Goal: Information Seeking & Learning: Learn about a topic

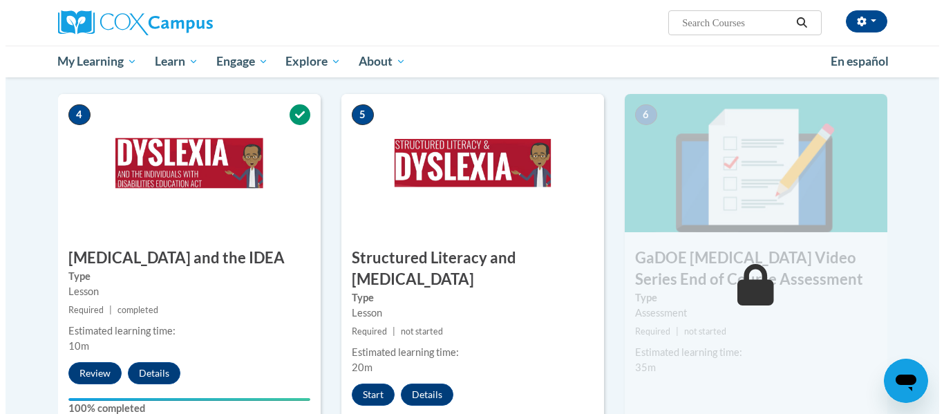
scroll to position [688, 0]
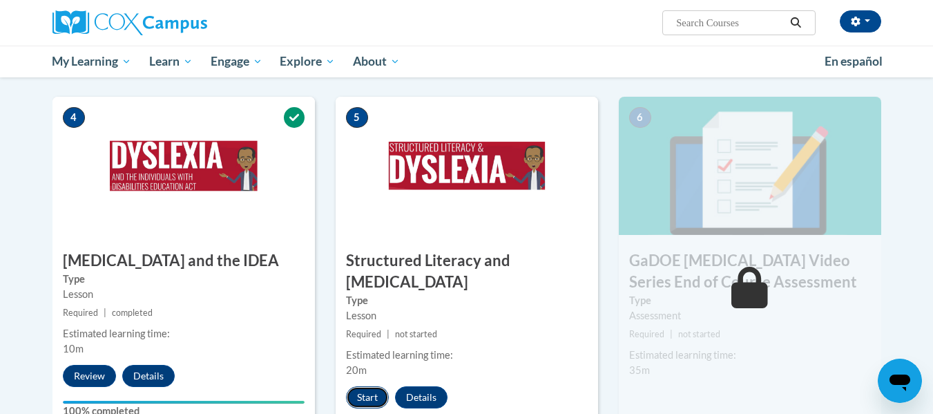
click at [360, 386] on button "Start" at bounding box center [367, 397] width 43 height 22
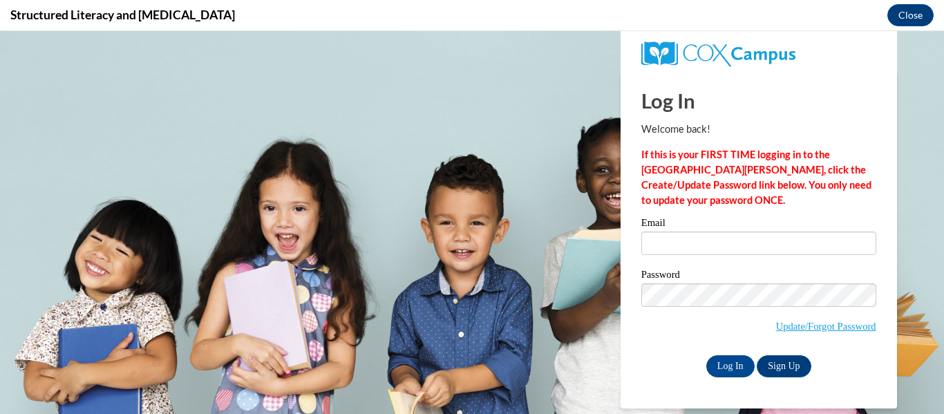
scroll to position [0, 0]
click at [746, 244] on input "Email" at bounding box center [758, 242] width 235 height 23
click at [726, 360] on input "Log In" at bounding box center [730, 366] width 48 height 22
drag, startPoint x: 720, startPoint y: 228, endPoint x: 728, endPoint y: 245, distance: 19.2
click at [728, 245] on div "Email" at bounding box center [758, 242] width 235 height 48
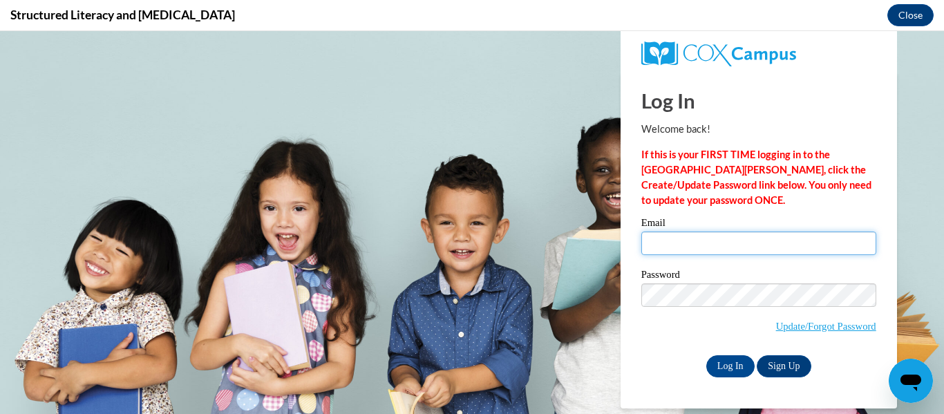
click at [728, 245] on input "Email" at bounding box center [758, 242] width 235 height 23
type input "jasmine.terrell@wilkinson.k12.ga.us"
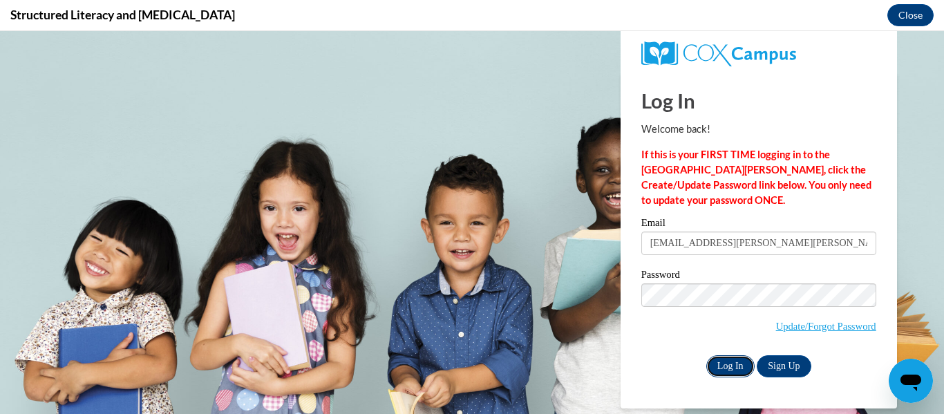
click at [728, 363] on input "Log In" at bounding box center [730, 366] width 48 height 22
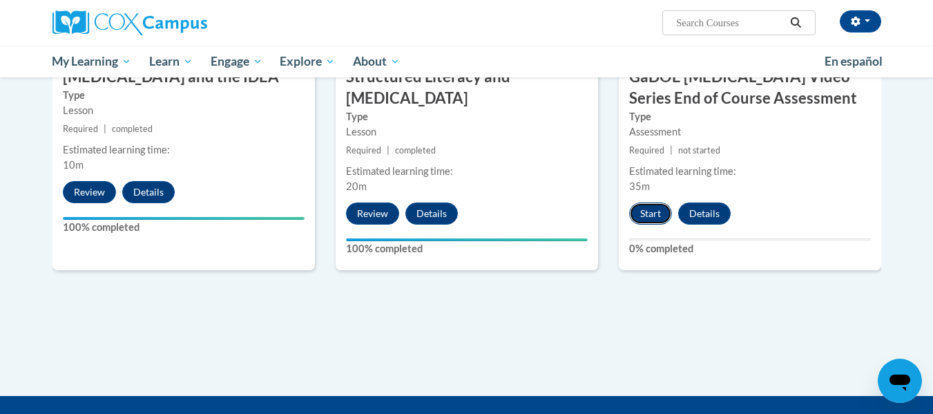
click at [659, 202] on button "Start" at bounding box center [650, 213] width 43 height 22
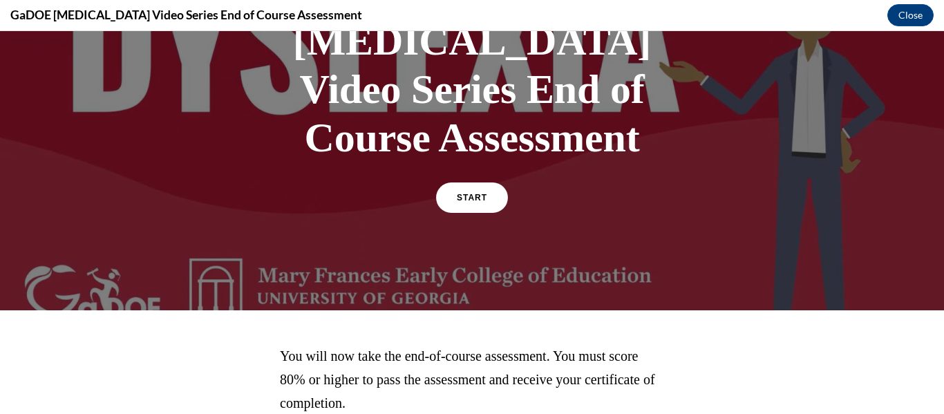
scroll to position [158, 0]
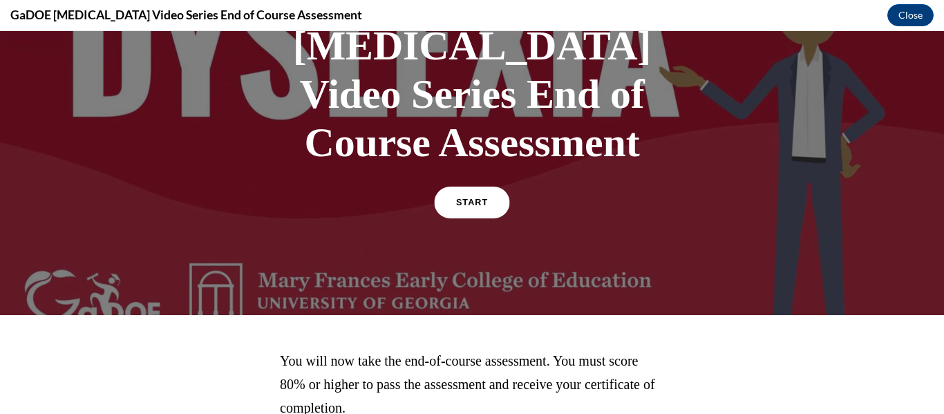
click at [481, 187] on link "START" at bounding box center [471, 203] width 75 height 32
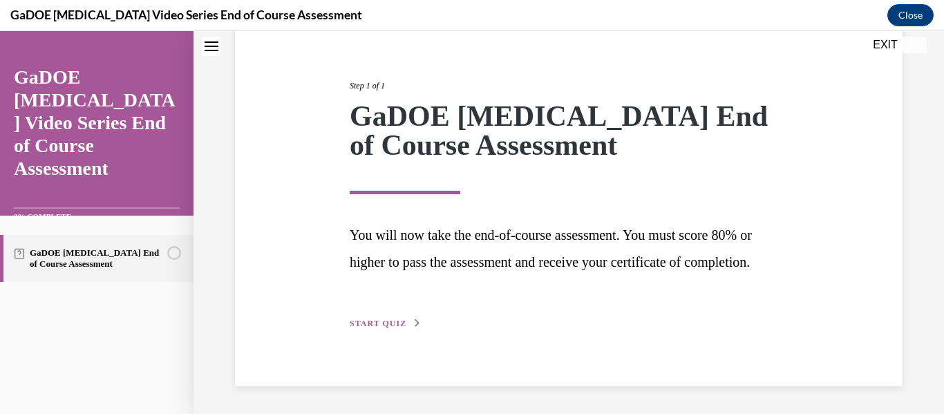
scroll to position [171, 0]
click at [366, 321] on span "START QUIZ" at bounding box center [378, 324] width 57 height 10
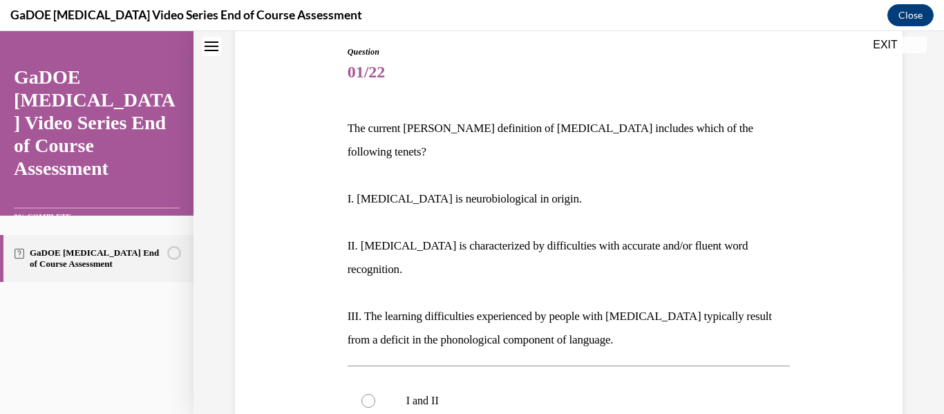
scroll to position [145, 0]
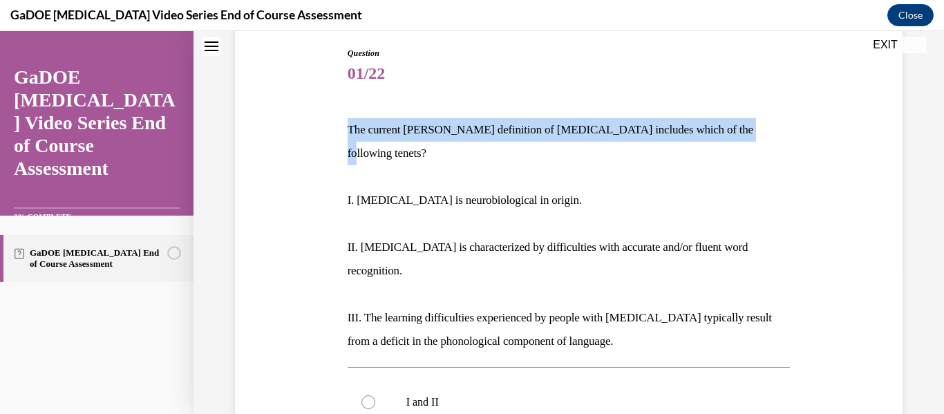
drag, startPoint x: 345, startPoint y: 129, endPoint x: 741, endPoint y: 119, distance: 396.1
click at [742, 118] on p "The current IDA definition of dyslexia includes which of the following tenets?" at bounding box center [569, 141] width 443 height 47
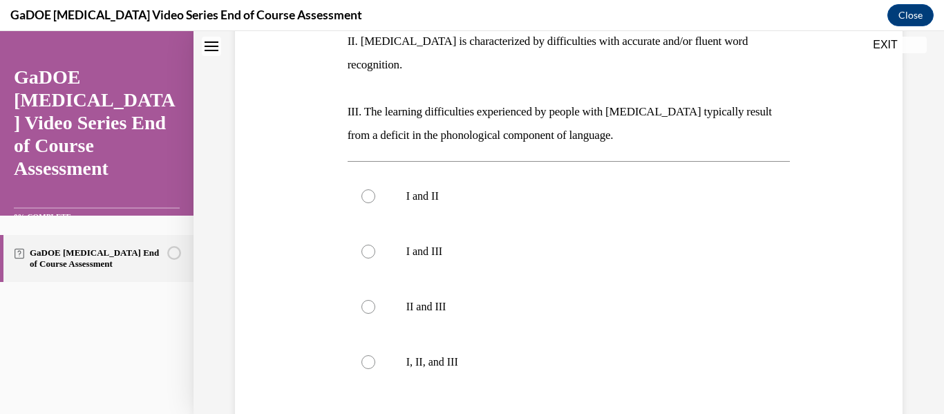
scroll to position [356, 0]
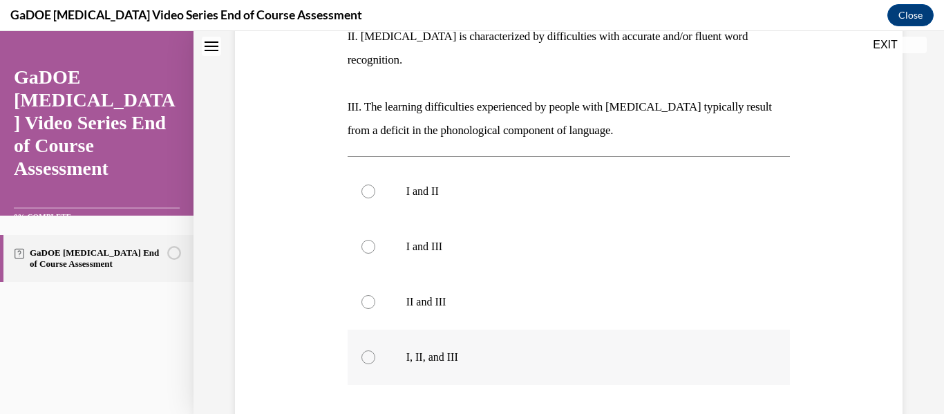
click at [434, 330] on label "I, II, and III" at bounding box center [569, 357] width 443 height 55
click at [375, 350] on input "I, II, and III" at bounding box center [368, 357] width 14 height 14
radio input "true"
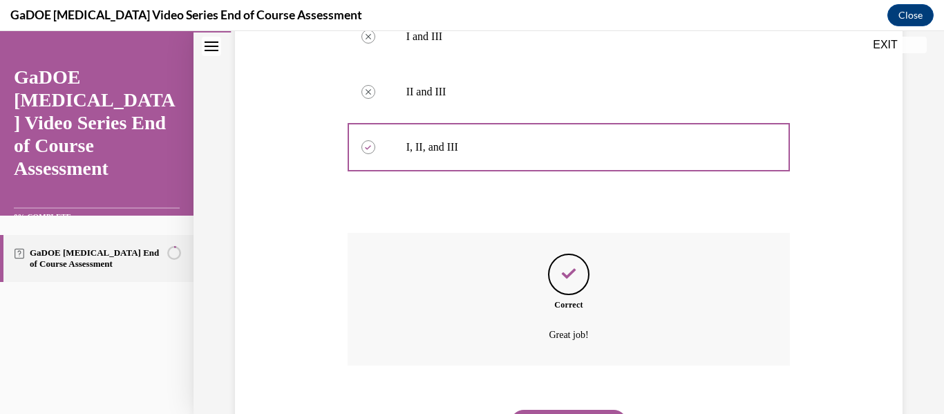
scroll to position [591, 0]
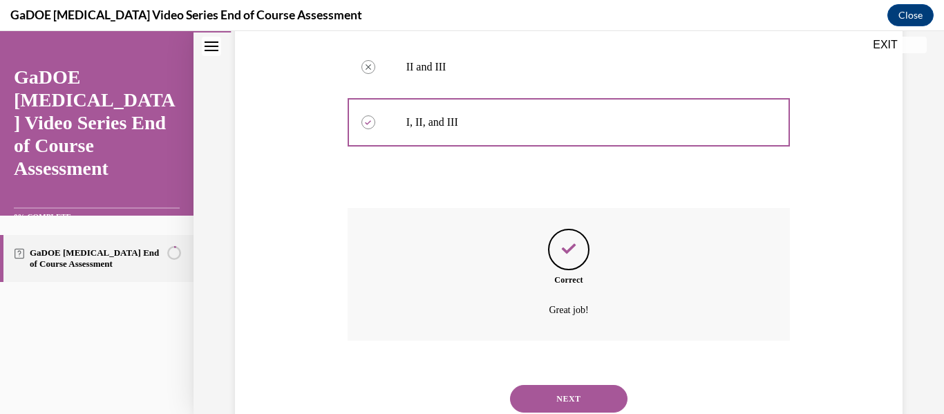
click at [551, 385] on button "NEXT" at bounding box center [568, 399] width 117 height 28
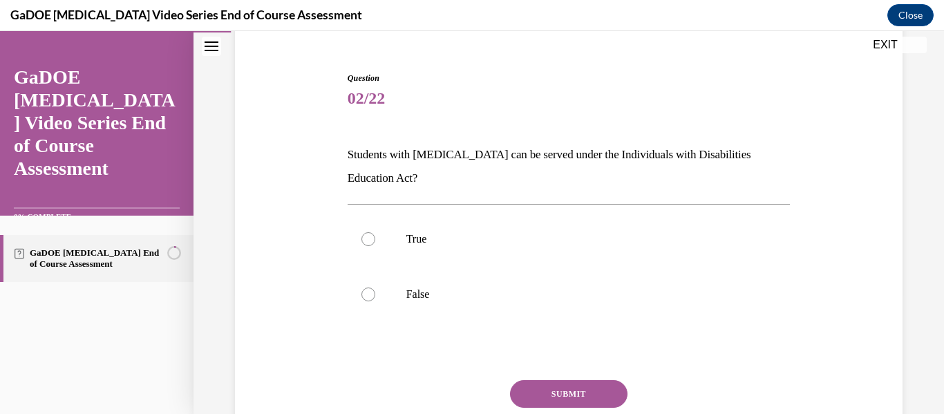
scroll to position [122, 0]
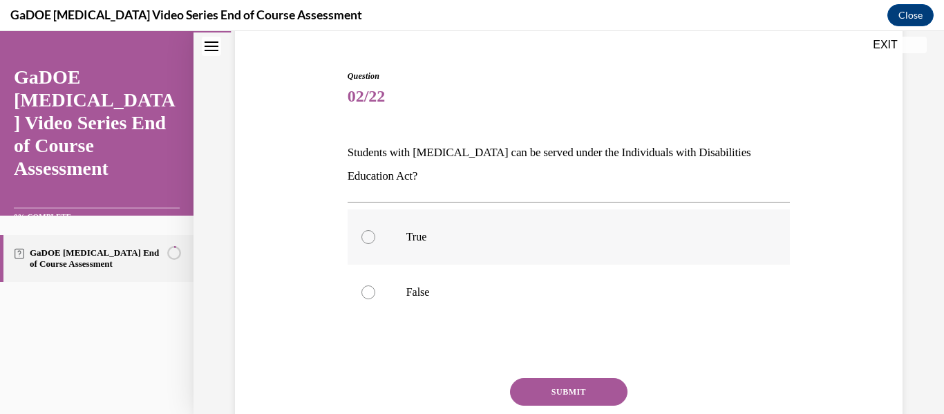
click at [375, 237] on label "True" at bounding box center [569, 236] width 443 height 55
click at [375, 237] on input "True" at bounding box center [368, 237] width 14 height 14
radio input "true"
click at [586, 399] on button "SUBMIT" at bounding box center [568, 392] width 117 height 28
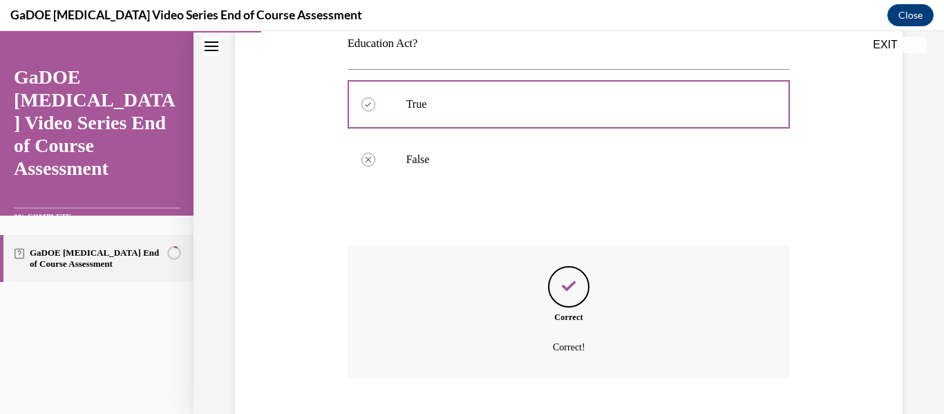
scroll to position [339, 0]
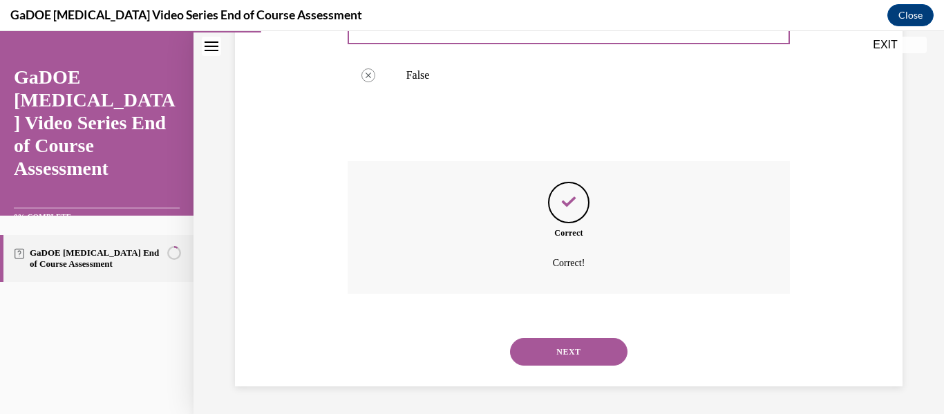
click at [576, 361] on button "NEXT" at bounding box center [568, 352] width 117 height 28
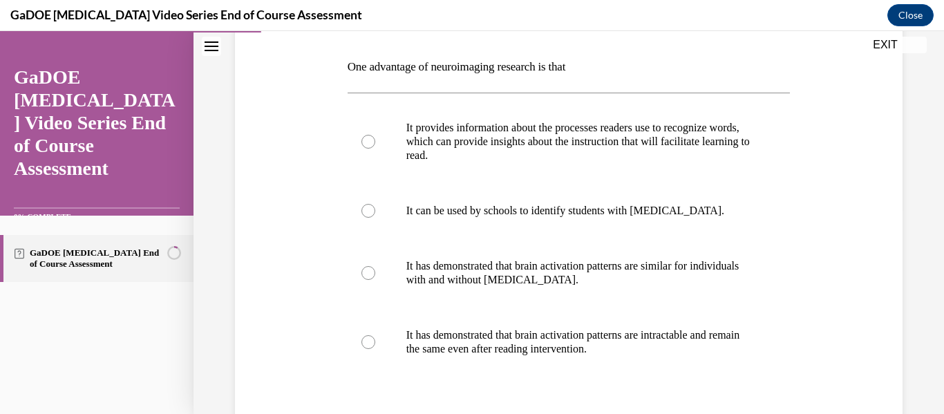
scroll to position [200, 0]
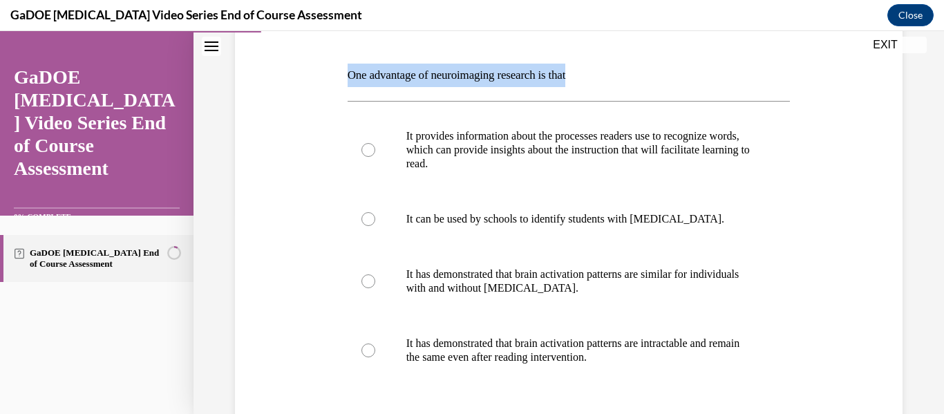
drag, startPoint x: 344, startPoint y: 74, endPoint x: 594, endPoint y: 77, distance: 249.5
click at [594, 77] on div "Question 03/22 One advantage of neuroimaging research is that It provides infor…" at bounding box center [569, 264] width 450 height 585
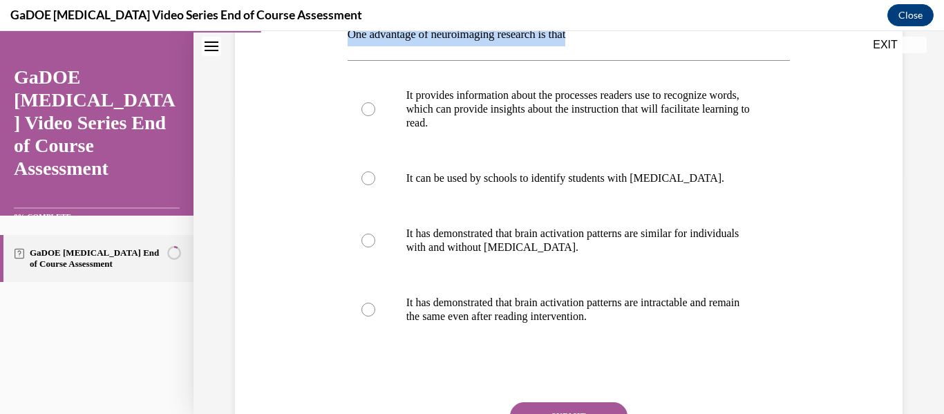
scroll to position [237, 0]
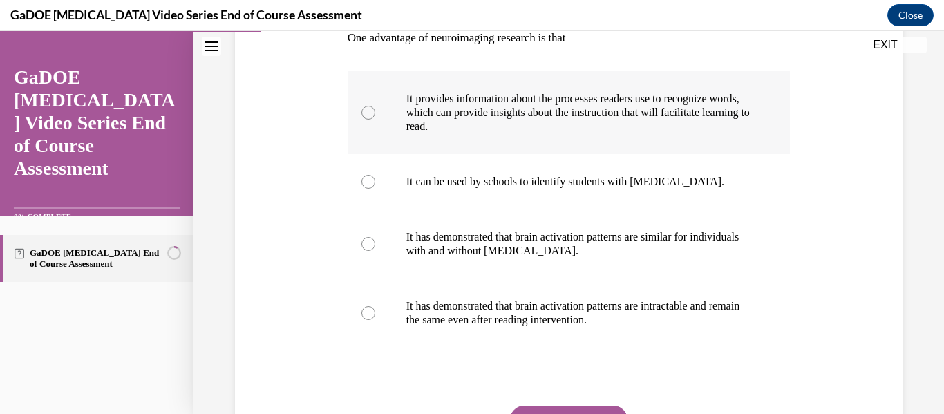
click at [479, 102] on p "It provides information about the processes readers use to recognize words, whi…" at bounding box center [581, 112] width 350 height 41
click at [375, 106] on input "It provides information about the processes readers use to recognize words, whi…" at bounding box center [368, 113] width 14 height 14
radio input "true"
click at [564, 408] on button "SUBMIT" at bounding box center [568, 420] width 117 height 28
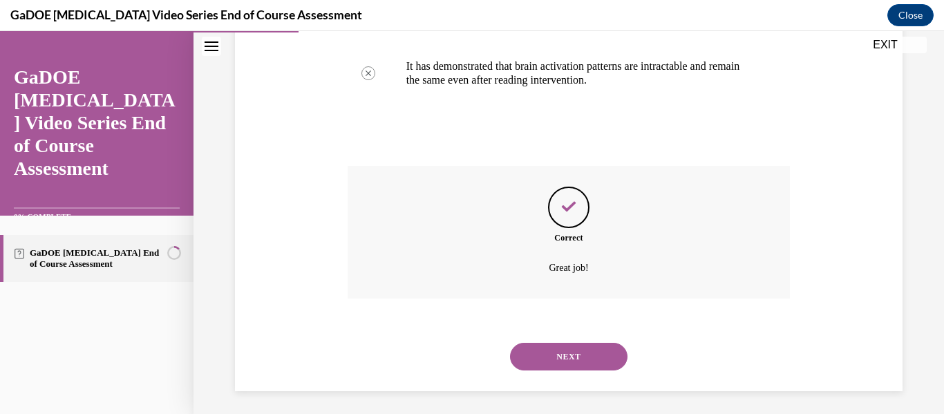
scroll to position [482, 0]
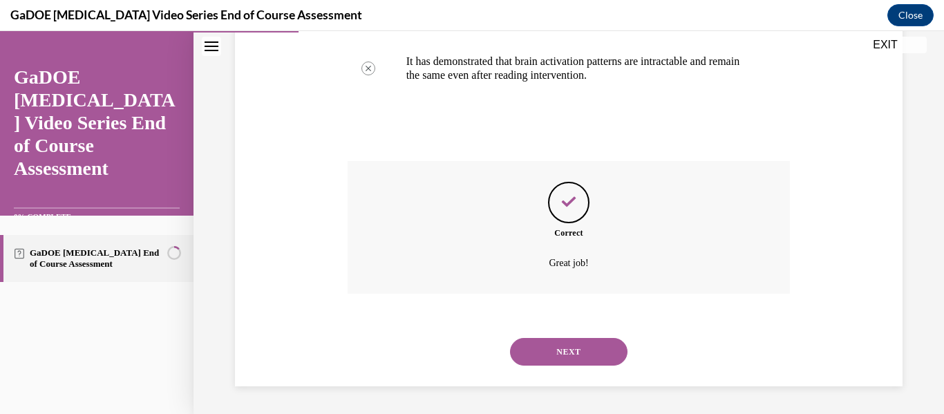
click at [585, 345] on button "NEXT" at bounding box center [568, 352] width 117 height 28
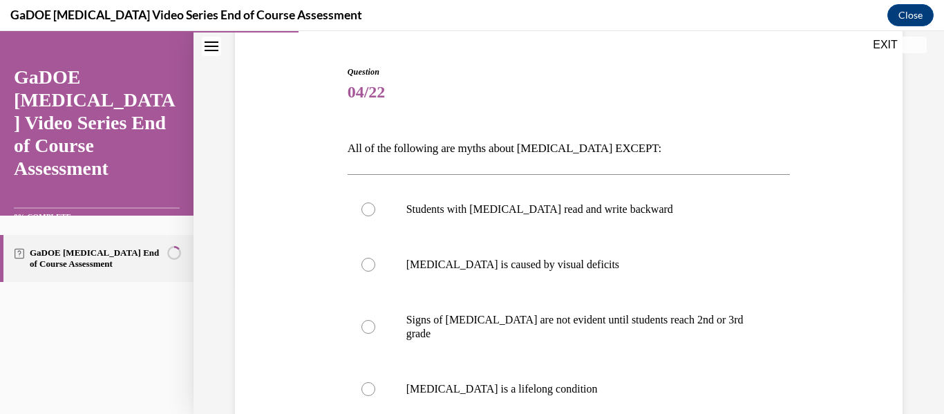
scroll to position [153, 0]
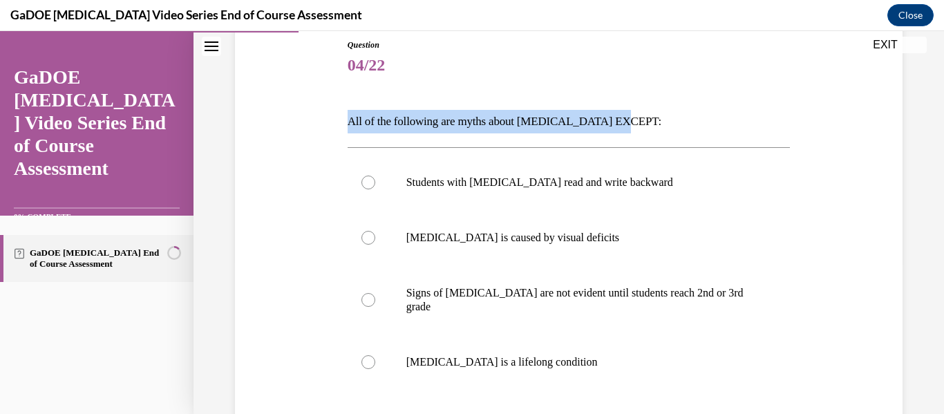
drag, startPoint x: 341, startPoint y: 124, endPoint x: 636, endPoint y: 96, distance: 296.3
click at [636, 96] on div "Question 04/22 All of the following are myths about dyslexia EXCEPT: Students w…" at bounding box center [568, 279] width 674 height 564
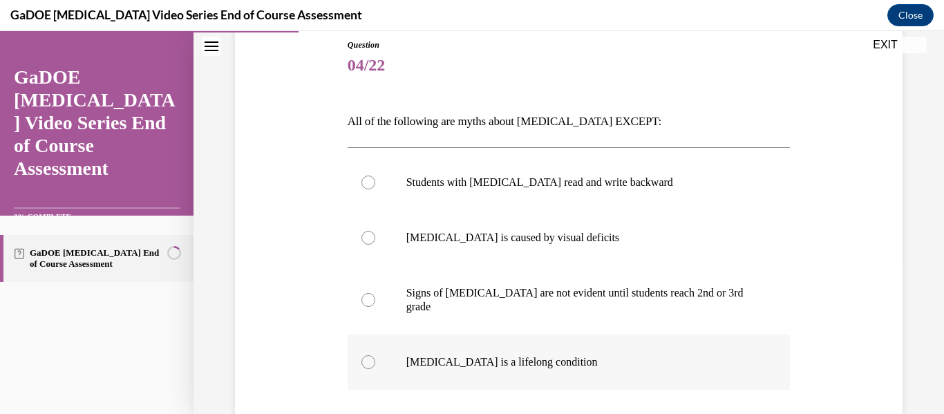
click at [457, 359] on label "Dyslexia is a lifelong condition" at bounding box center [569, 361] width 443 height 55
click at [375, 359] on input "Dyslexia is a lifelong condition" at bounding box center [368, 362] width 14 height 14
radio input "true"
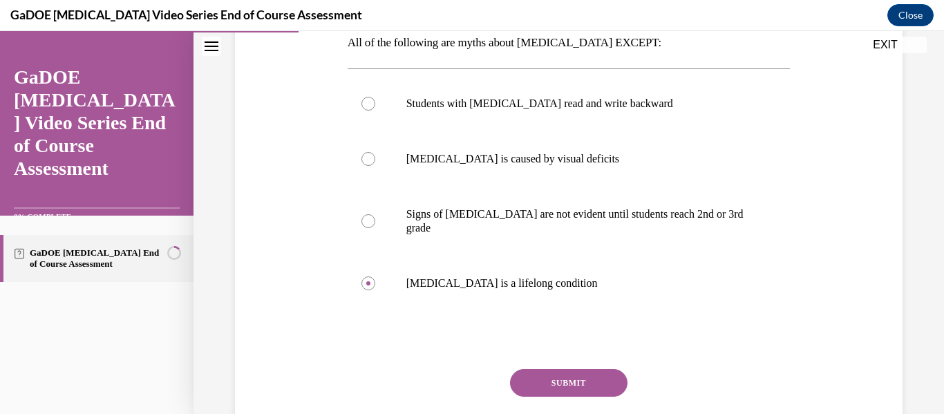
scroll to position [239, 0]
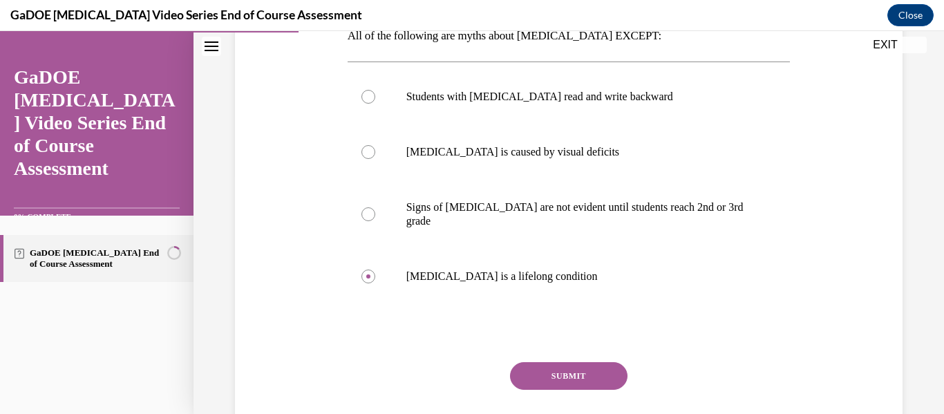
click at [588, 368] on button "SUBMIT" at bounding box center [568, 376] width 117 height 28
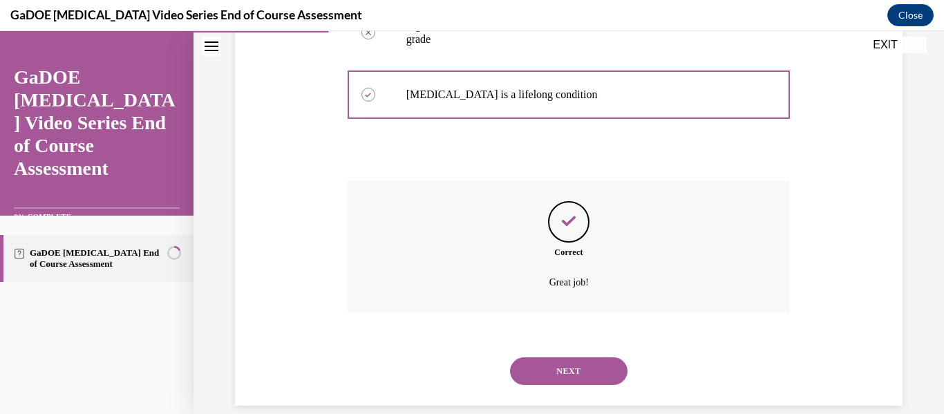
scroll to position [426, 0]
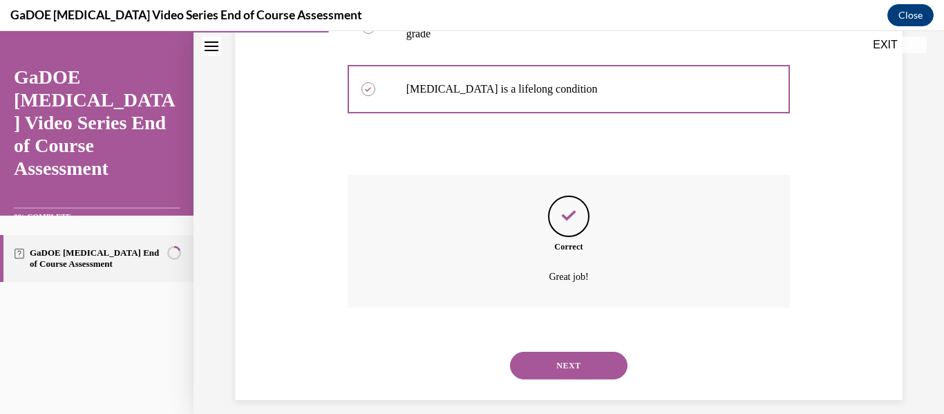
click at [572, 354] on button "NEXT" at bounding box center [568, 366] width 117 height 28
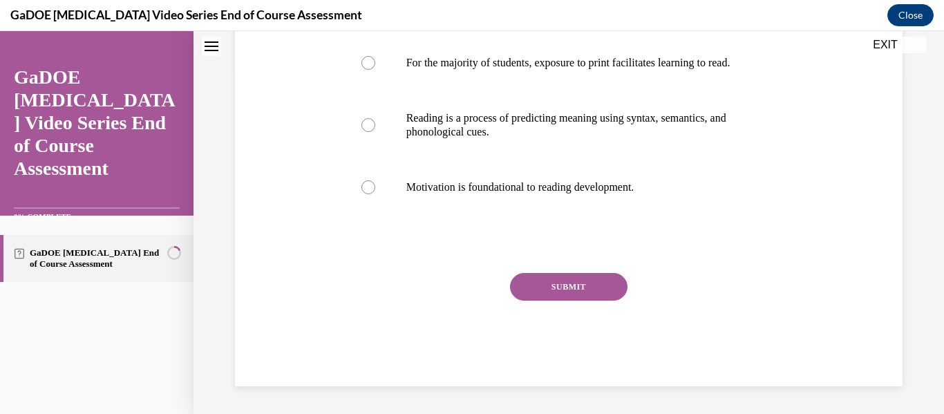
scroll to position [0, 0]
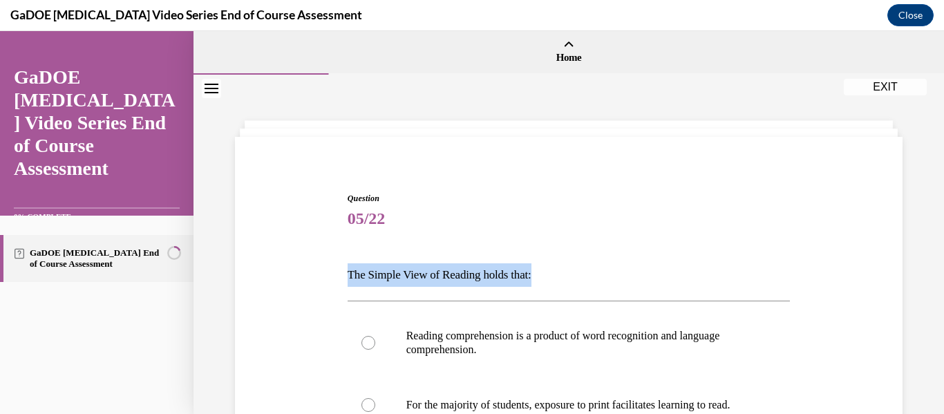
drag, startPoint x: 345, startPoint y: 281, endPoint x: 558, endPoint y: 285, distance: 212.2
click at [558, 285] on p "The Simple View of Reading holds that:" at bounding box center [569, 274] width 443 height 23
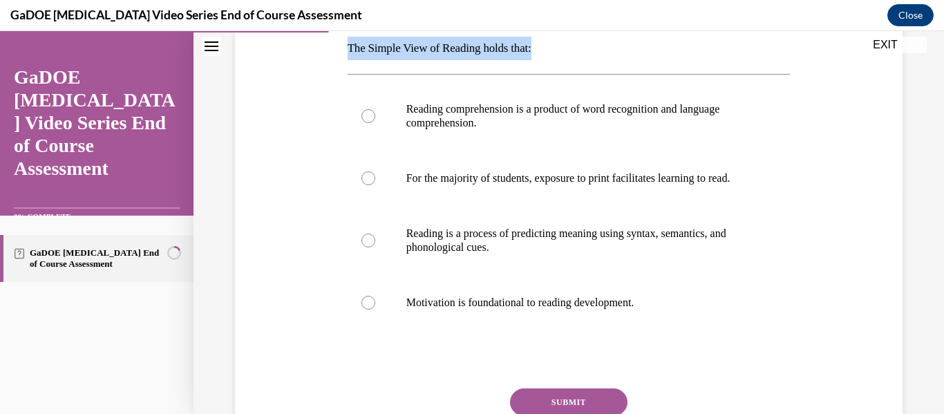
scroll to position [228, 0]
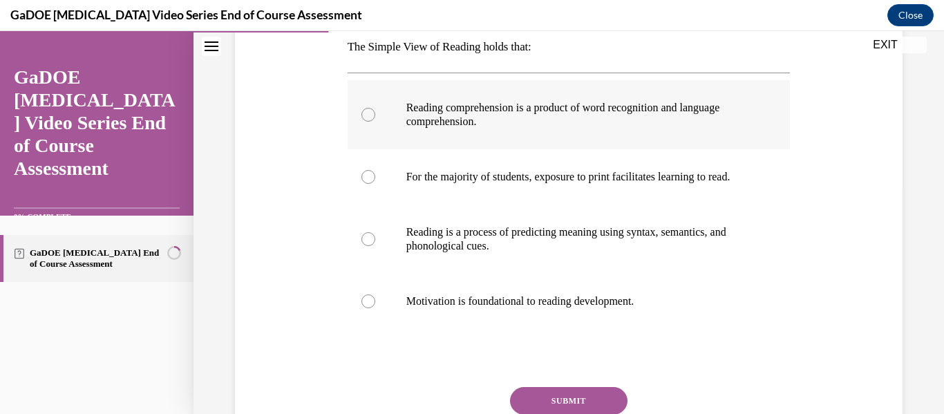
click at [520, 134] on label "Reading comprehension is a product of word recognition and language comprehensi…" at bounding box center [569, 114] width 443 height 69
click at [375, 122] on input "Reading comprehension is a product of word recognition and language comprehensi…" at bounding box center [368, 115] width 14 height 14
radio input "true"
click at [524, 404] on button "SUBMIT" at bounding box center [568, 401] width 117 height 28
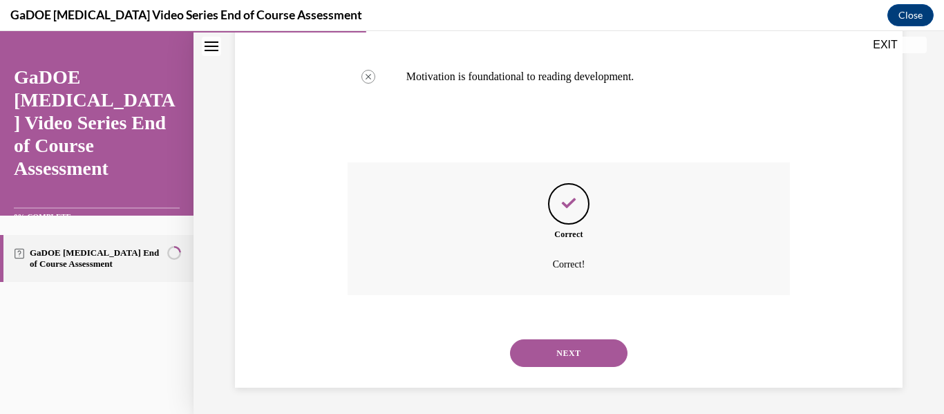
scroll to position [468, 0]
click at [577, 345] on button "NEXT" at bounding box center [568, 352] width 117 height 28
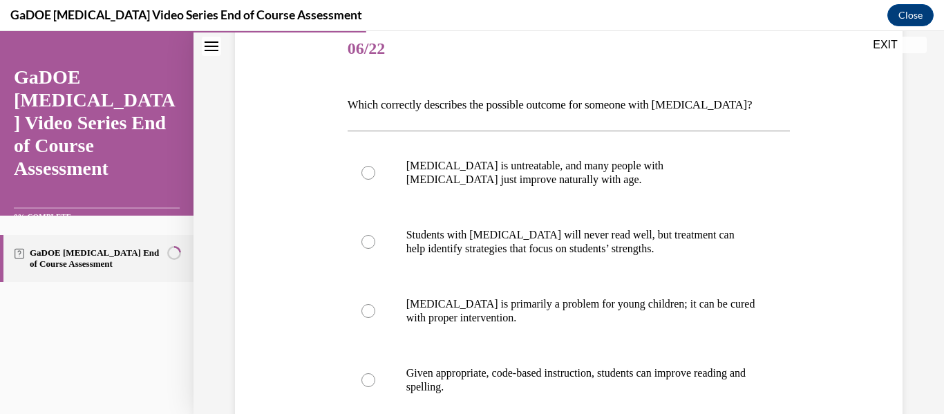
scroll to position [176, 0]
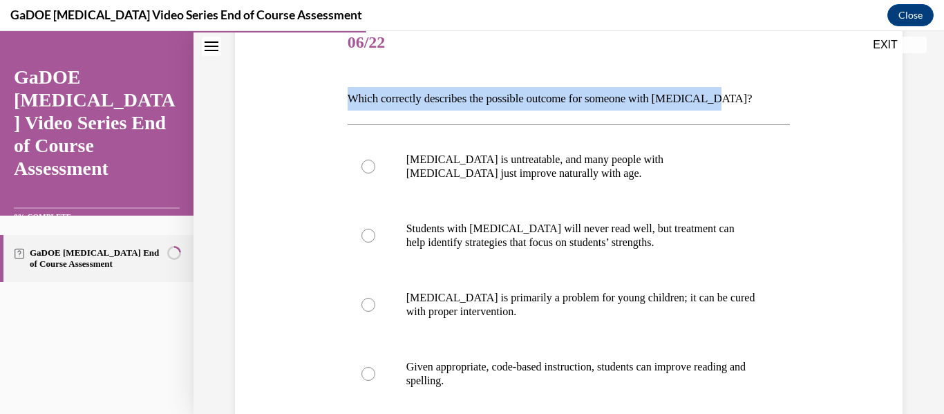
drag, startPoint x: 343, startPoint y: 100, endPoint x: 743, endPoint y: 110, distance: 400.2
click at [743, 110] on div "Question 06/22 Which correctly describes the possible outcome for someone with …" at bounding box center [568, 276] width 674 height 605
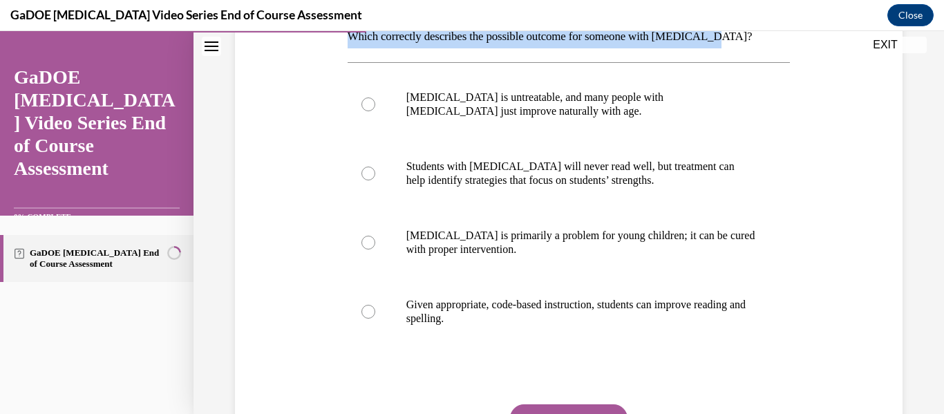
scroll to position [249, 0]
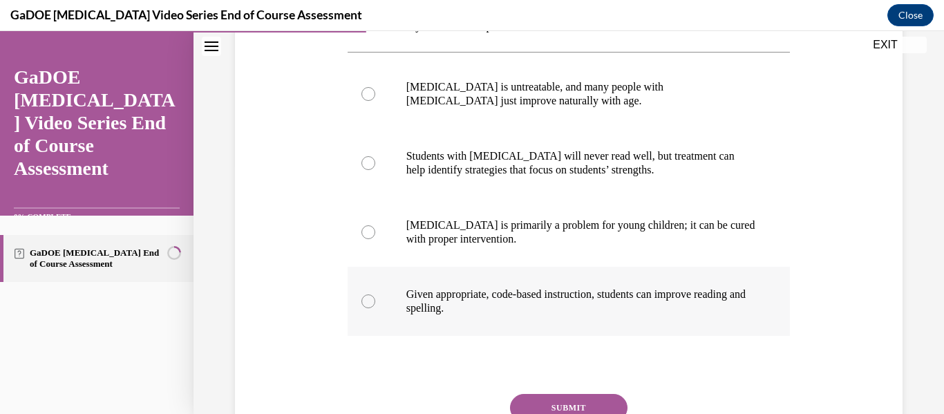
click at [623, 287] on p "Given appropriate, code-based instruction, students can improve reading and spe…" at bounding box center [581, 301] width 350 height 28
click at [375, 294] on input "Given appropriate, code-based instruction, students can improve reading and spe…" at bounding box center [368, 301] width 14 height 14
radio input "true"
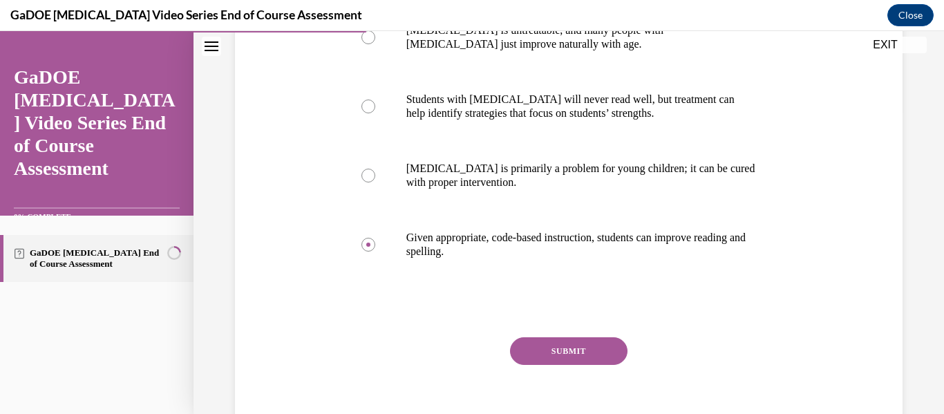
scroll to position [305, 0]
click at [582, 348] on button "SUBMIT" at bounding box center [568, 351] width 117 height 28
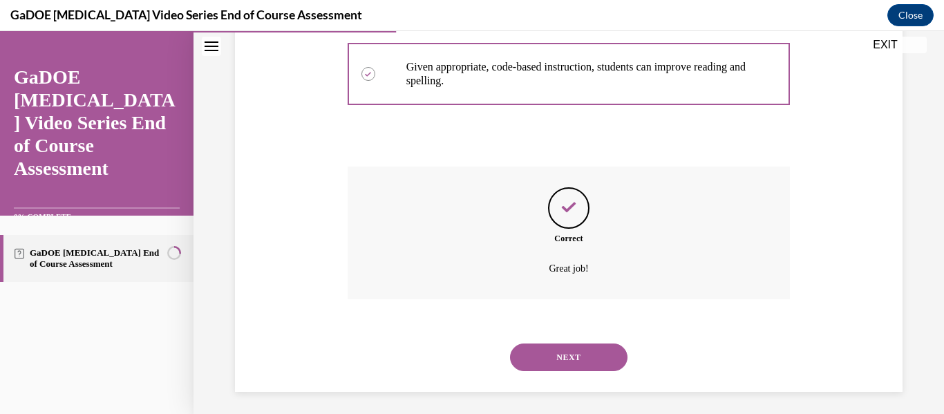
scroll to position [482, 0]
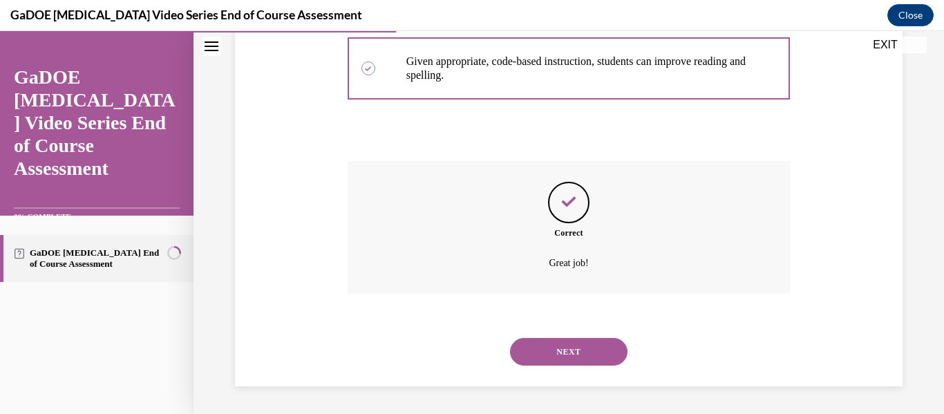
click at [581, 354] on button "NEXT" at bounding box center [568, 352] width 117 height 28
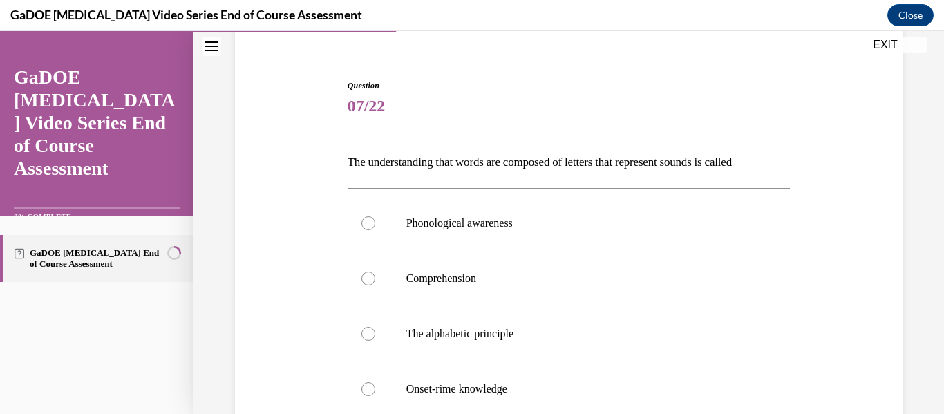
scroll to position [144, 0]
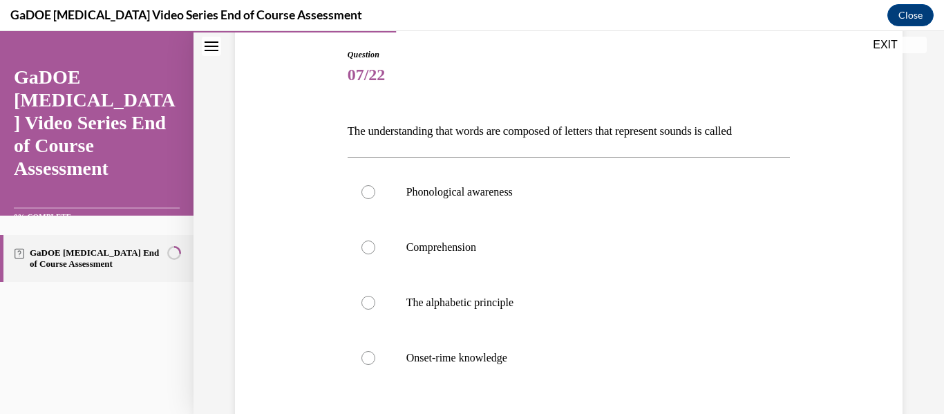
drag, startPoint x: 339, startPoint y: 131, endPoint x: 827, endPoint y: 146, distance: 488.7
click at [828, 146] on div "Question 07/22 The understanding that words are composed of letters that repres…" at bounding box center [568, 282] width 674 height 550
click at [719, 134] on p "The understanding that words are composed of letters that represent sounds is c…" at bounding box center [569, 131] width 443 height 23
click at [295, 97] on div "Question 07/22 The understanding that words are composed of letters that repres…" at bounding box center [568, 282] width 674 height 550
drag, startPoint x: 346, startPoint y: 128, endPoint x: 780, endPoint y: 126, distance: 433.9
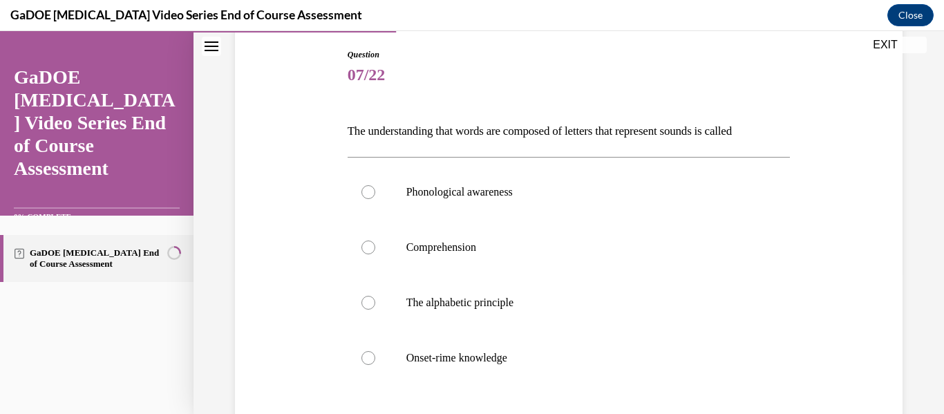
click at [780, 126] on div "Question 07/22 The understanding that words are composed of letters that repres…" at bounding box center [568, 282] width 674 height 550
click at [408, 298] on p "The alphabetic principle" at bounding box center [581, 303] width 350 height 14
click at [375, 298] on input "The alphabetic principle" at bounding box center [368, 303] width 14 height 14
radio input "true"
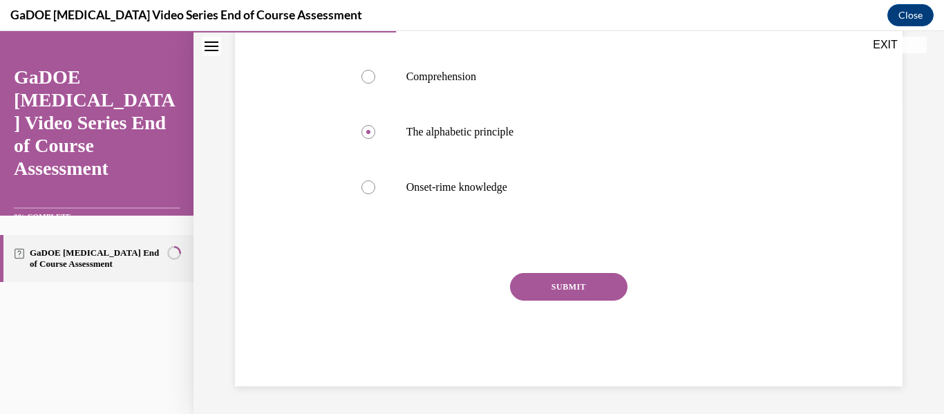
click at [572, 278] on button "SUBMIT" at bounding box center [568, 287] width 117 height 28
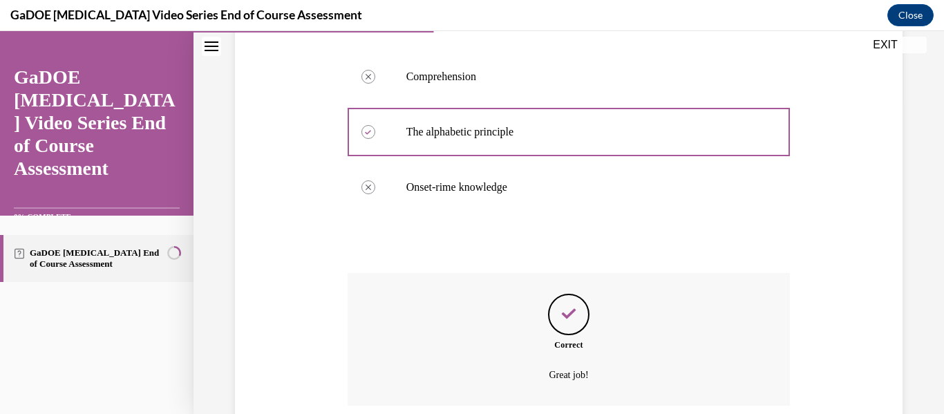
scroll to position [426, 0]
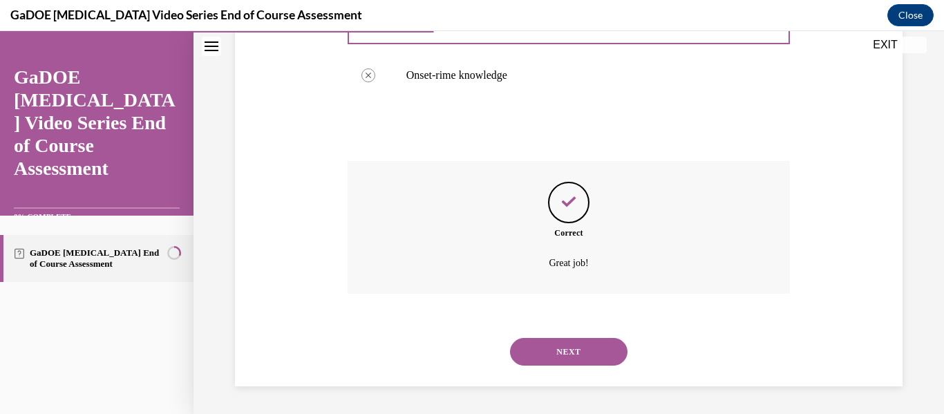
click at [578, 352] on button "NEXT" at bounding box center [568, 352] width 117 height 28
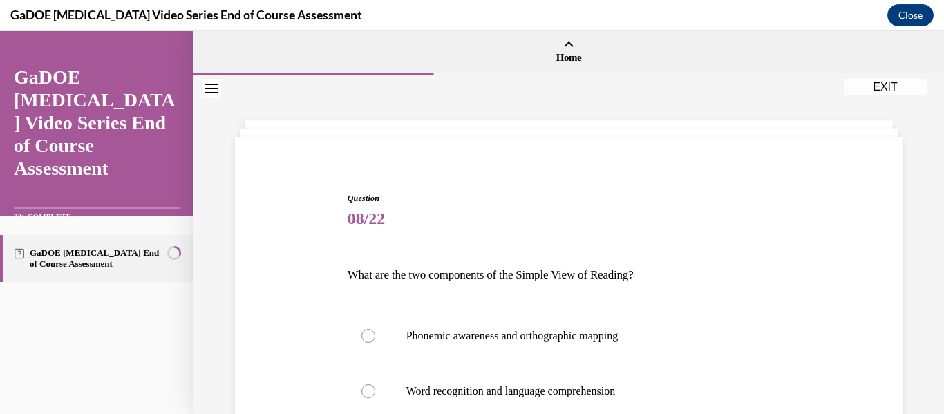
scroll to position [145, 0]
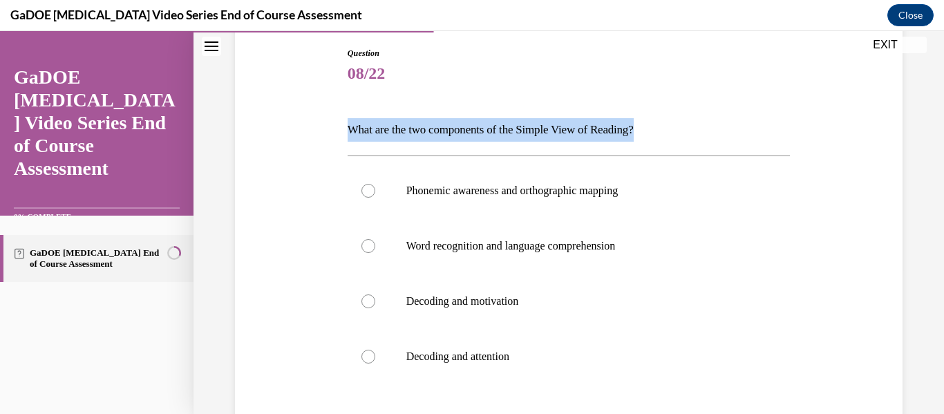
drag, startPoint x: 503, startPoint y: 113, endPoint x: 688, endPoint y: 141, distance: 186.7
click at [688, 141] on p "What are the two components of the Simple View of Reading?" at bounding box center [569, 129] width 443 height 23
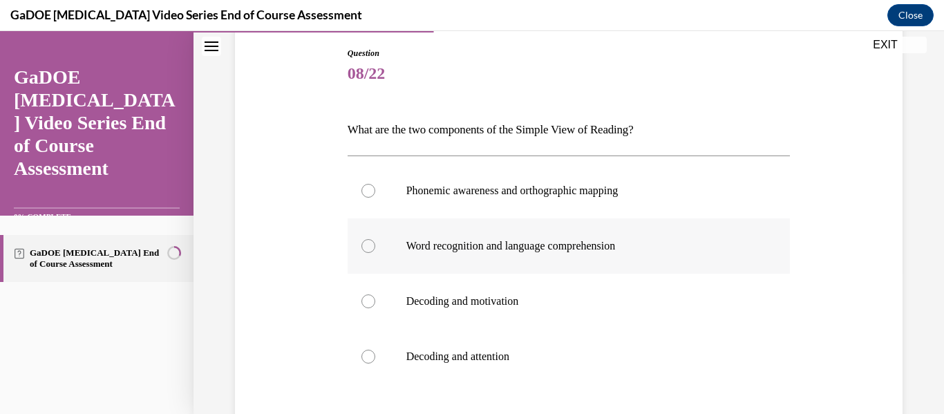
click at [448, 253] on label "Word recognition and language comprehension" at bounding box center [569, 245] width 443 height 55
click at [375, 253] on input "Word recognition and language comprehension" at bounding box center [368, 246] width 14 height 14
radio input "true"
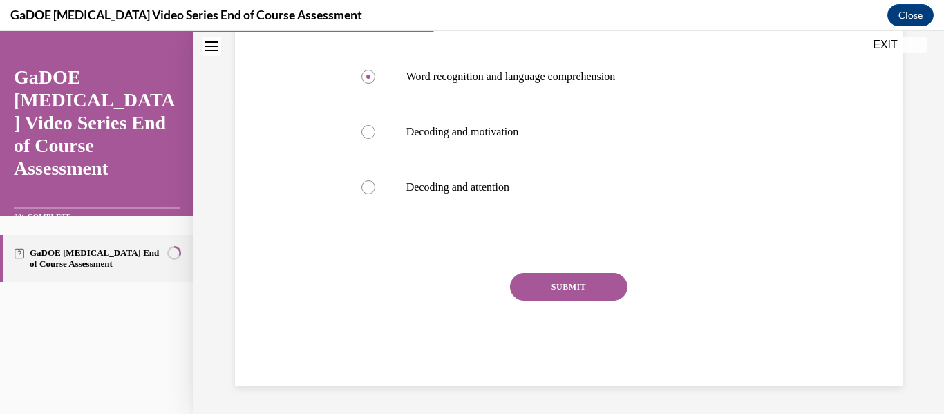
click at [574, 293] on button "SUBMIT" at bounding box center [568, 287] width 117 height 28
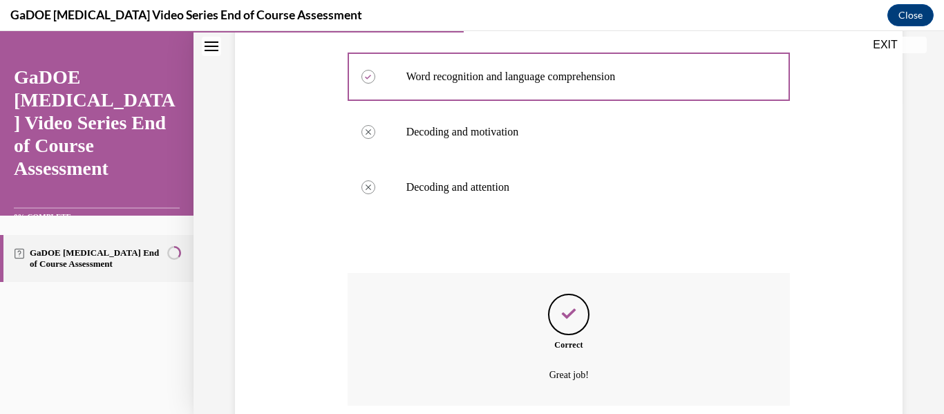
scroll to position [426, 0]
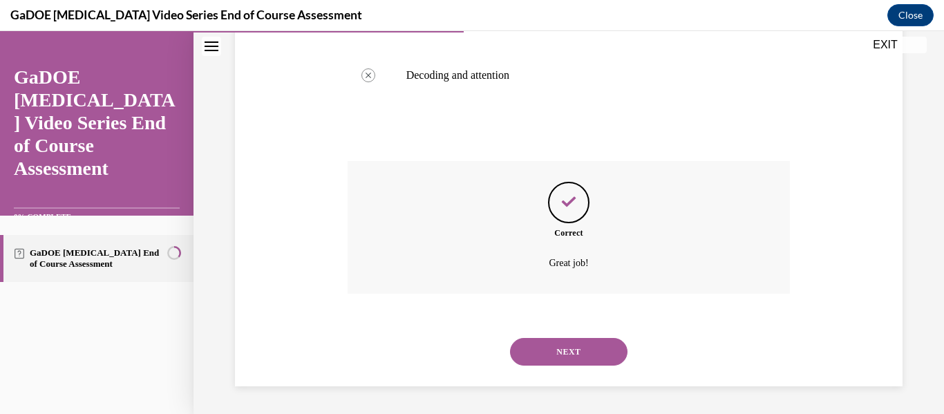
click at [572, 354] on button "NEXT" at bounding box center [568, 352] width 117 height 28
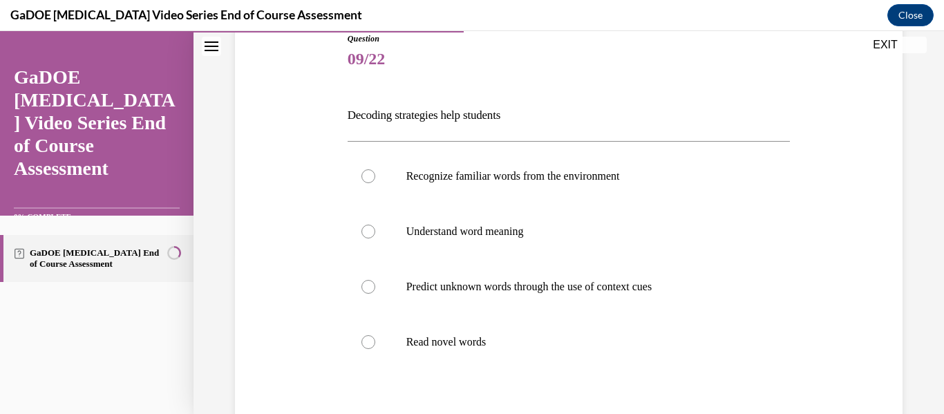
scroll to position [179, 0]
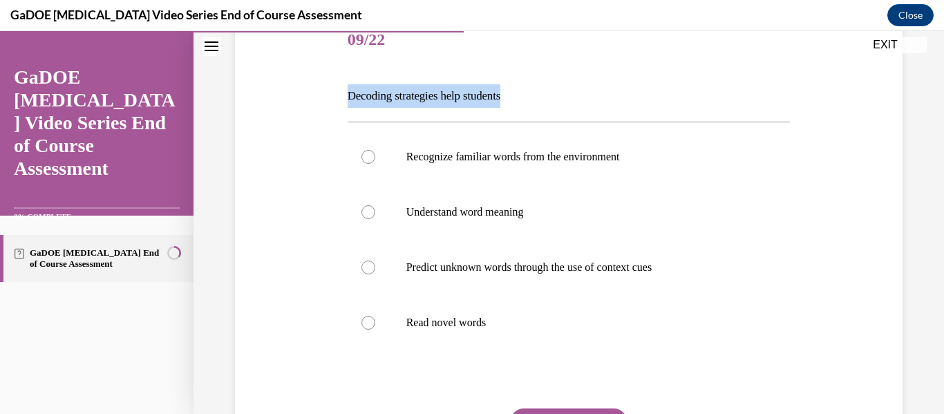
drag, startPoint x: 435, startPoint y: 93, endPoint x: 521, endPoint y: 92, distance: 86.4
click at [521, 92] on div "Question 09/22 Decoding strategies help students Recognize familiar words from …" at bounding box center [568, 247] width 674 height 550
click at [493, 162] on p "Recognize familiar words from the environment" at bounding box center [581, 157] width 350 height 14
click at [375, 162] on input "Recognize familiar words from the environment" at bounding box center [368, 157] width 14 height 14
radio input "true"
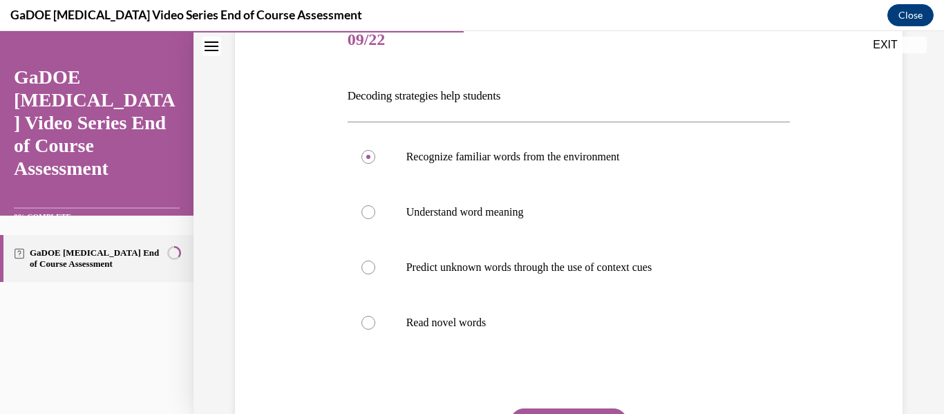
scroll to position [314, 0]
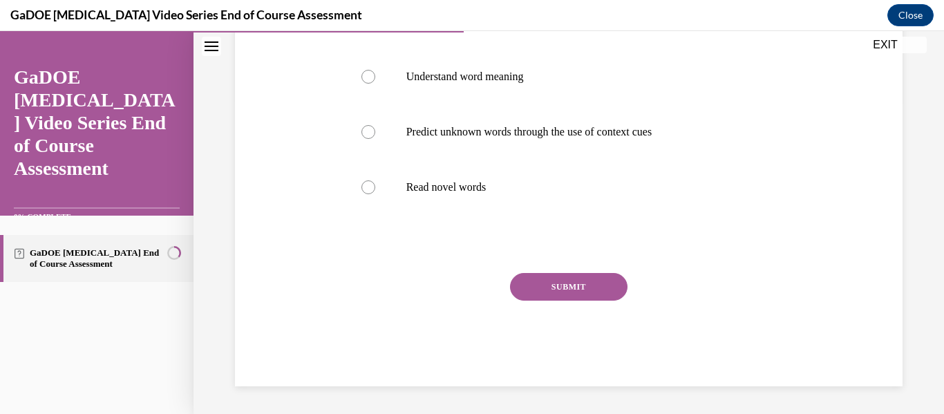
click at [595, 284] on button "SUBMIT" at bounding box center [568, 287] width 117 height 28
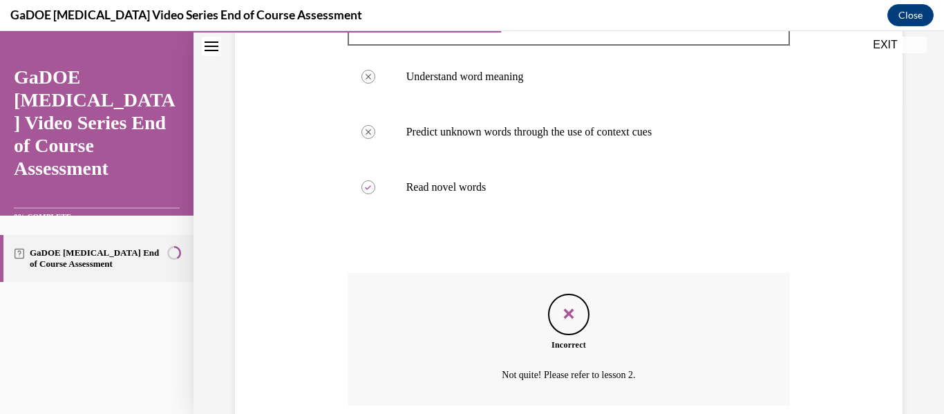
scroll to position [426, 0]
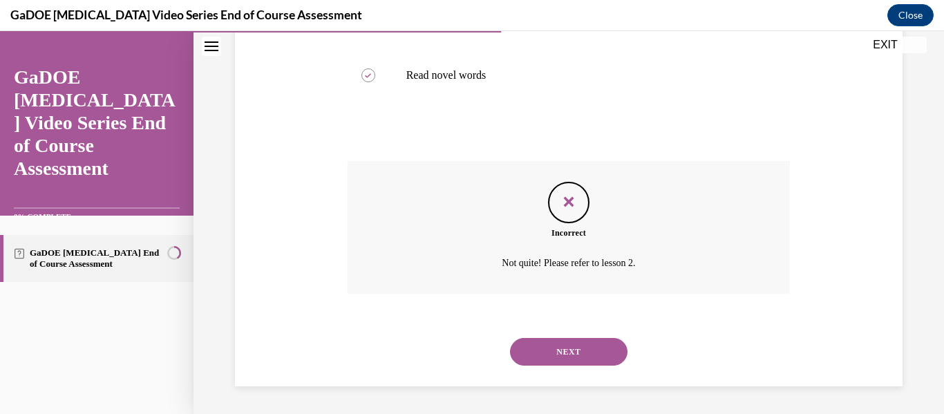
click at [553, 354] on button "NEXT" at bounding box center [568, 352] width 117 height 28
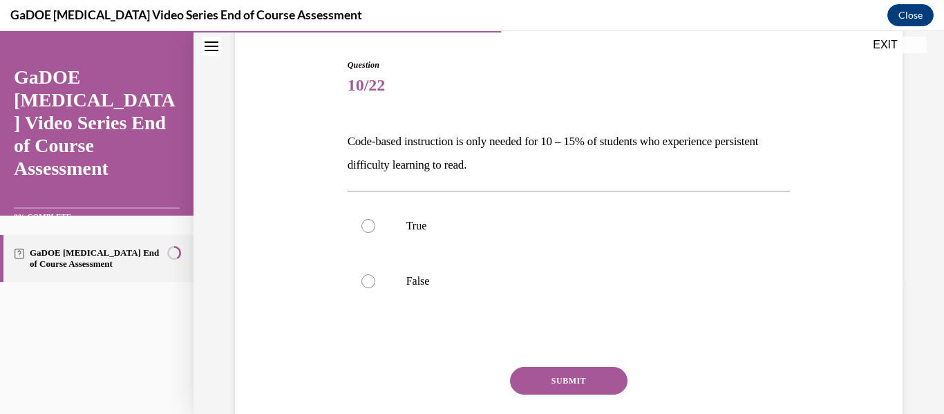
scroll to position [144, 0]
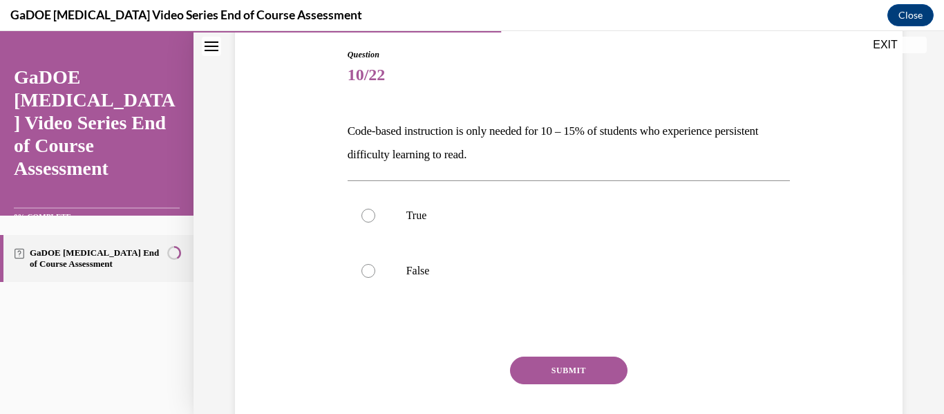
drag, startPoint x: 427, startPoint y: 123, endPoint x: 603, endPoint y: 148, distance: 177.3
click at [603, 148] on div "Question 10/22 Code-based instruction is only needed for 10 – 15% of students w…" at bounding box center [568, 238] width 674 height 463
copy p "Code-based instruction is only needed for 10 – 15% of students who experience p…"
click at [365, 272] on div at bounding box center [368, 271] width 14 height 14
click at [365, 272] on input "False" at bounding box center [368, 271] width 14 height 14
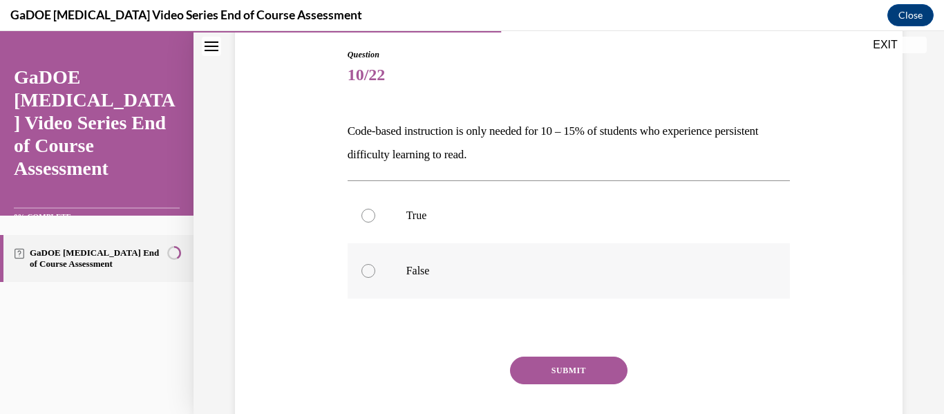
radio input "true"
click at [591, 371] on button "SUBMIT" at bounding box center [568, 371] width 117 height 28
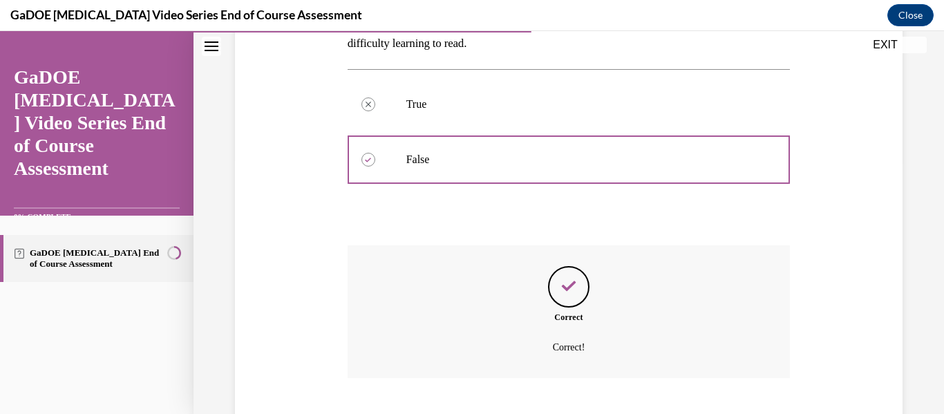
scroll to position [339, 0]
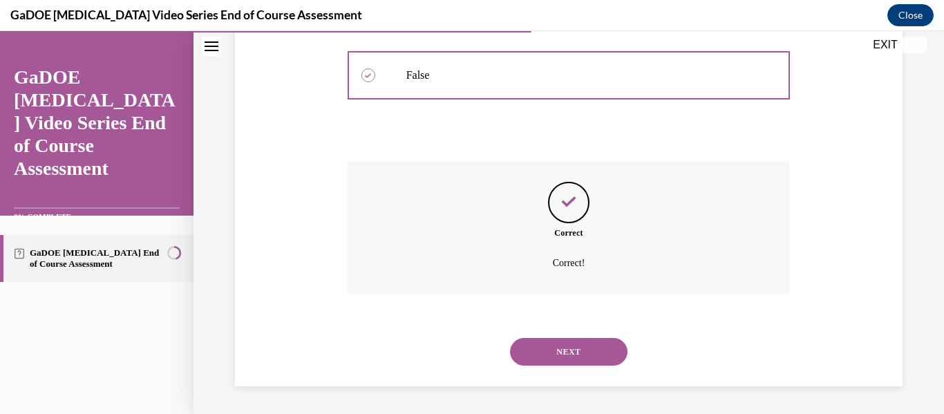
click at [588, 351] on button "NEXT" at bounding box center [568, 352] width 117 height 28
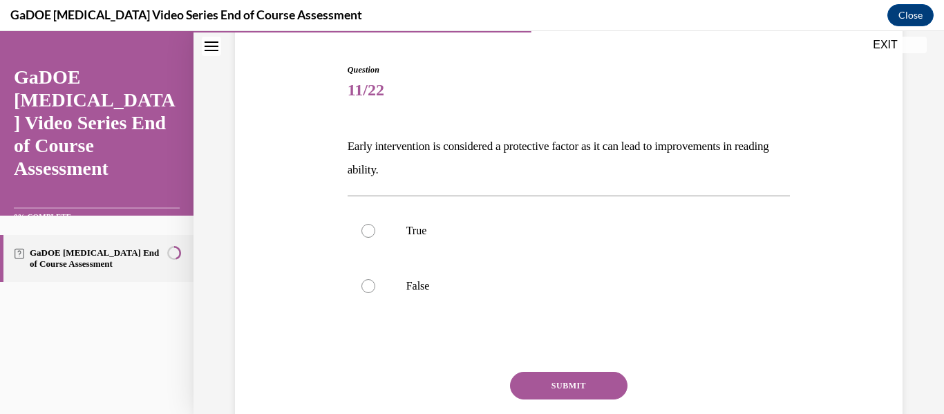
scroll to position [132, 0]
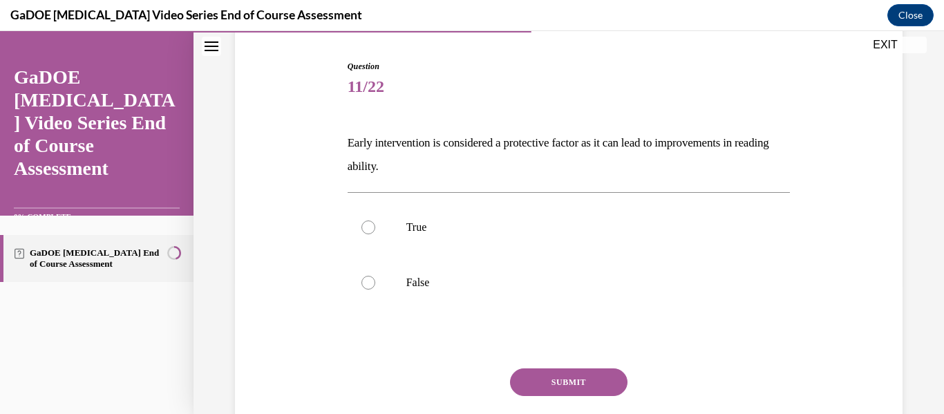
drag, startPoint x: 345, startPoint y: 144, endPoint x: 478, endPoint y: 174, distance: 136.0
click at [478, 174] on p "Early intervention is considered a protective factor as it can lead to improvem…" at bounding box center [569, 154] width 443 height 47
click at [375, 220] on label "True" at bounding box center [569, 227] width 443 height 55
click at [375, 220] on input "True" at bounding box center [368, 227] width 14 height 14
radio input "true"
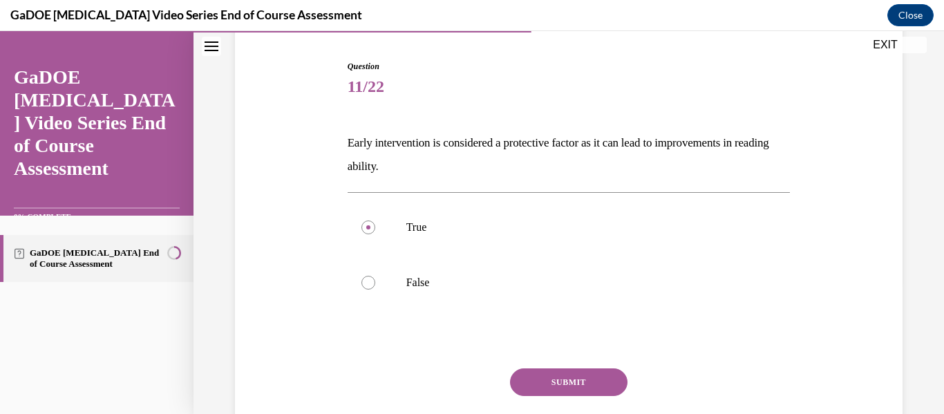
click at [570, 389] on button "SUBMIT" at bounding box center [568, 382] width 117 height 28
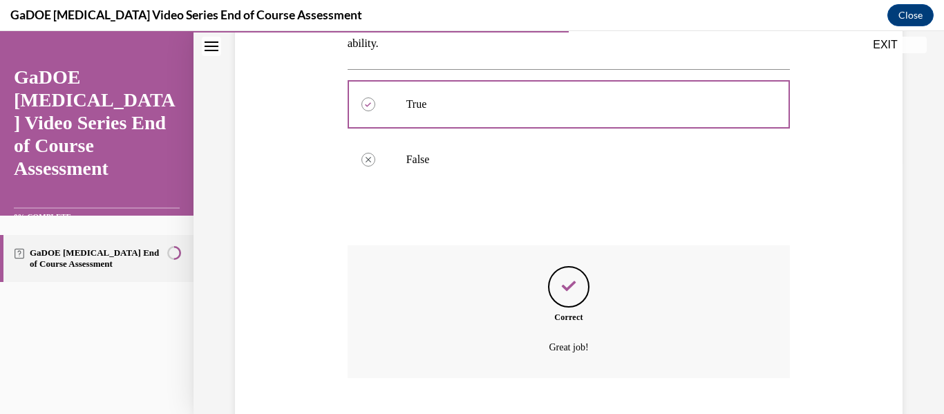
scroll to position [339, 0]
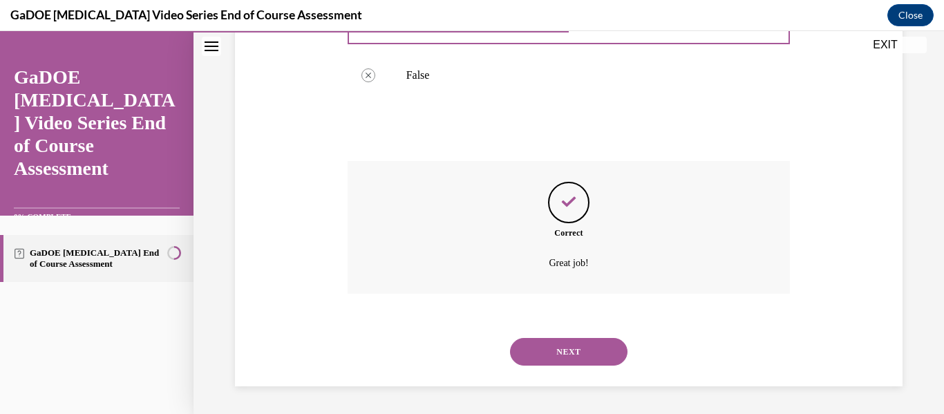
click at [553, 357] on button "NEXT" at bounding box center [568, 352] width 117 height 28
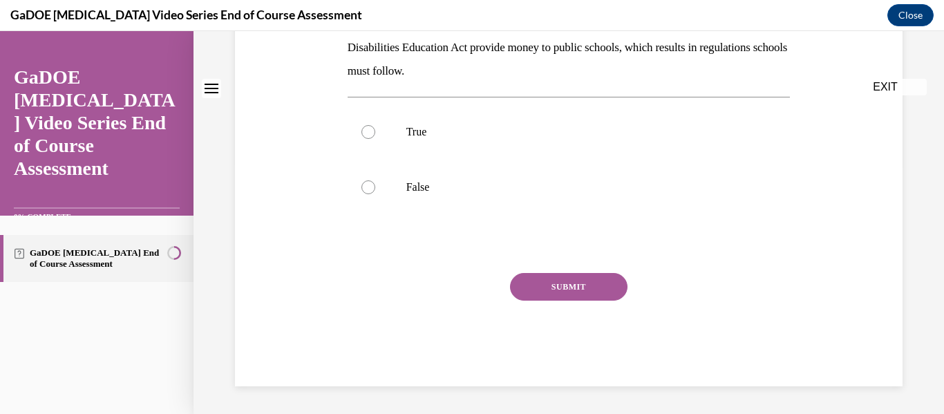
scroll to position [0, 0]
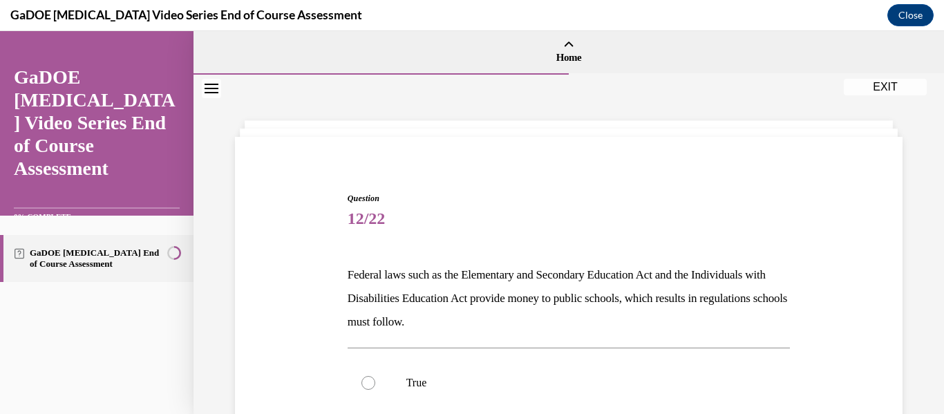
drag, startPoint x: 334, startPoint y: 280, endPoint x: 536, endPoint y: 320, distance: 206.4
click at [536, 320] on div "Question 12/22 Federal laws such as the Elementary and Secondary Education Act …" at bounding box center [568, 394] width 674 height 486
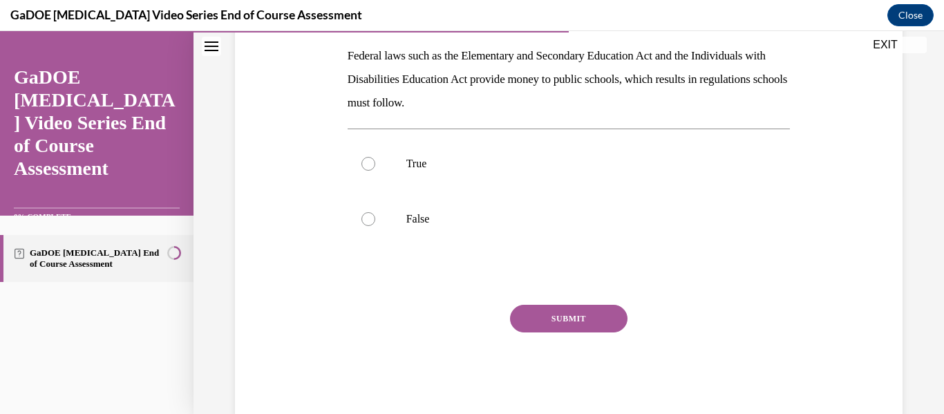
scroll to position [230, 0]
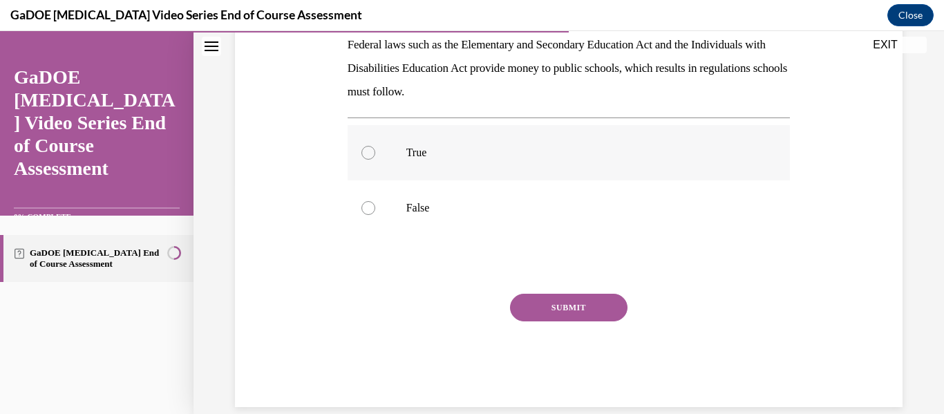
click at [391, 144] on label "True" at bounding box center [569, 152] width 443 height 55
click at [375, 146] on input "True" at bounding box center [368, 153] width 14 height 14
radio input "true"
click at [550, 317] on button "SUBMIT" at bounding box center [568, 308] width 117 height 28
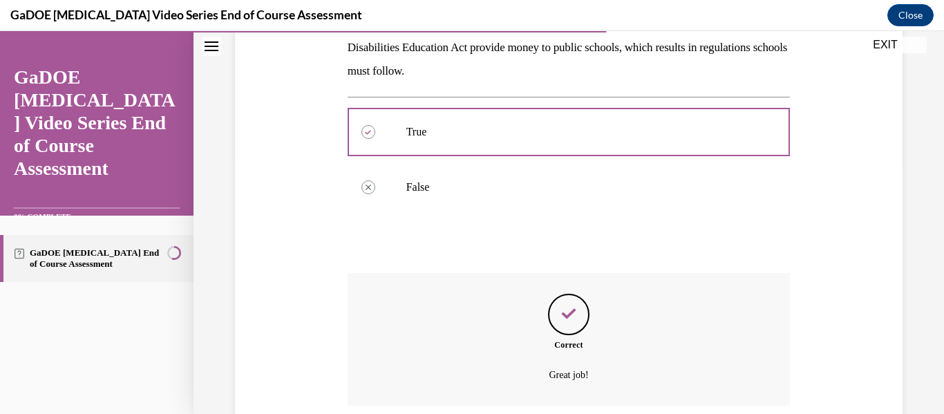
scroll to position [363, 0]
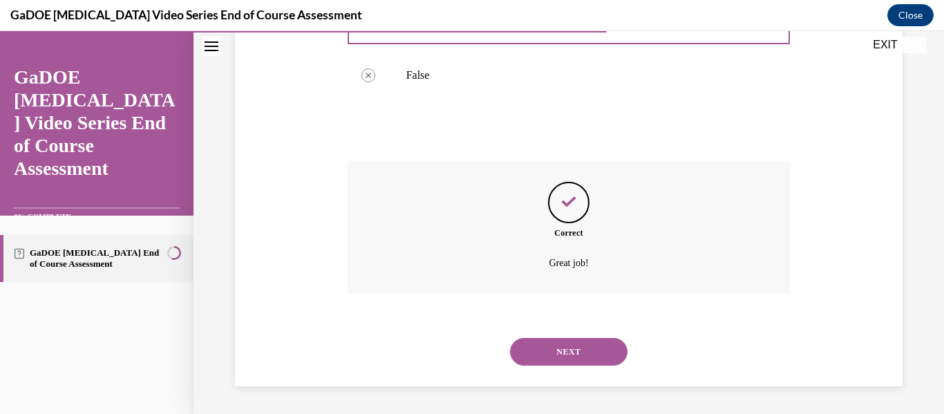
click at [562, 348] on button "NEXT" at bounding box center [568, 352] width 117 height 28
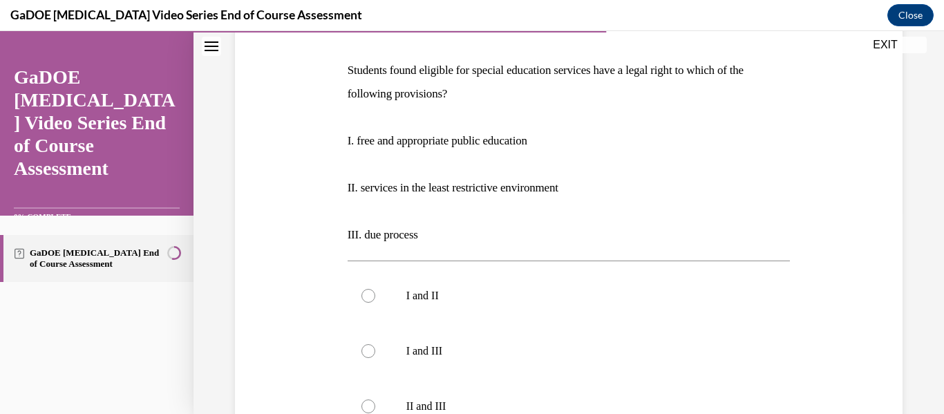
scroll to position [200, 0]
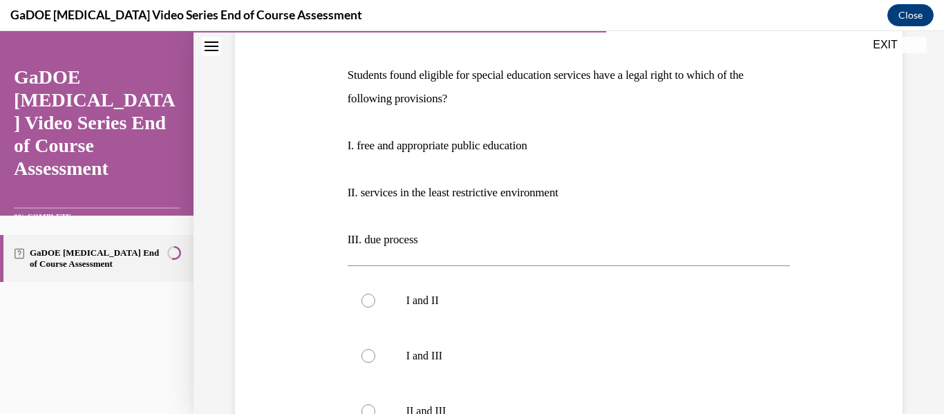
drag, startPoint x: 341, startPoint y: 72, endPoint x: 506, endPoint y: 104, distance: 167.5
click at [506, 104] on div "Question 13/22 Students found eligible for special education services have a le…" at bounding box center [568, 308] width 674 height 714
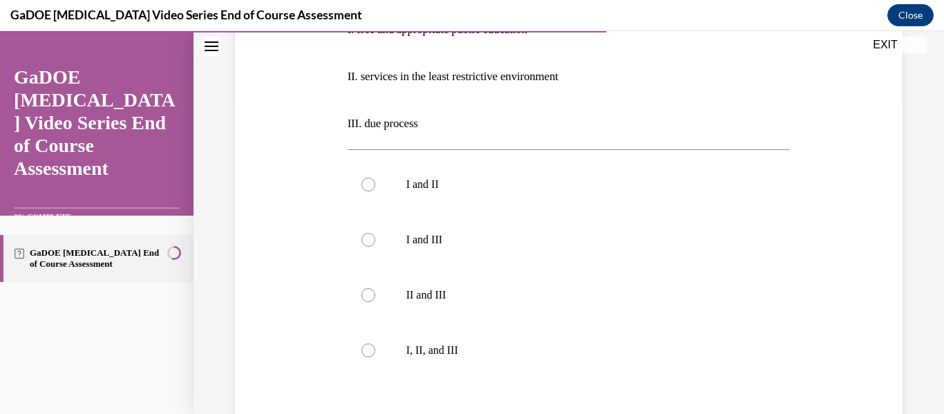
scroll to position [319, 0]
click at [540, 334] on label "I, II, and III" at bounding box center [569, 346] width 443 height 55
click at [375, 340] on input "I, II, and III" at bounding box center [368, 347] width 14 height 14
radio input "true"
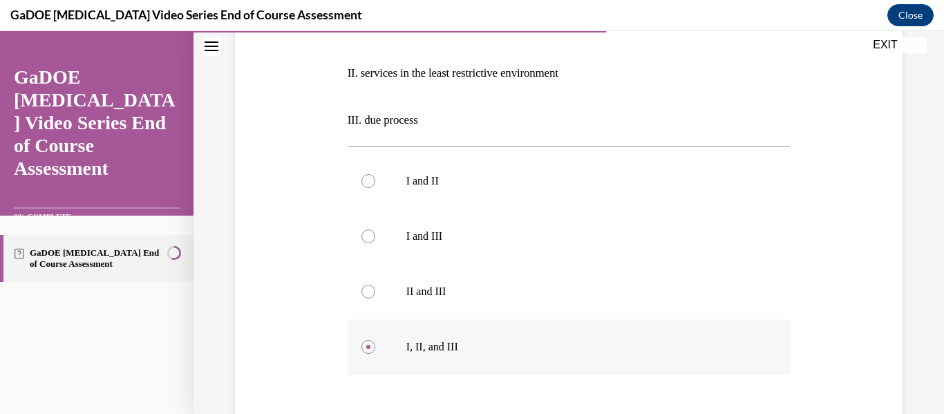
click at [540, 334] on label "I, II, and III" at bounding box center [569, 346] width 443 height 55
click at [375, 340] on input "I, II, and III" at bounding box center [368, 347] width 14 height 14
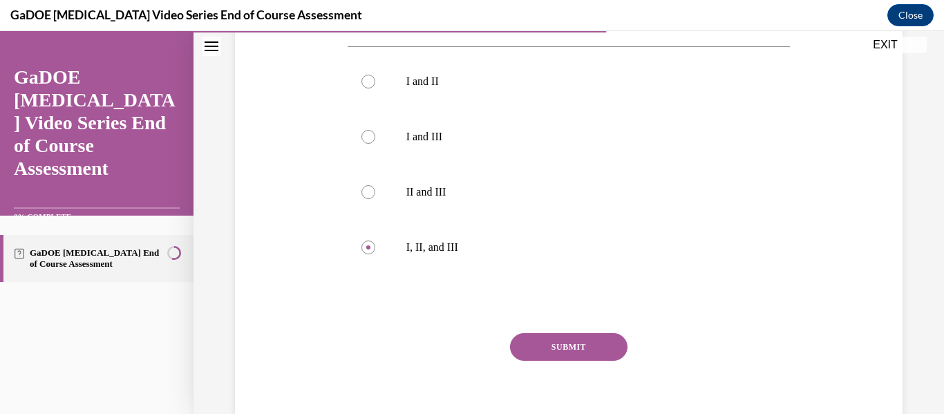
scroll to position [430, 0]
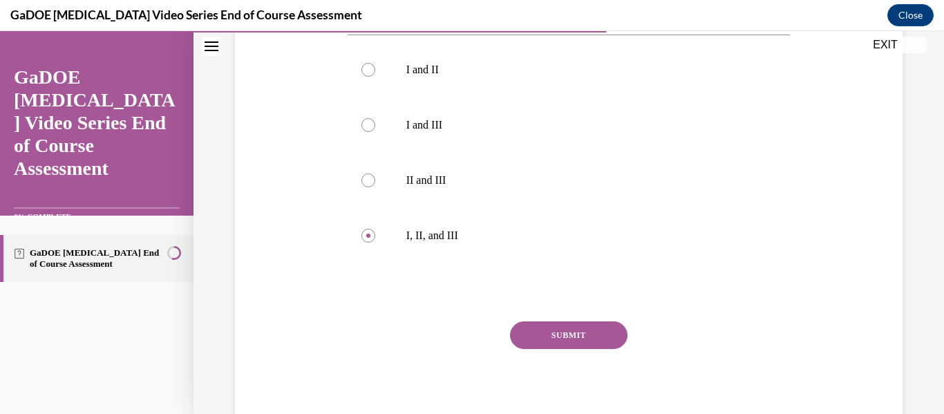
click at [539, 339] on button "SUBMIT" at bounding box center [568, 335] width 117 height 28
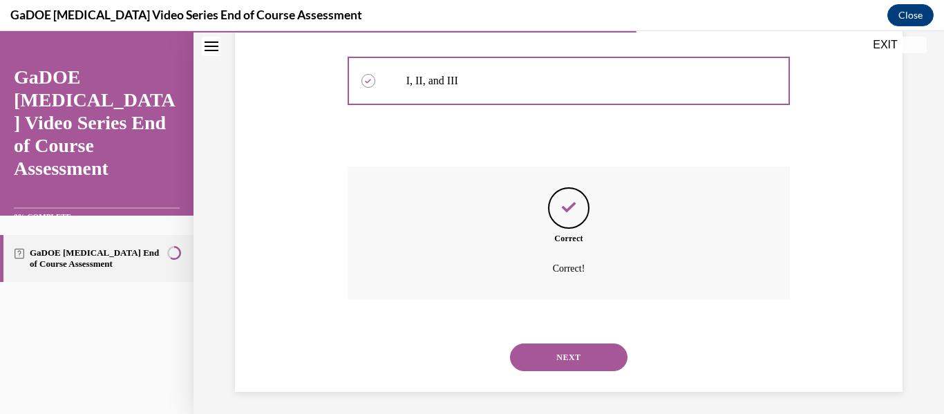
scroll to position [591, 0]
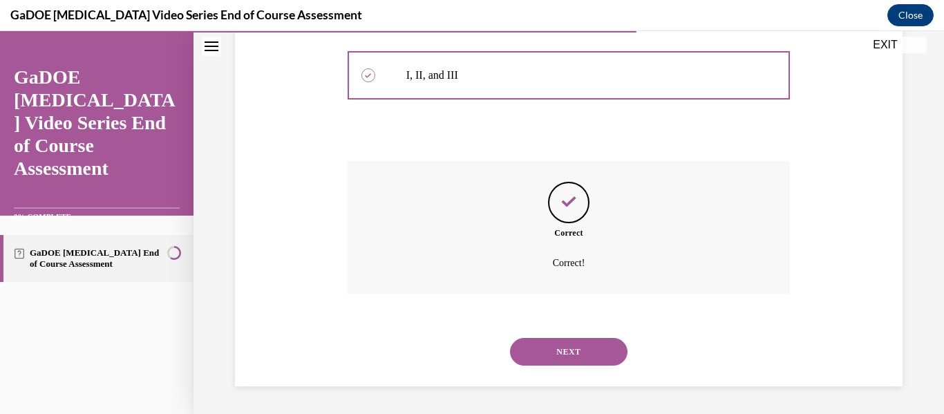
click at [570, 354] on button "NEXT" at bounding box center [568, 352] width 117 height 28
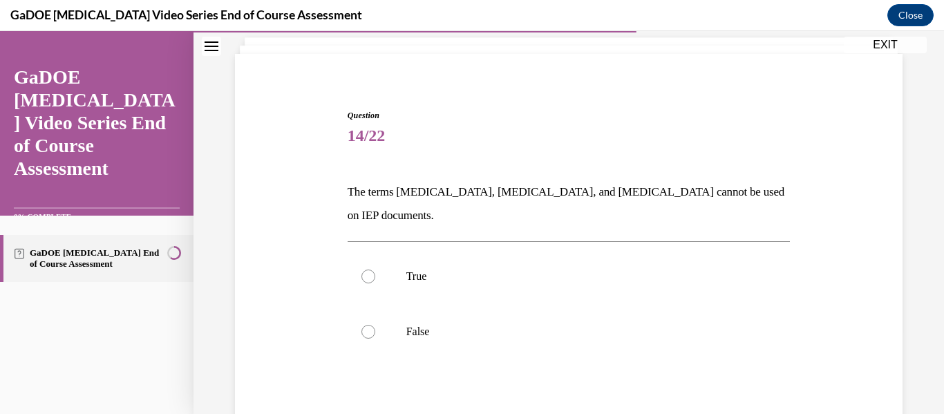
scroll to position [84, 0]
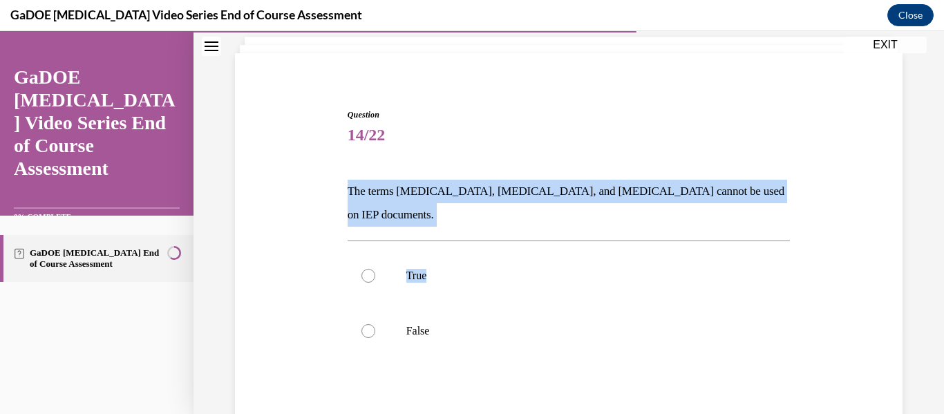
drag, startPoint x: 342, startPoint y: 190, endPoint x: 765, endPoint y: 203, distance: 423.1
click at [765, 203] on div "Question 14/22 The terms dyslexia, dyscalculia, and dysgraphia cannot be used o…" at bounding box center [569, 309] width 450 height 442
click at [735, 191] on p "The terms dyslexia, dyscalculia, and dysgraphia cannot be used on IEP documents." at bounding box center [569, 203] width 443 height 47
drag, startPoint x: 347, startPoint y: 189, endPoint x: 763, endPoint y: 191, distance: 416.0
click at [763, 191] on p "The terms dyslexia, dyscalculia, and dysgraphia cannot be used on IEP documents." at bounding box center [569, 203] width 443 height 47
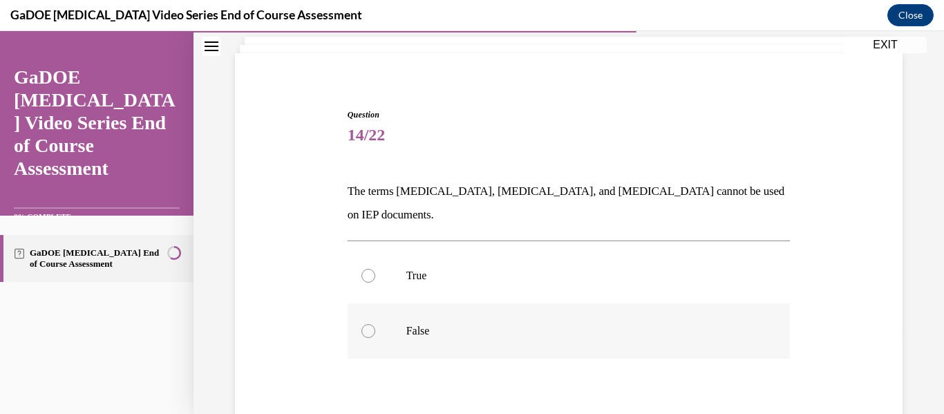
click at [383, 310] on label "False" at bounding box center [569, 330] width 443 height 55
click at [375, 324] on input "False" at bounding box center [368, 331] width 14 height 14
radio input "true"
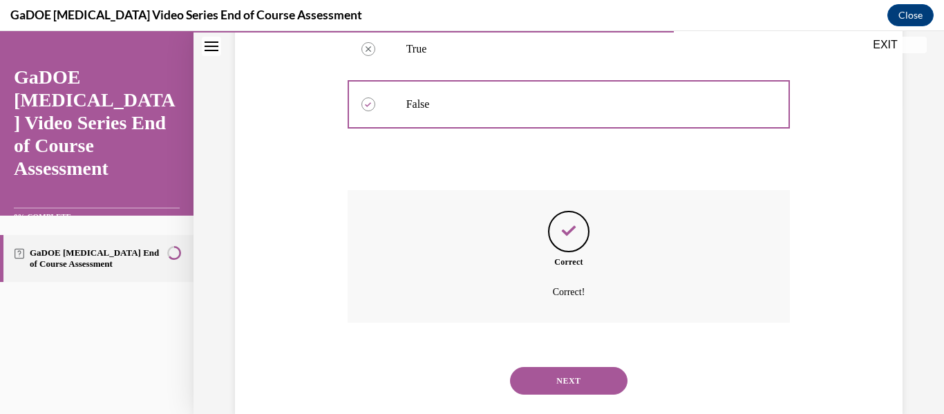
scroll to position [316, 0]
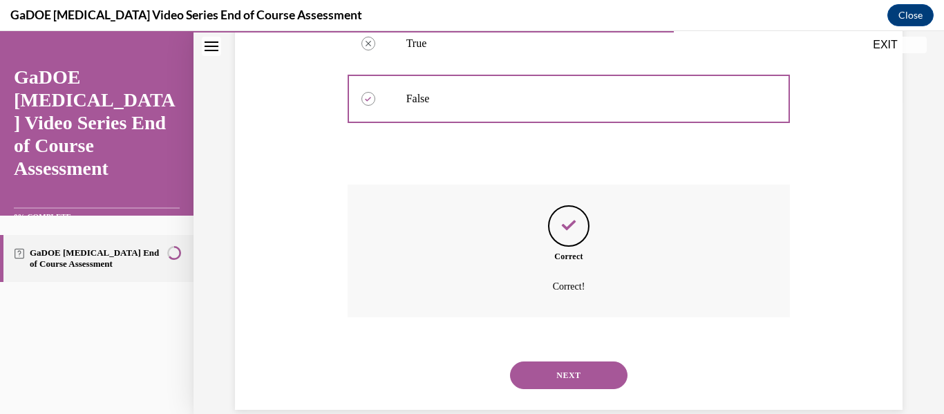
click at [562, 361] on button "NEXT" at bounding box center [568, 375] width 117 height 28
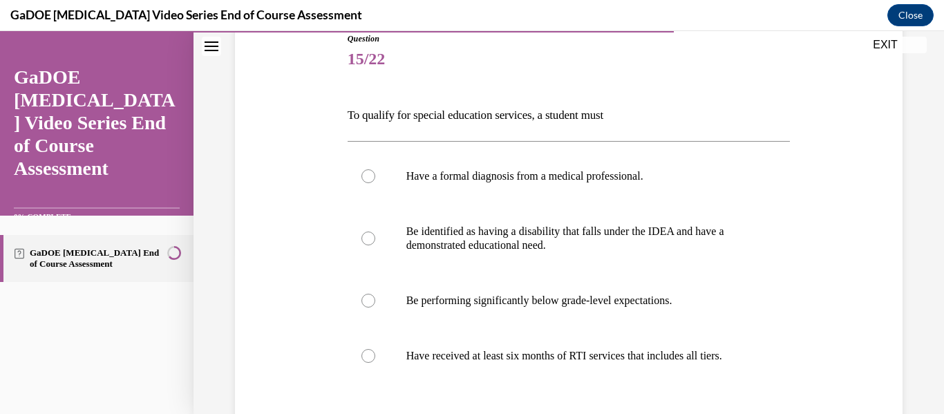
scroll to position [189, 0]
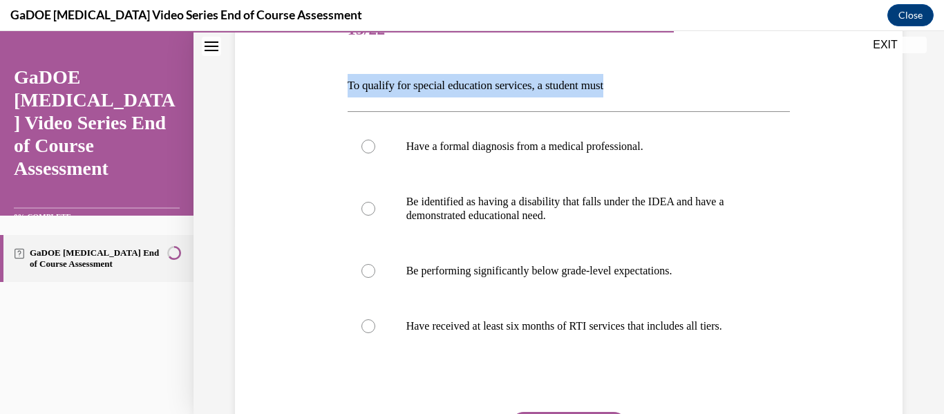
drag, startPoint x: 340, startPoint y: 88, endPoint x: 654, endPoint y: 88, distance: 313.7
click at [654, 88] on div "Question 15/22 To qualify for special education services, a student must Have a…" at bounding box center [568, 243] width 674 height 564
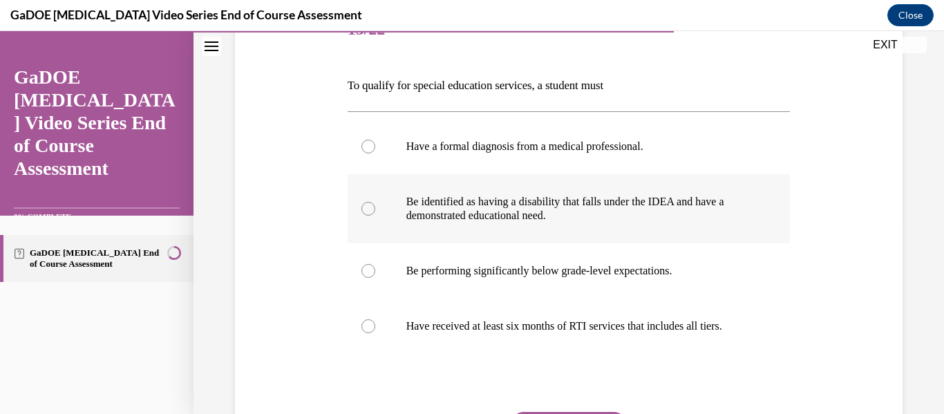
click at [377, 204] on label "Be identified as having a disability that falls under the IDEA and have a demon…" at bounding box center [569, 208] width 443 height 69
click at [375, 204] on input "Be identified as having a disability that falls under the IDEA and have a demon…" at bounding box center [368, 209] width 14 height 14
radio input "true"
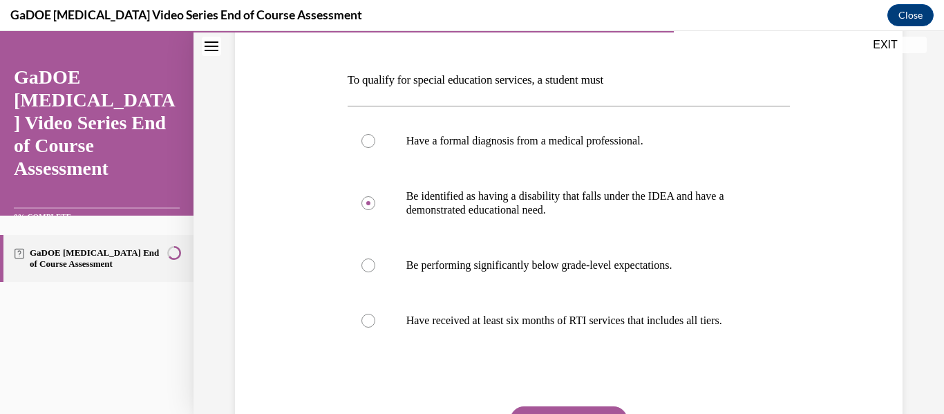
scroll to position [245, 0]
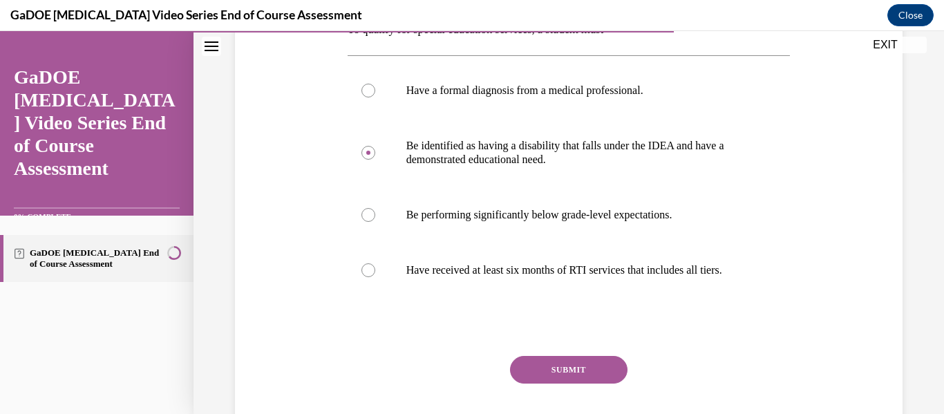
click at [547, 381] on button "SUBMIT" at bounding box center [568, 370] width 117 height 28
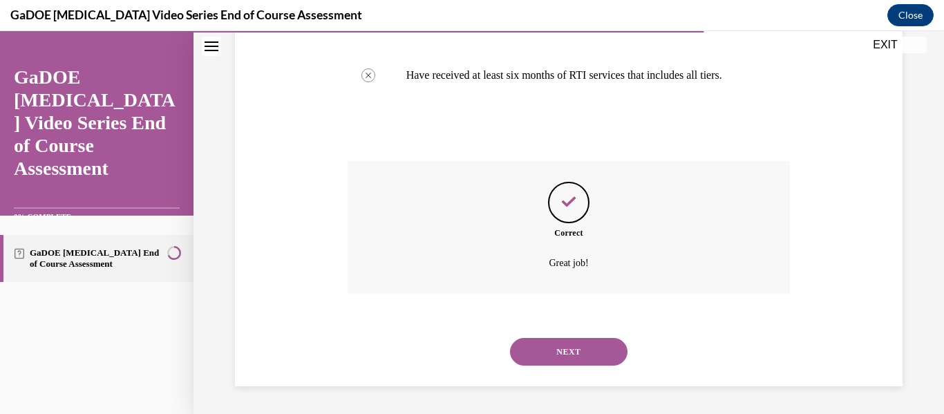
scroll to position [454, 0]
click at [547, 357] on button "NEXT" at bounding box center [568, 352] width 117 height 28
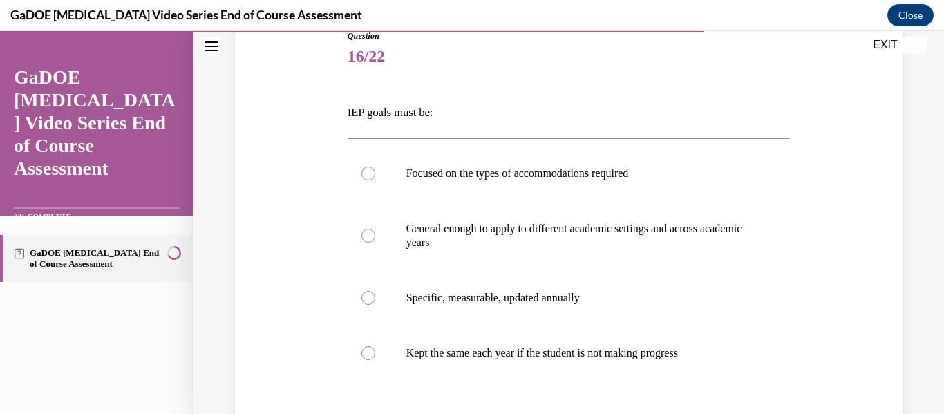
scroll to position [177, 0]
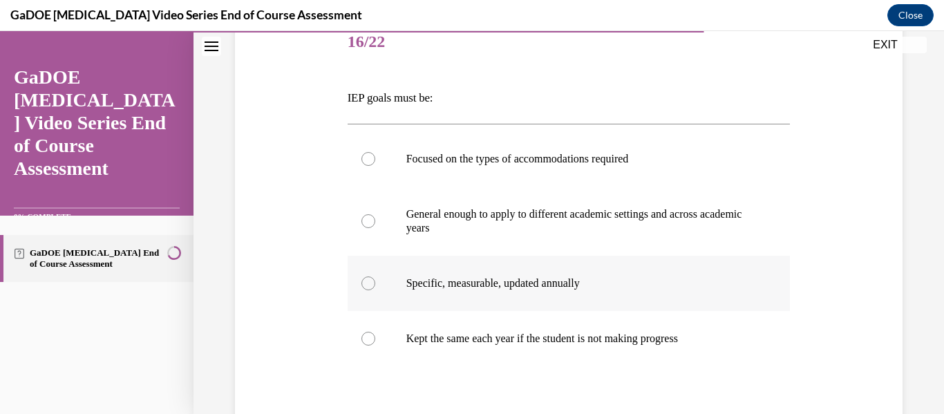
click at [549, 279] on p "Specific, measurable, updated annually" at bounding box center [581, 283] width 350 height 14
click at [375, 279] on input "Specific, measurable, updated annually" at bounding box center [368, 283] width 14 height 14
radio input "true"
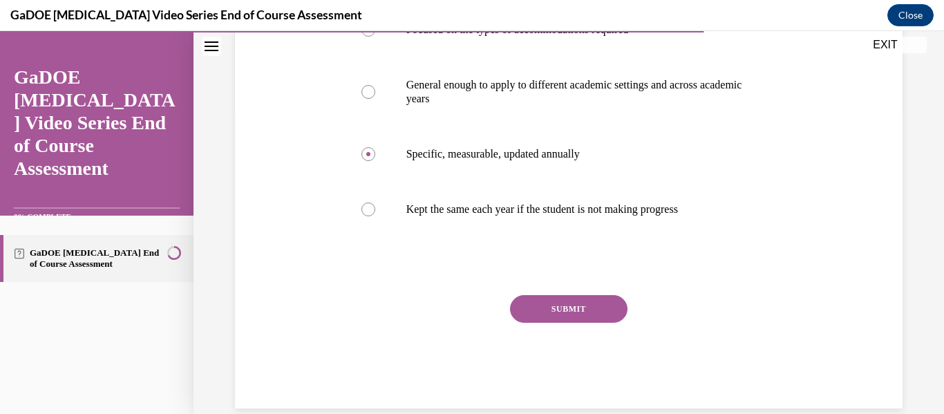
scroll to position [313, 0]
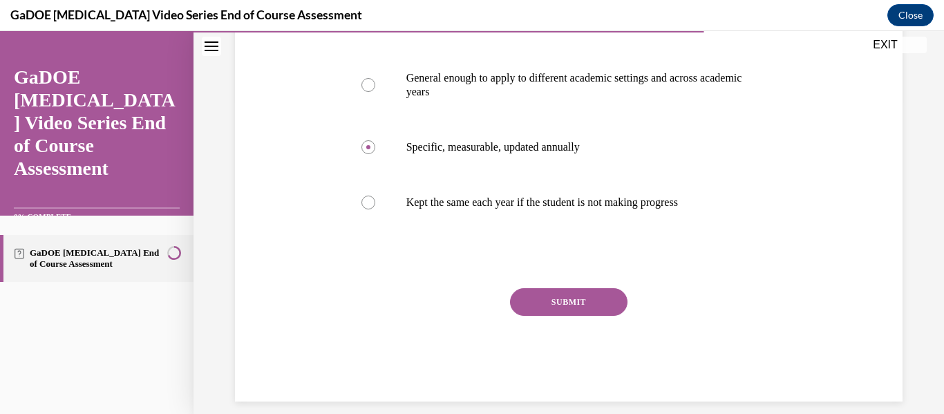
click at [574, 319] on div "SUBMIT" at bounding box center [569, 322] width 443 height 69
click at [558, 300] on button "SUBMIT" at bounding box center [568, 302] width 117 height 28
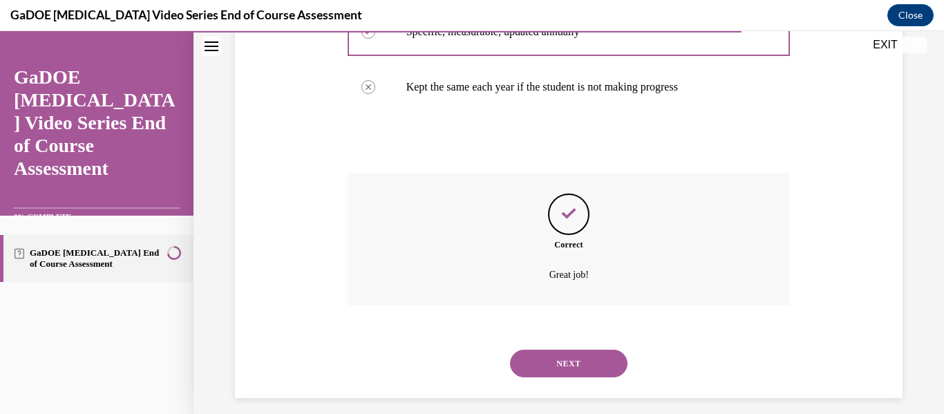
scroll to position [440, 0]
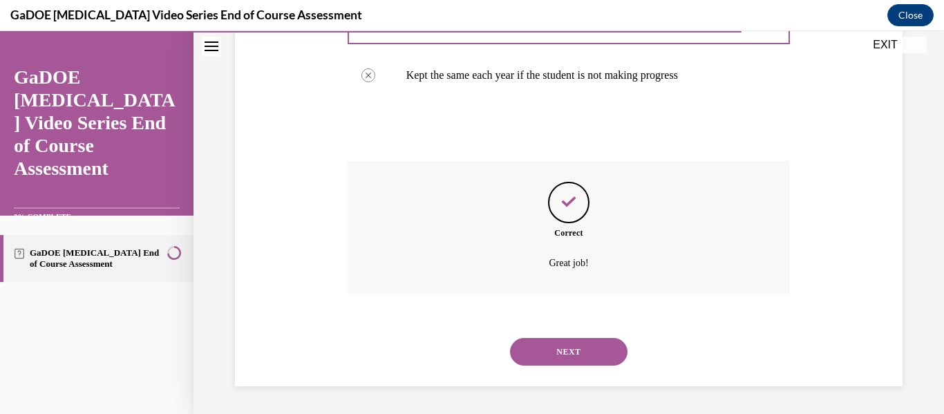
click at [565, 347] on button "NEXT" at bounding box center [568, 352] width 117 height 28
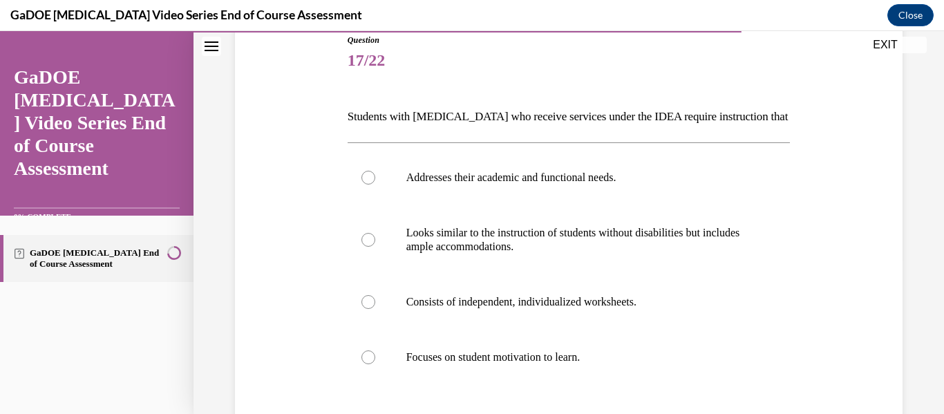
scroll to position [157, 0]
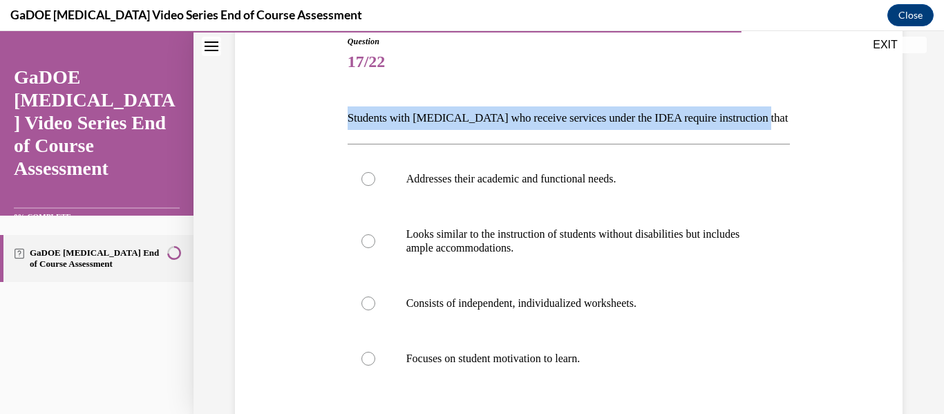
drag, startPoint x: 357, startPoint y: 100, endPoint x: 801, endPoint y: 94, distance: 444.3
click at [801, 94] on div "Question 17/22 Students with dyslexia who receive services under the IDEA requi…" at bounding box center [568, 276] width 674 height 564
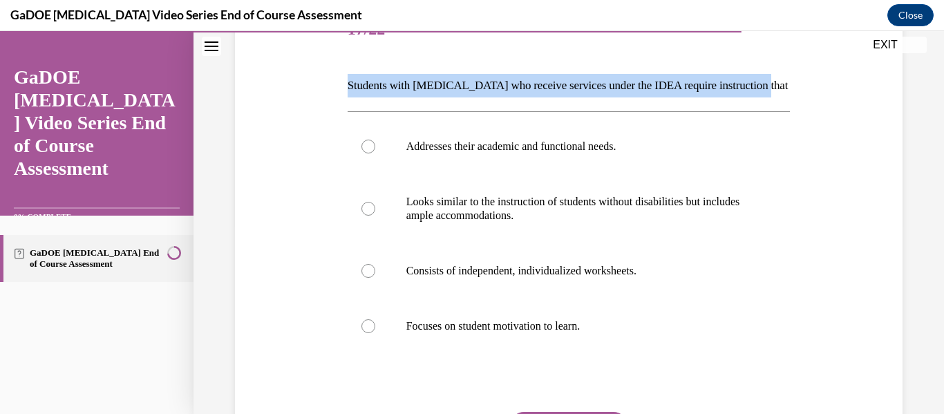
scroll to position [188, 0]
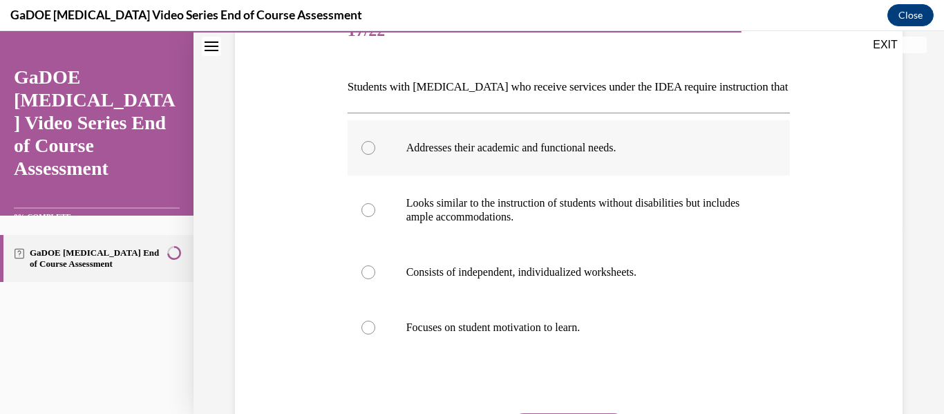
click at [421, 162] on label "Addresses their academic and functional needs." at bounding box center [569, 147] width 443 height 55
click at [375, 155] on input "Addresses their academic and functional needs." at bounding box center [368, 148] width 14 height 14
radio input "true"
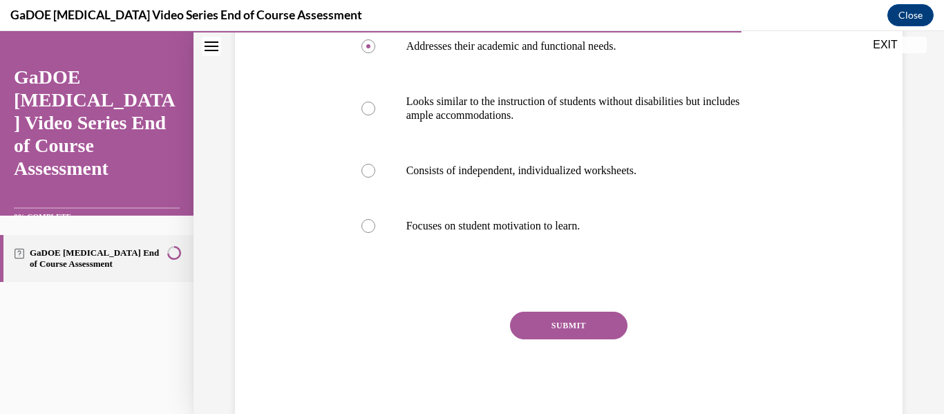
scroll to position [298, 0]
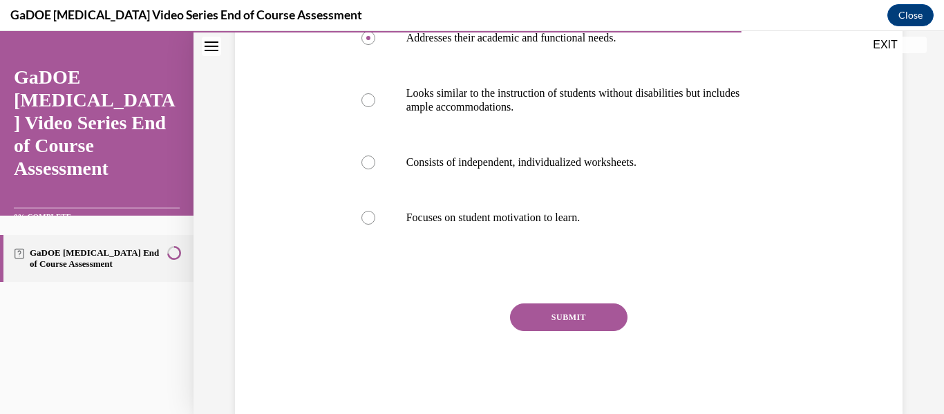
click at [566, 317] on button "SUBMIT" at bounding box center [568, 317] width 117 height 28
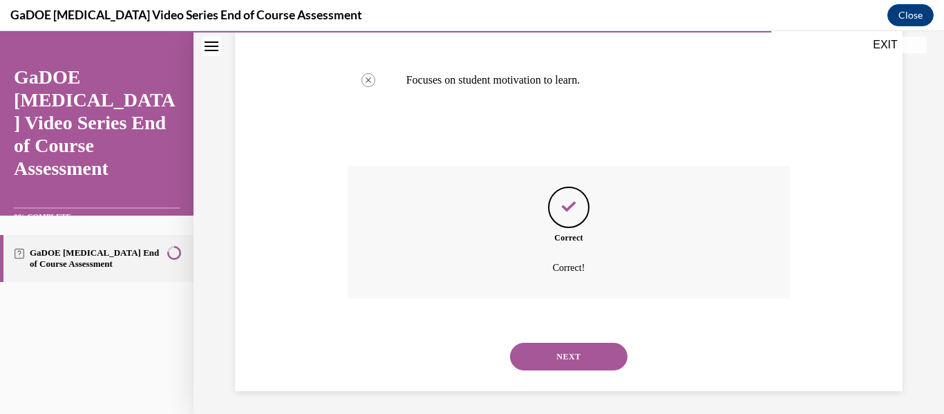
scroll to position [440, 0]
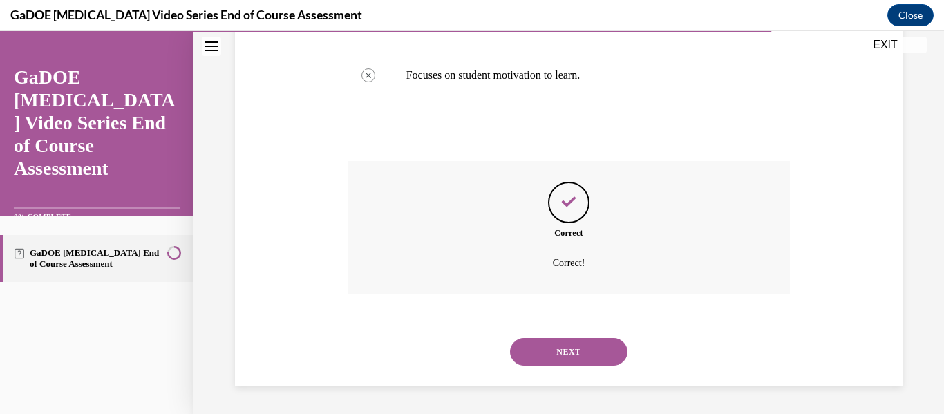
click at [573, 357] on button "NEXT" at bounding box center [568, 352] width 117 height 28
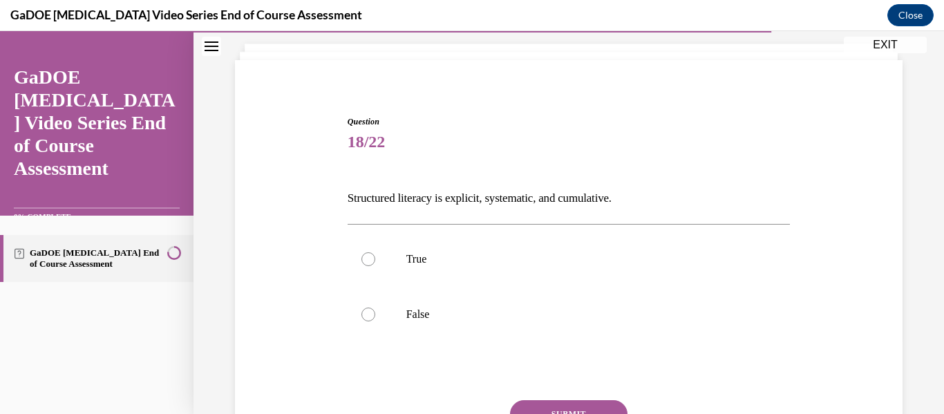
scroll to position [85, 0]
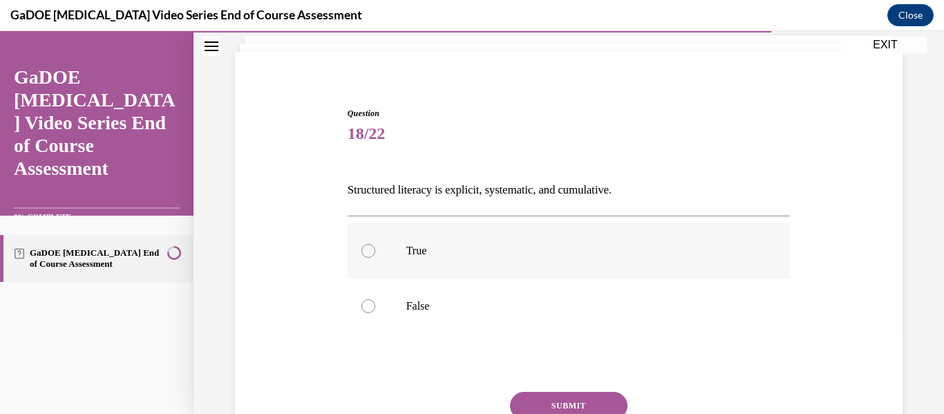
click at [390, 253] on label "True" at bounding box center [569, 250] width 443 height 55
click at [375, 253] on input "True" at bounding box center [368, 251] width 14 height 14
radio input "true"
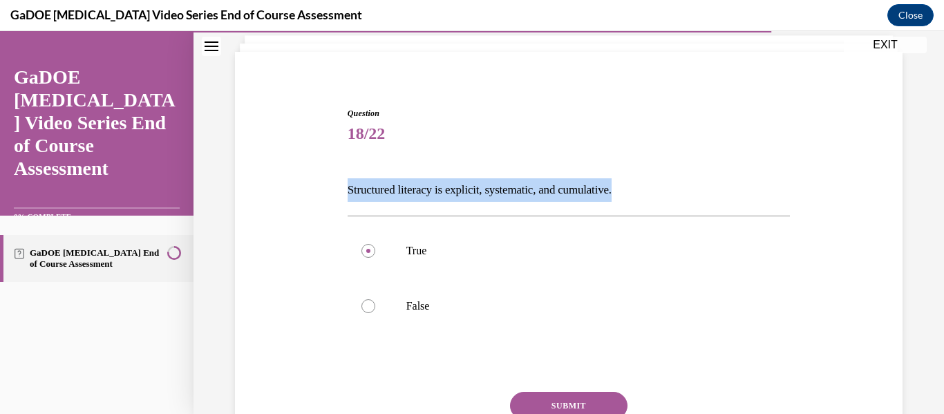
drag, startPoint x: 560, startPoint y: 173, endPoint x: 636, endPoint y: 181, distance: 76.5
click at [636, 181] on div "Question 18/22 Structured literacy is explicit, systematic, and cumulative. Tru…" at bounding box center [568, 285] width 674 height 439
click at [560, 404] on button "SUBMIT" at bounding box center [568, 406] width 117 height 28
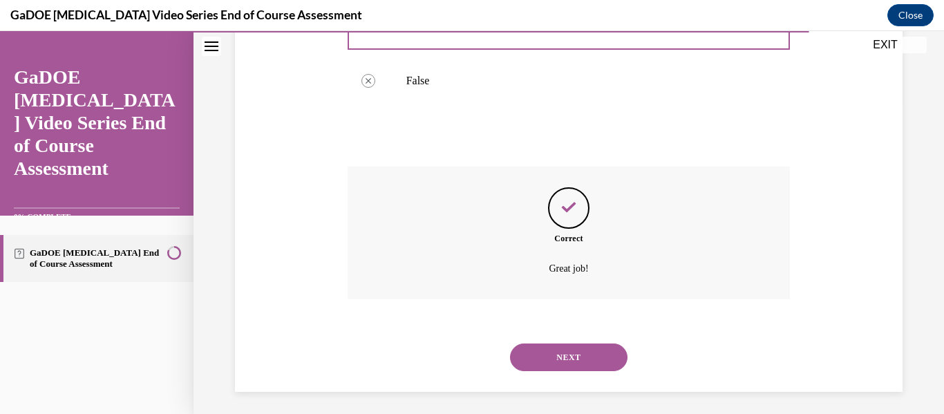
scroll to position [316, 0]
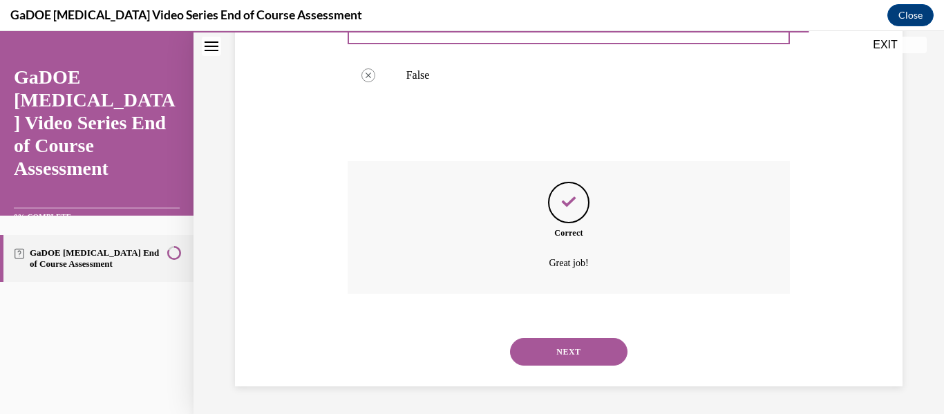
click at [576, 342] on button "NEXT" at bounding box center [568, 352] width 117 height 28
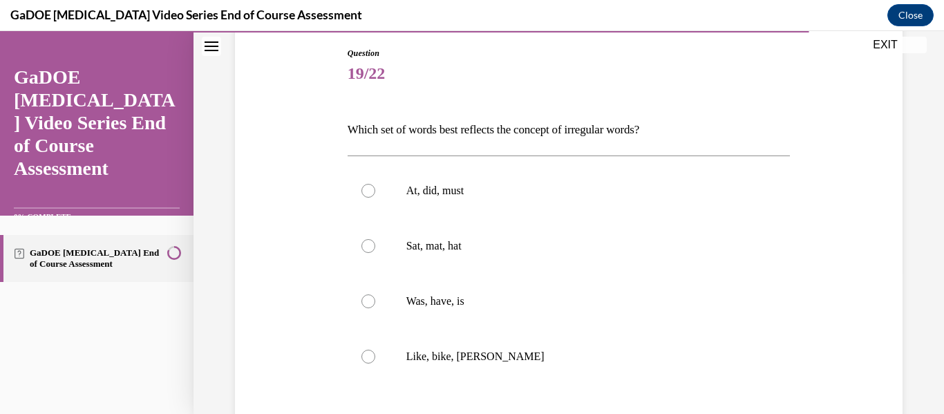
scroll to position [149, 0]
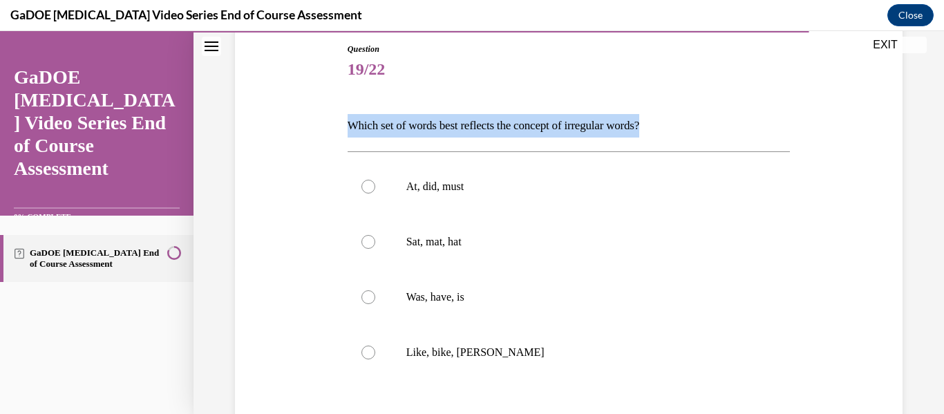
drag, startPoint x: 341, startPoint y: 129, endPoint x: 685, endPoint y: 122, distance: 344.2
click at [685, 122] on div "Question 19/22 Which set of words best reflects the concept of irregular words?…" at bounding box center [568, 276] width 674 height 550
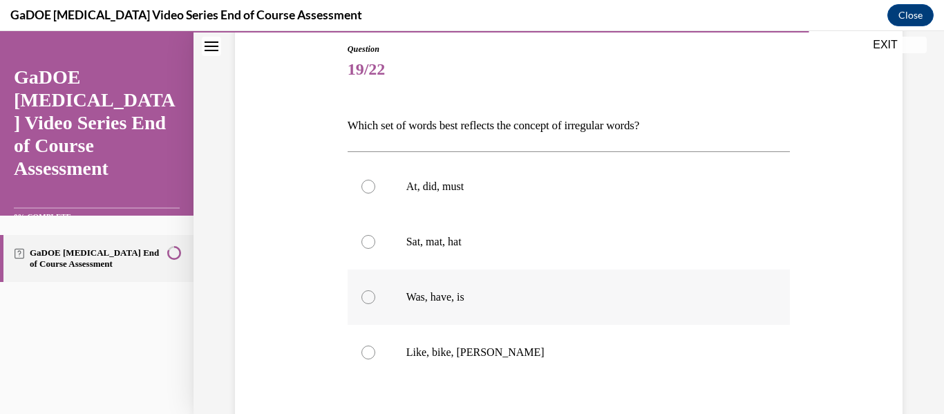
click at [369, 302] on div at bounding box center [368, 297] width 14 height 14
click at [369, 302] on input "Was, have, is" at bounding box center [368, 297] width 14 height 14
radio input "true"
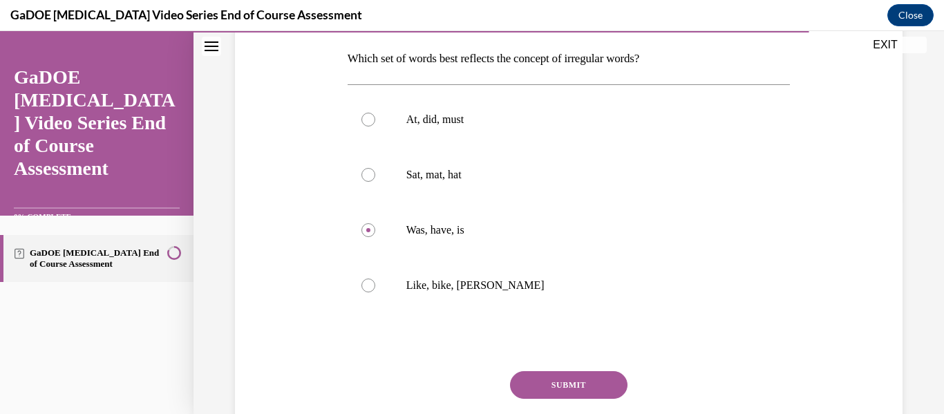
click at [591, 375] on button "SUBMIT" at bounding box center [568, 385] width 117 height 28
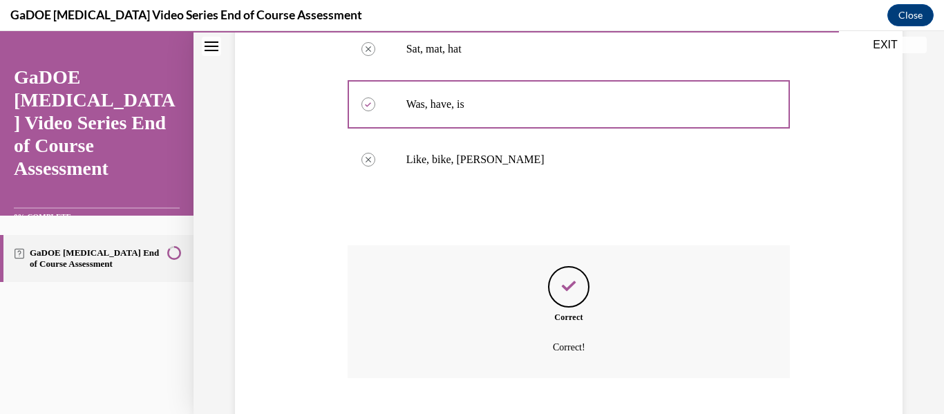
scroll to position [426, 0]
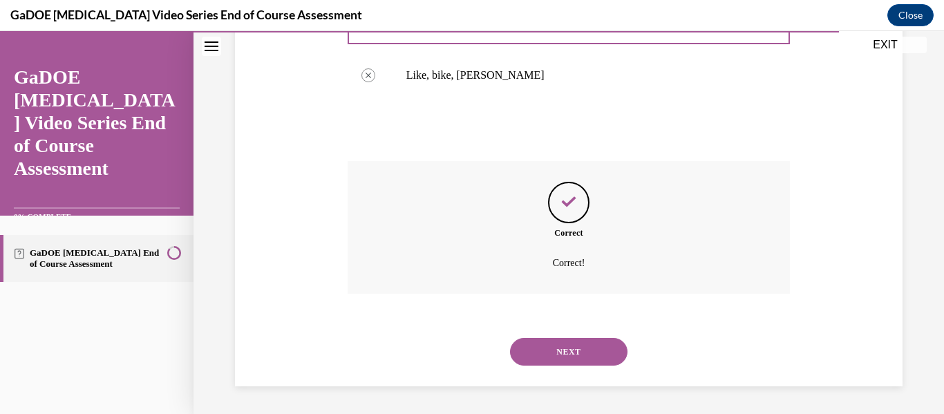
click at [569, 352] on button "NEXT" at bounding box center [568, 352] width 117 height 28
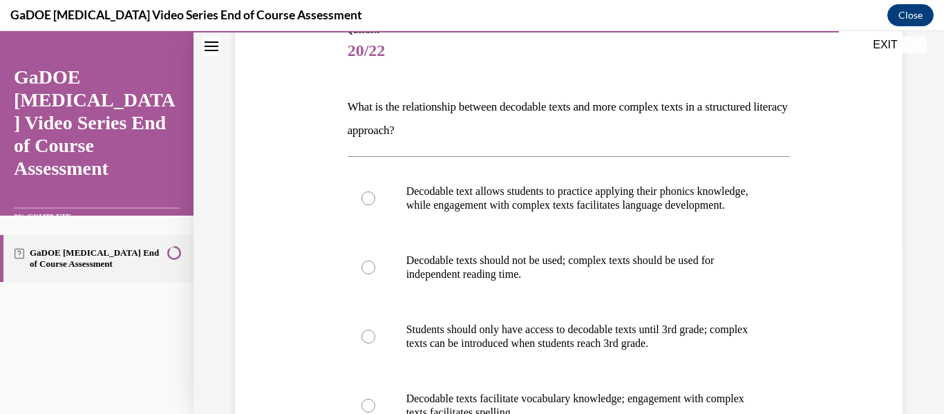
scroll to position [149, 0]
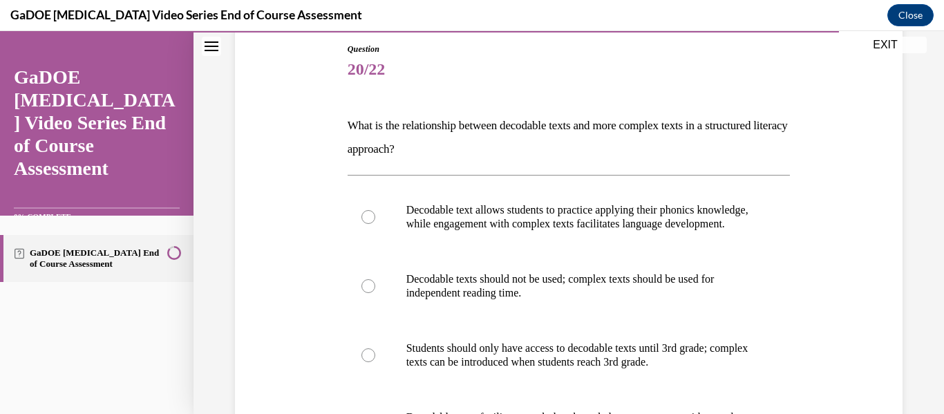
drag, startPoint x: 352, startPoint y: 124, endPoint x: 504, endPoint y: 143, distance: 153.9
click at [504, 143] on div "Question 20/22 What is the relationship between decodable texts and more comple…" at bounding box center [569, 326] width 450 height 608
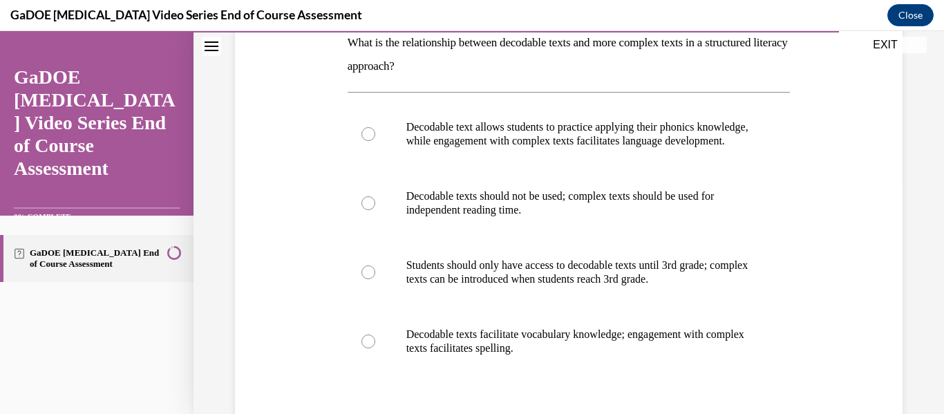
scroll to position [205, 0]
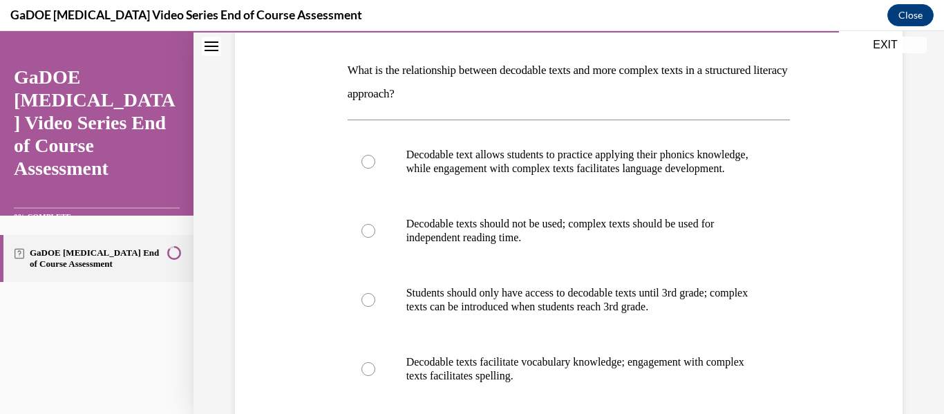
click at [911, 154] on div "Question 20/22 What is the relationship between decodable texts and more comple…" at bounding box center [568, 236] width 750 height 732
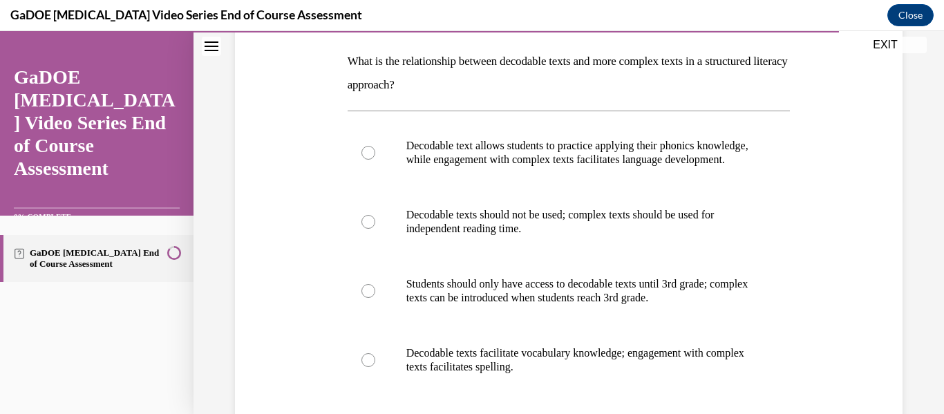
scroll to position [212, 0]
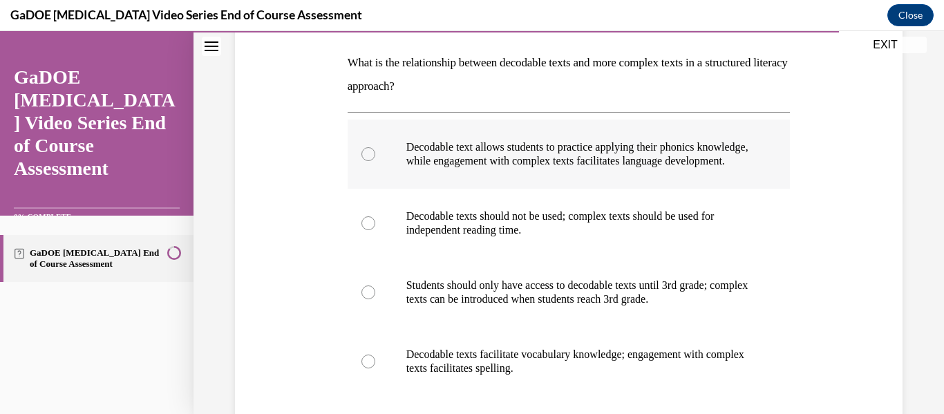
click at [466, 144] on p "Decodable text allows students to practice applying their phonics knowledge, wh…" at bounding box center [581, 154] width 350 height 28
click at [375, 147] on input "Decodable text allows students to practice applying their phonics knowledge, wh…" at bounding box center [368, 154] width 14 height 14
radio input "true"
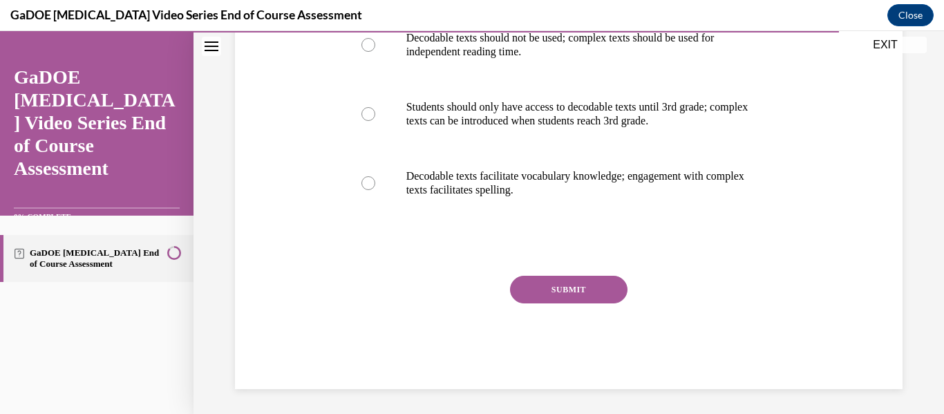
scroll to position [407, 0]
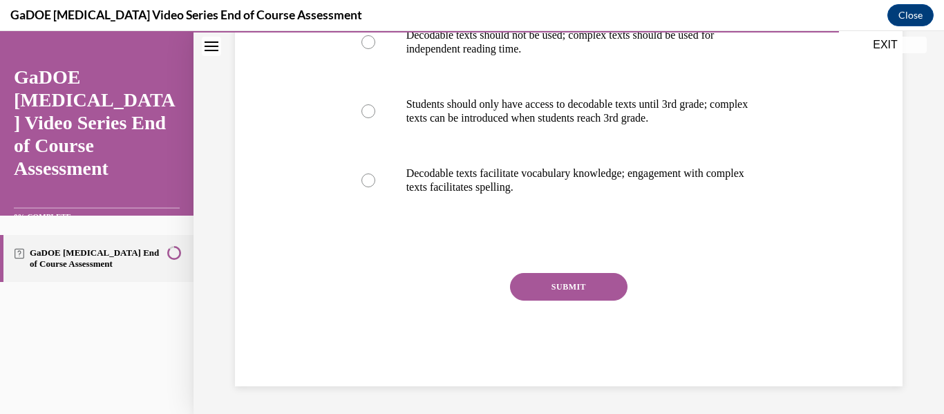
click at [581, 283] on button "SUBMIT" at bounding box center [568, 287] width 117 height 28
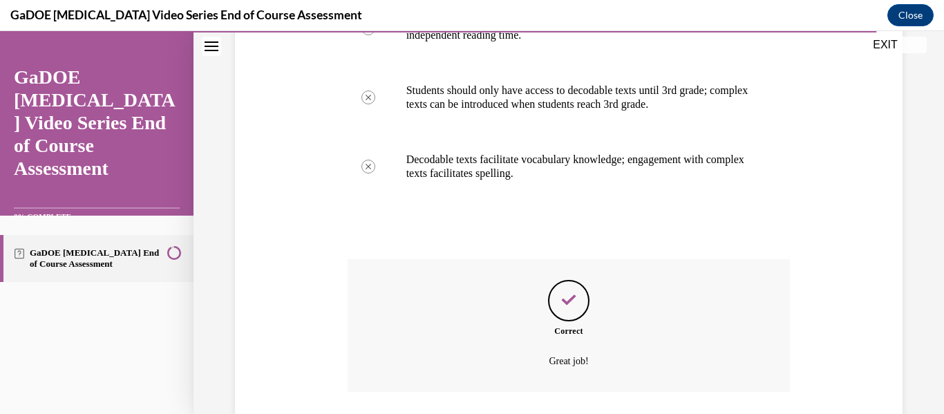
scroll to position [519, 0]
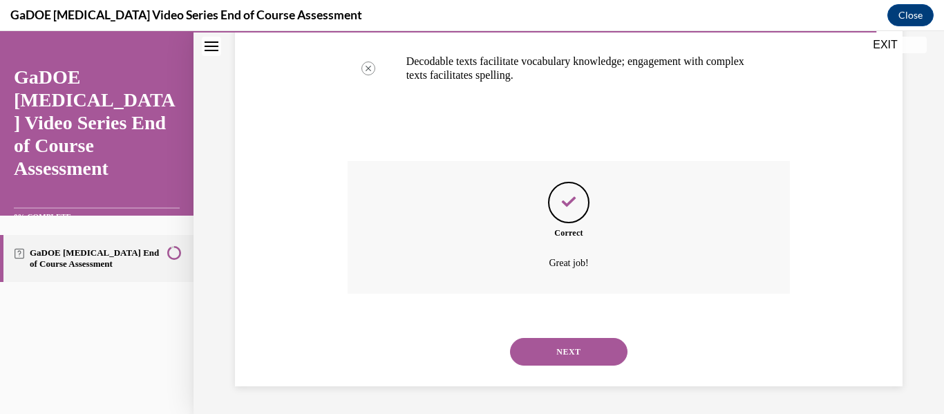
click at [558, 358] on button "NEXT" at bounding box center [568, 352] width 117 height 28
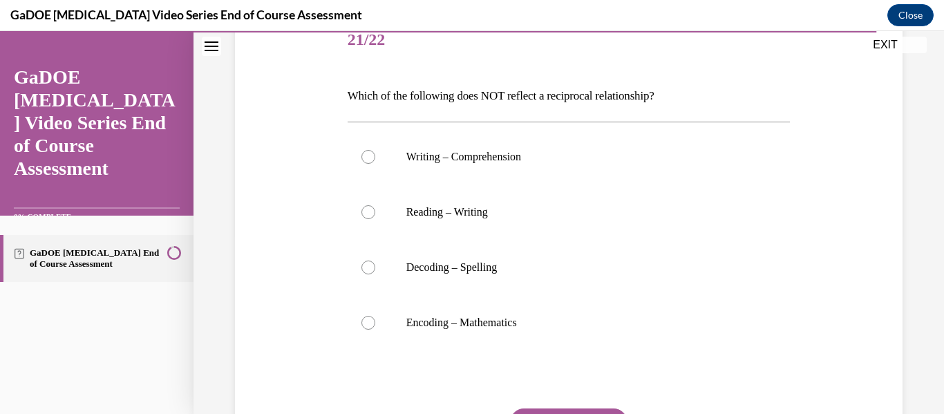
scroll to position [145, 0]
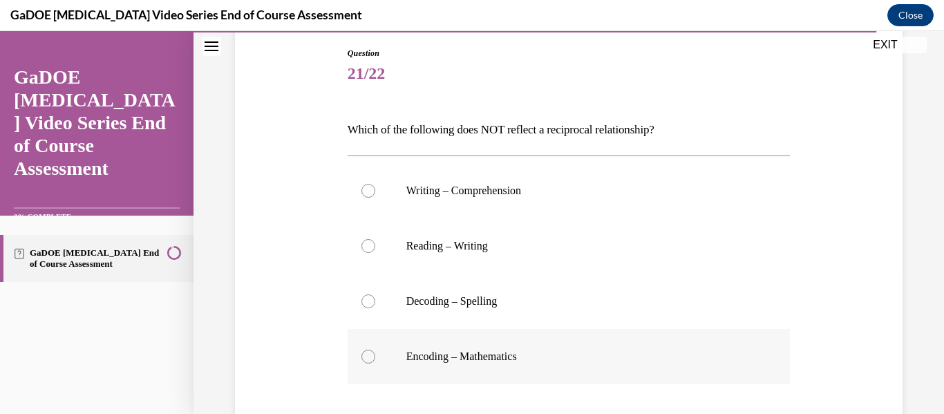
click at [398, 357] on label "Encoding – Mathematics" at bounding box center [569, 356] width 443 height 55
click at [375, 357] on input "Encoding – Mathematics" at bounding box center [368, 357] width 14 height 14
radio input "true"
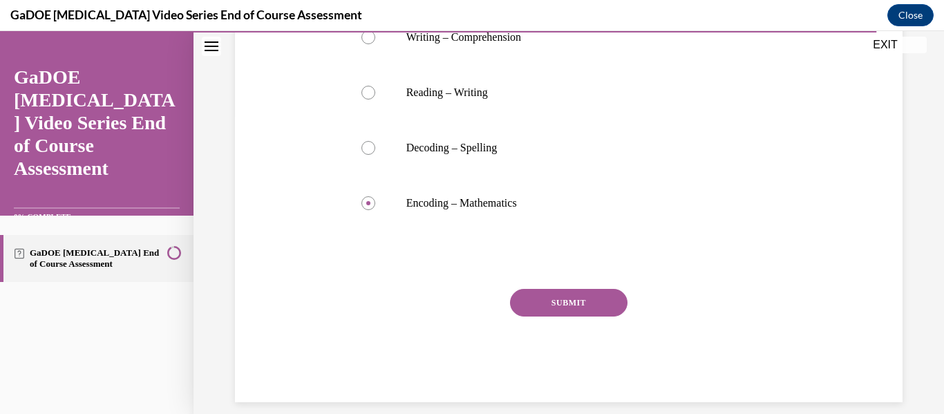
scroll to position [309, 0]
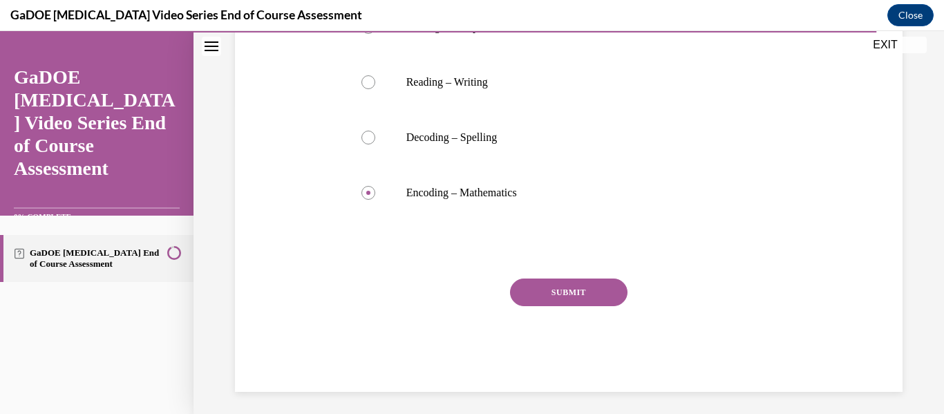
click at [561, 296] on button "SUBMIT" at bounding box center [568, 292] width 117 height 28
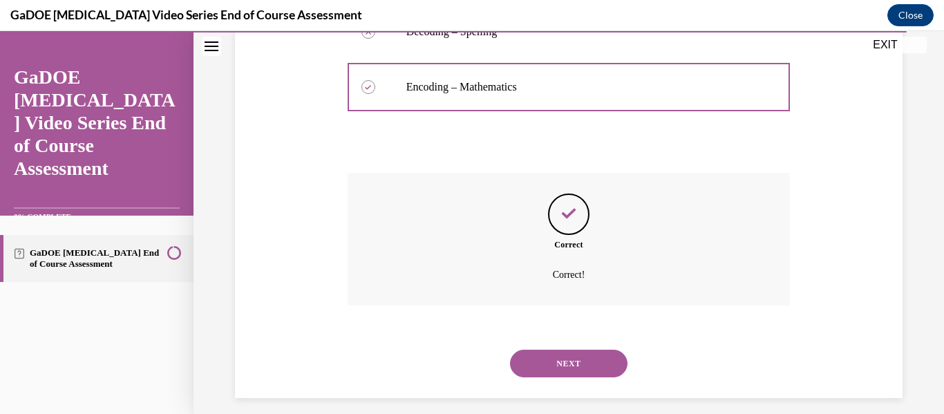
scroll to position [426, 0]
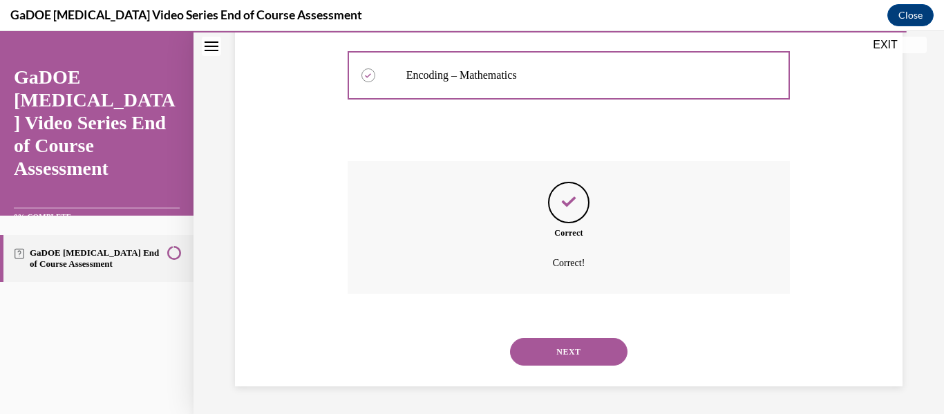
click at [564, 356] on button "NEXT" at bounding box center [568, 352] width 117 height 28
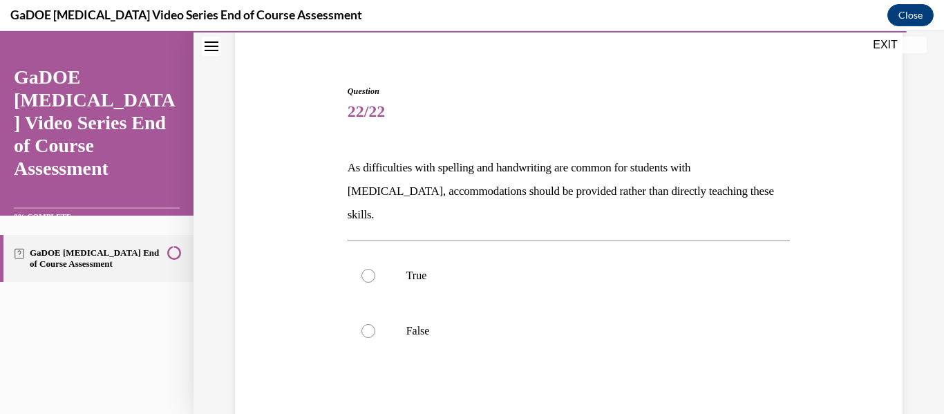
scroll to position [110, 0]
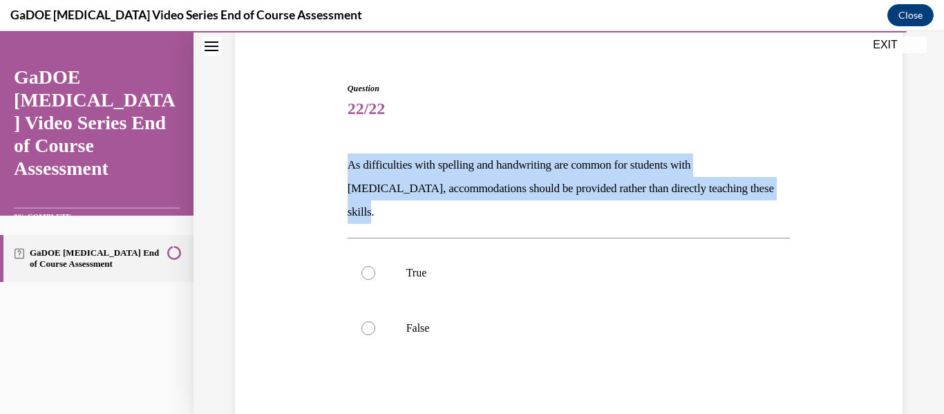
drag, startPoint x: 343, startPoint y: 163, endPoint x: 876, endPoint y: 197, distance: 534.5
click at [876, 197] on div "Question 22/22 As difficulties with spelling and handwriting are common for stu…" at bounding box center [568, 284] width 674 height 486
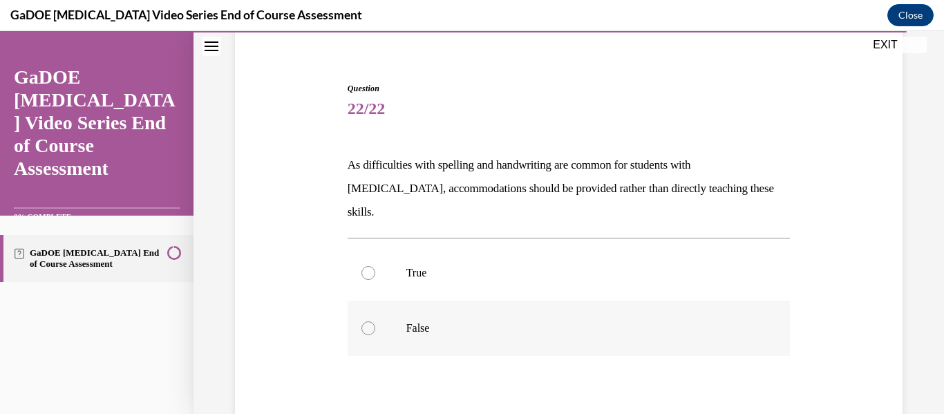
click at [388, 304] on label "False" at bounding box center [569, 328] width 443 height 55
click at [375, 321] on input "False" at bounding box center [368, 328] width 14 height 14
radio input "true"
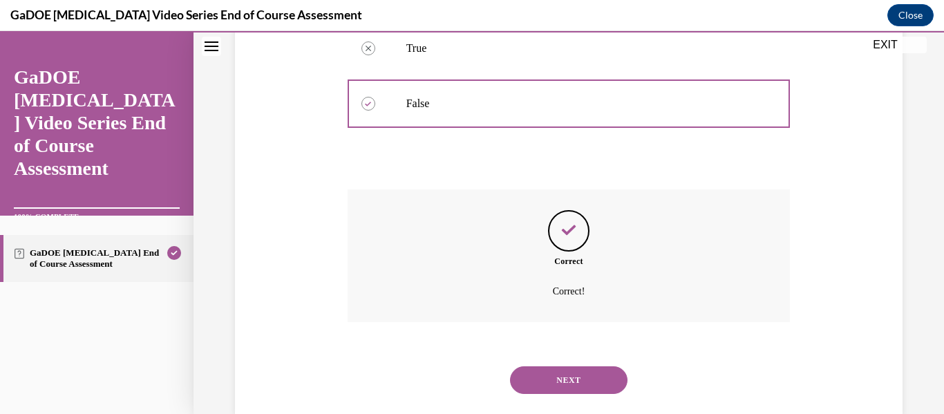
scroll to position [339, 0]
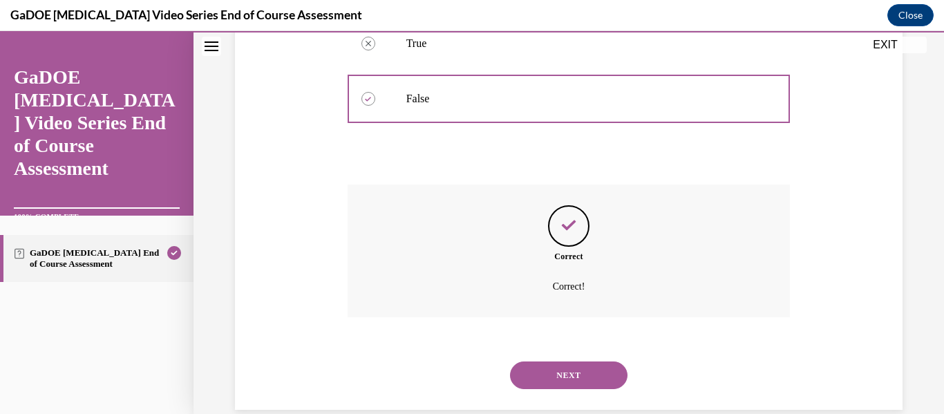
click at [590, 361] on button "NEXT" at bounding box center [568, 375] width 117 height 28
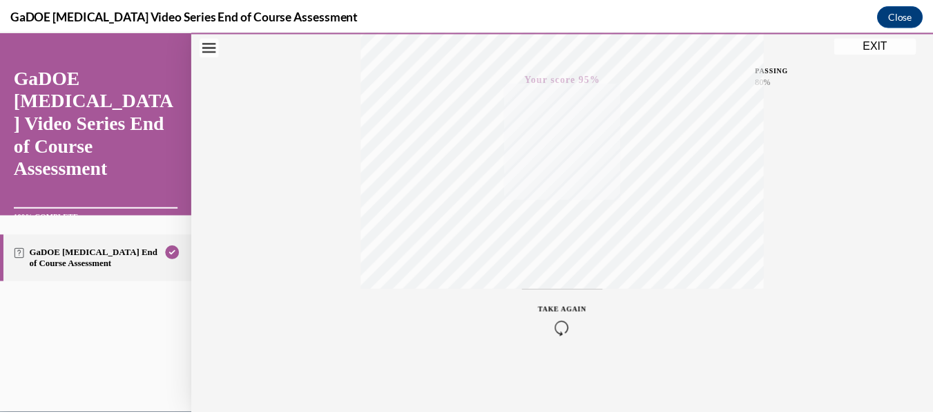
scroll to position [0, 0]
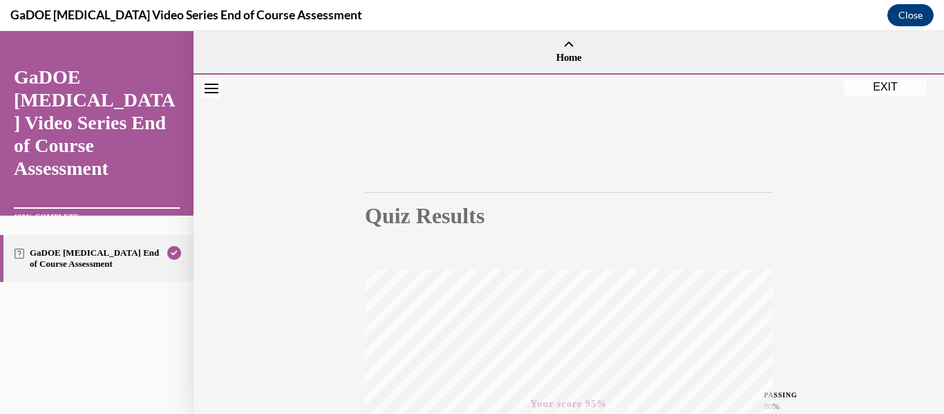
click at [904, 82] on button "EXIT" at bounding box center [885, 87] width 83 height 17
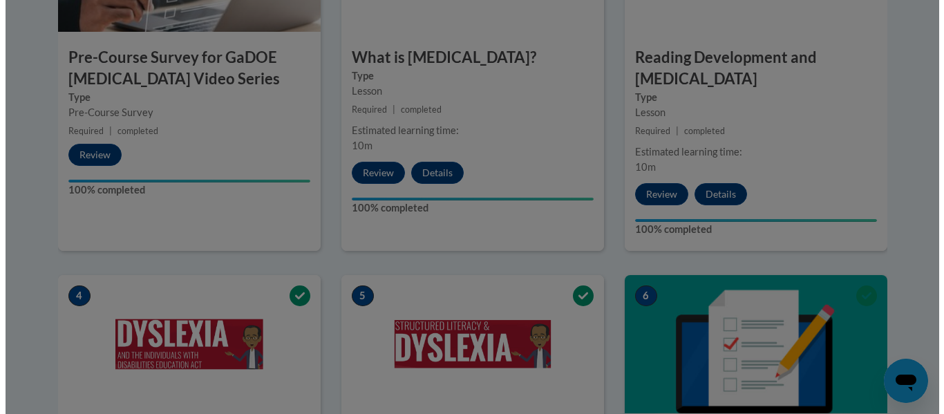
scroll to position [147, 0]
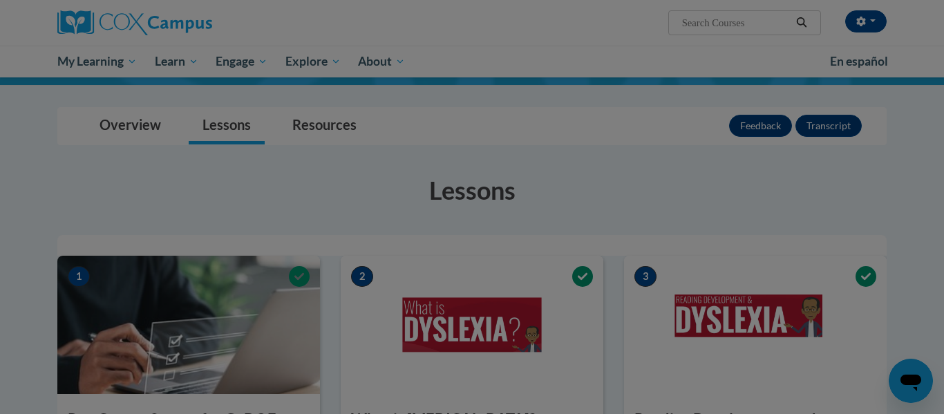
click at [933, 132] on body "Jasmine Terrell (America/New_York UTC-04:00) My Profile Inbox My Transcripts Lo…" at bounding box center [472, 60] width 944 height 414
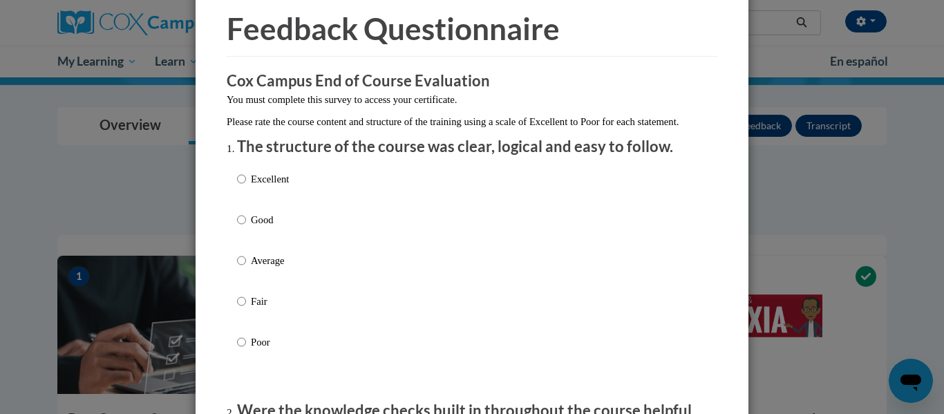
scroll to position [83, 0]
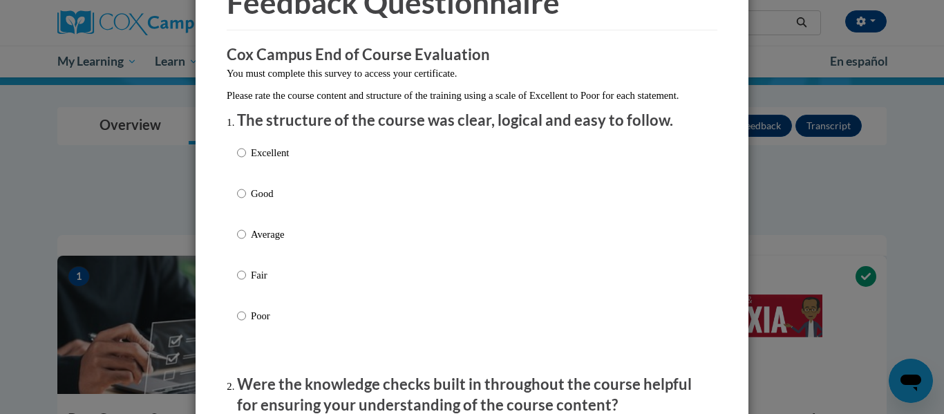
click at [276, 160] on p "Excellent" at bounding box center [270, 152] width 38 height 15
click at [246, 160] on input "Excellent" at bounding box center [241, 152] width 9 height 15
radio input "true"
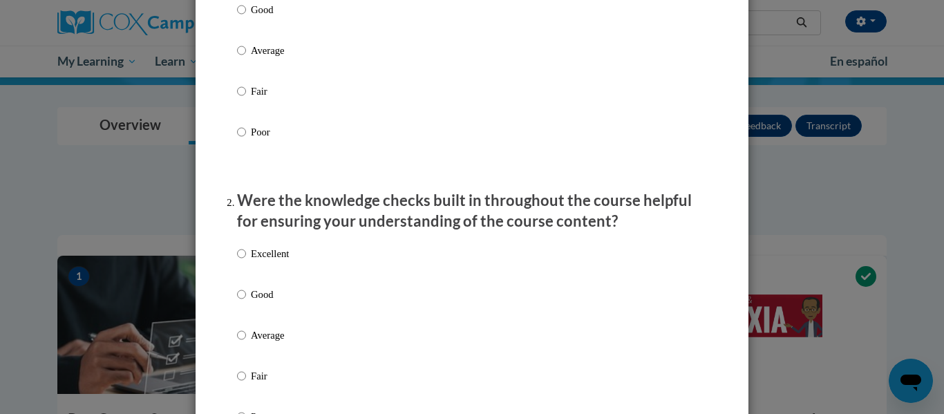
scroll to position [302, 0]
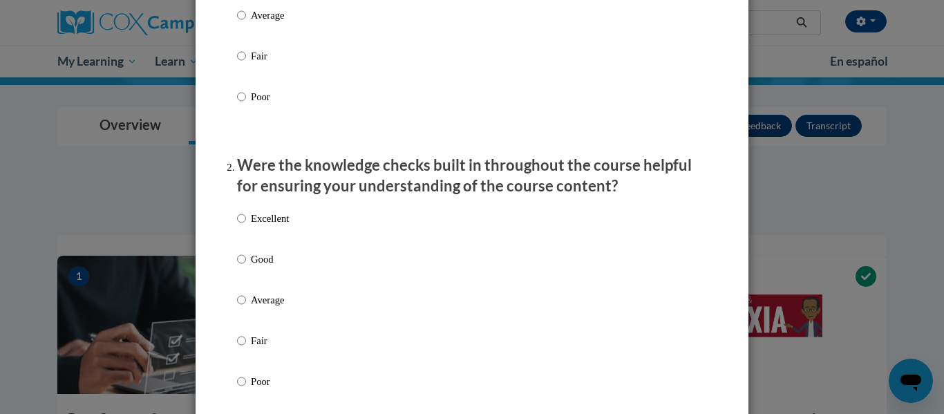
click at [304, 232] on div "Excellent Good Average Fair Poor" at bounding box center [472, 316] width 470 height 225
click at [254, 226] on p "Excellent" at bounding box center [270, 218] width 38 height 15
click at [246, 226] on input "Excellent" at bounding box center [241, 218] width 9 height 15
radio input "true"
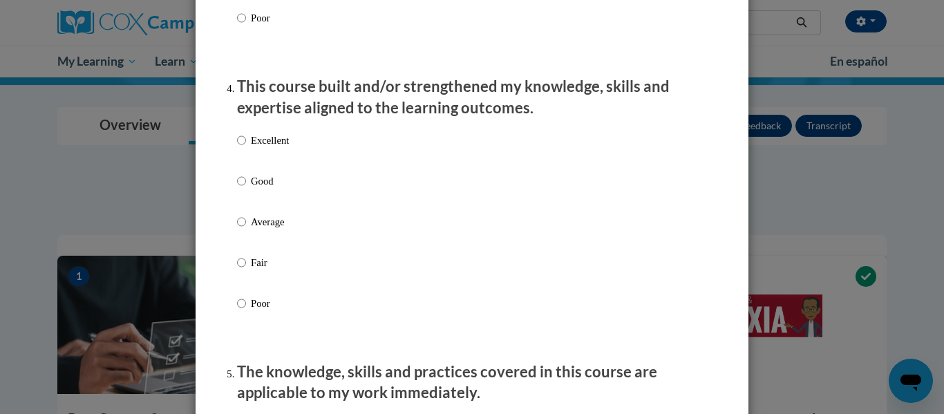
scroll to position [945, 0]
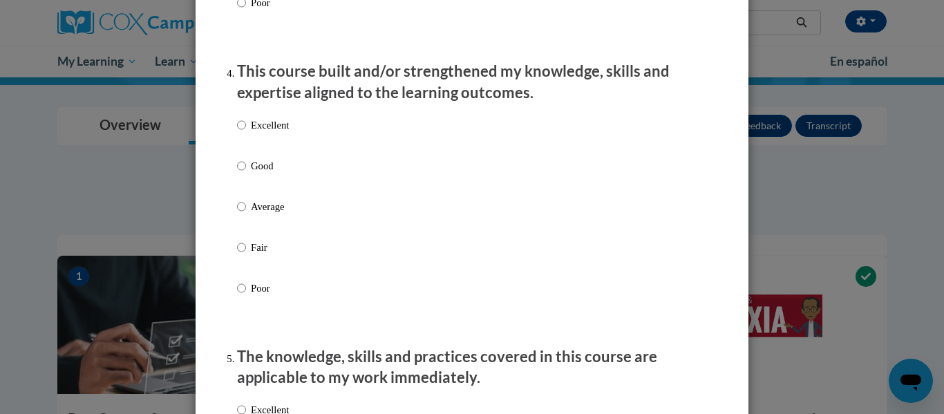
click at [260, 133] on p "Excellent" at bounding box center [270, 124] width 38 height 15
click at [246, 133] on input "Excellent" at bounding box center [241, 124] width 9 height 15
radio input "true"
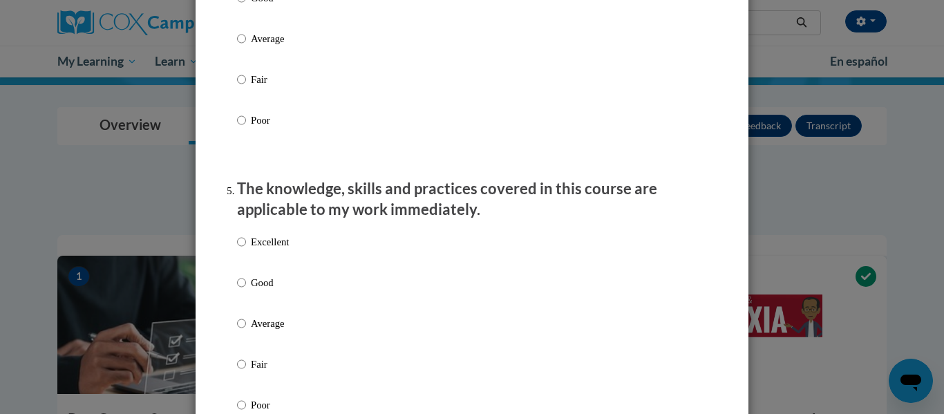
scroll to position [1204, 0]
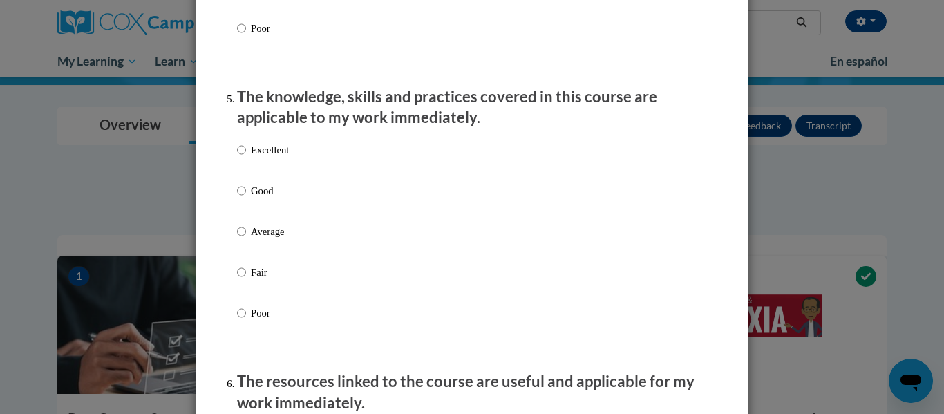
click at [274, 158] on p "Excellent" at bounding box center [270, 149] width 38 height 15
click at [246, 158] on input "Excellent" at bounding box center [241, 149] width 9 height 15
radio input "true"
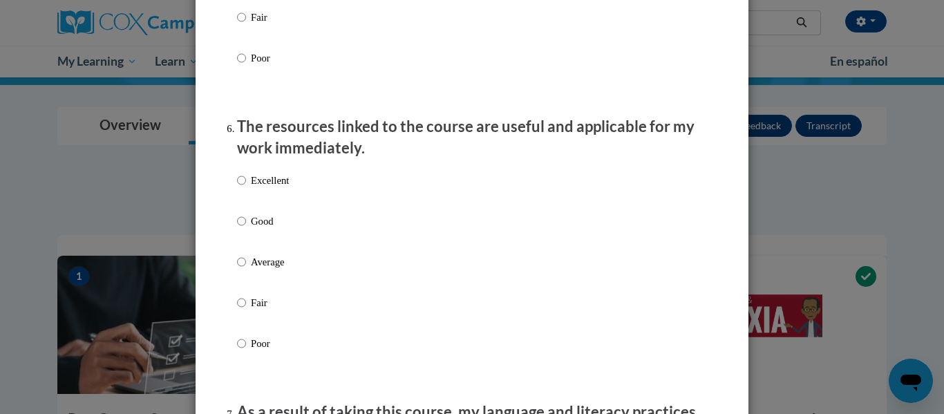
scroll to position [1485, 0]
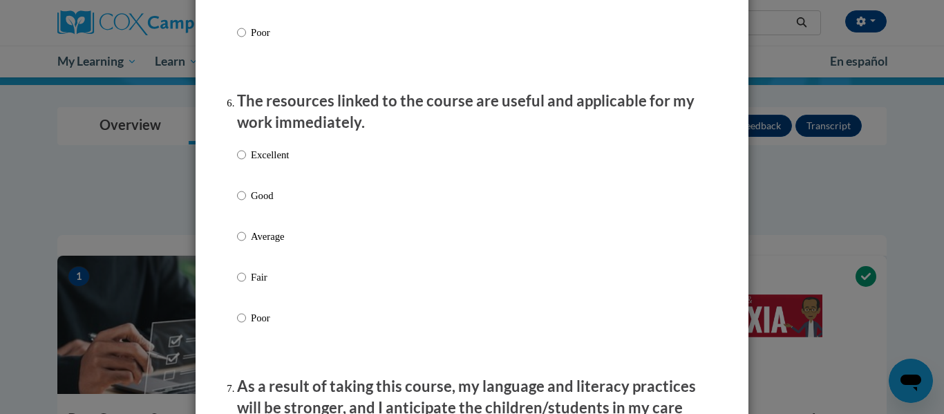
click at [284, 162] on p "Excellent" at bounding box center [270, 154] width 38 height 15
click at [246, 162] on input "Excellent" at bounding box center [241, 154] width 9 height 15
radio input "true"
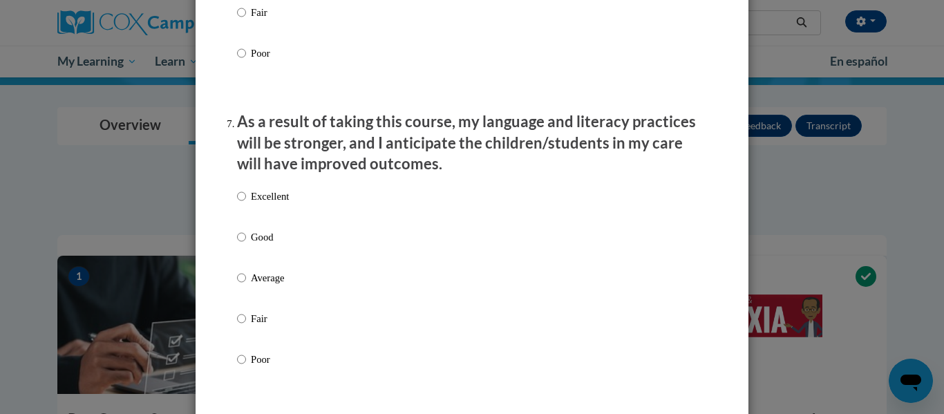
scroll to position [1765, 0]
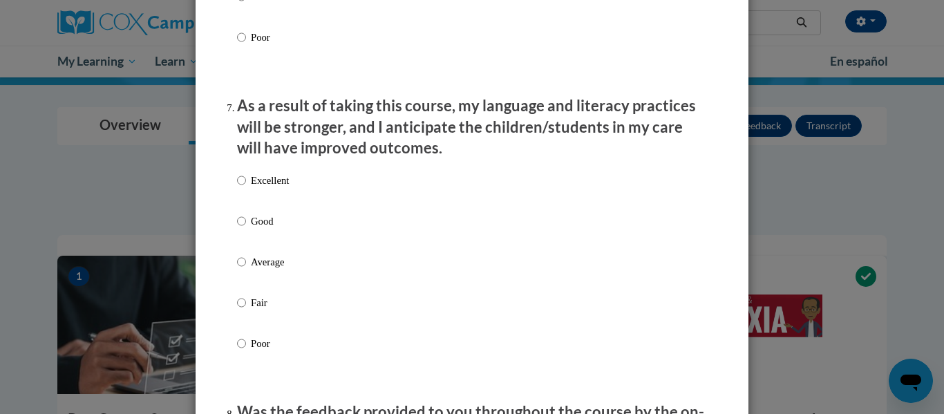
click at [251, 188] on p "Excellent" at bounding box center [270, 180] width 38 height 15
click at [246, 188] on input "Excellent" at bounding box center [241, 180] width 9 height 15
radio input "true"
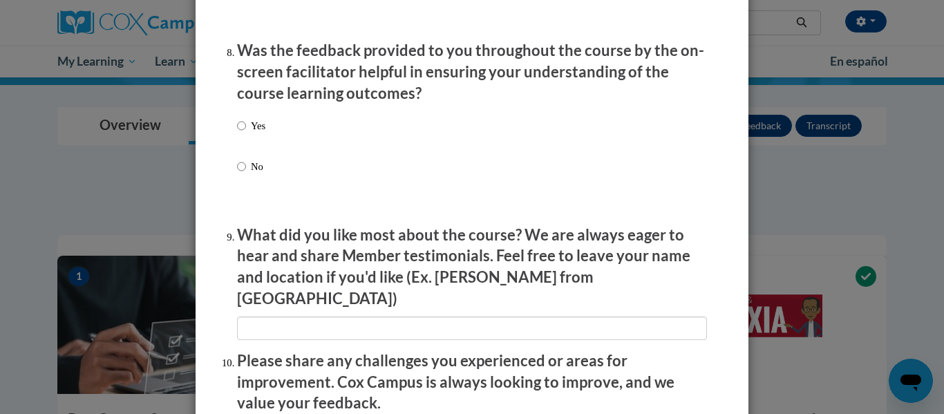
scroll to position [2107, 0]
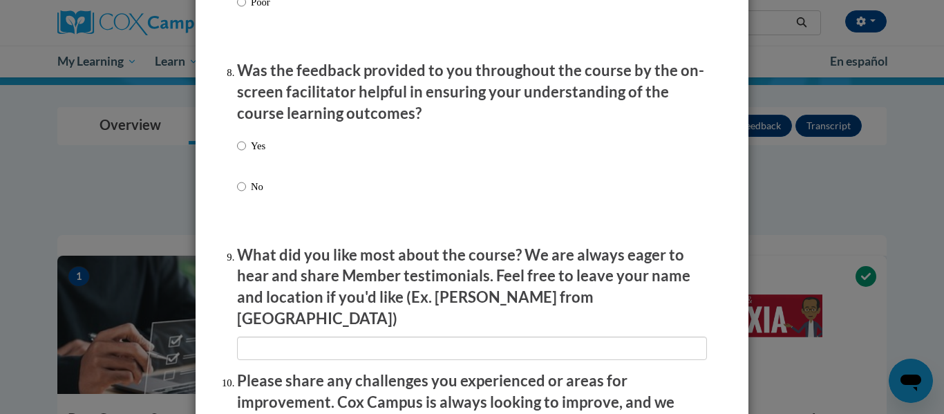
click at [242, 158] on label "Yes" at bounding box center [251, 156] width 28 height 37
click at [242, 153] on input "Yes" at bounding box center [241, 145] width 9 height 15
radio input "true"
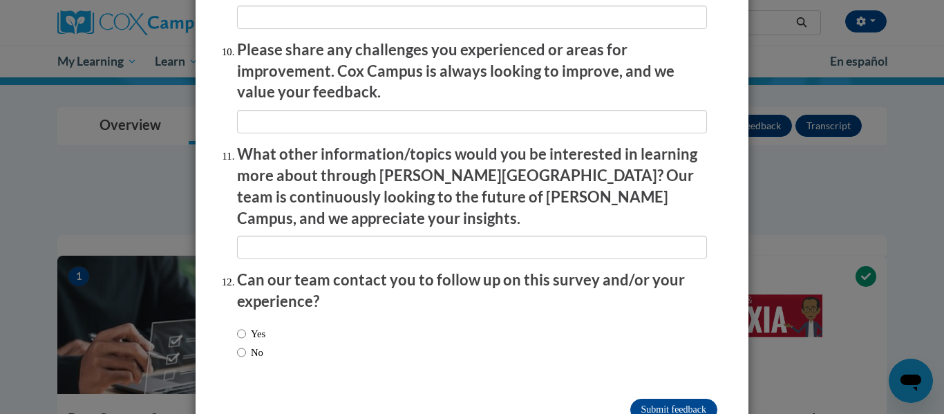
scroll to position [2443, 0]
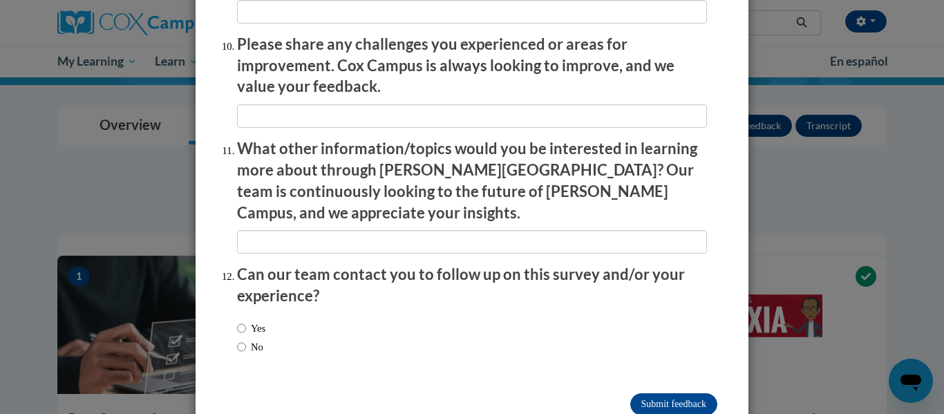
click at [251, 339] on label "No" at bounding box center [250, 346] width 26 height 15
click at [246, 339] on input "No" at bounding box center [241, 346] width 9 height 15
radio input "true"
click at [674, 393] on input "Submit feedback" at bounding box center [673, 404] width 87 height 22
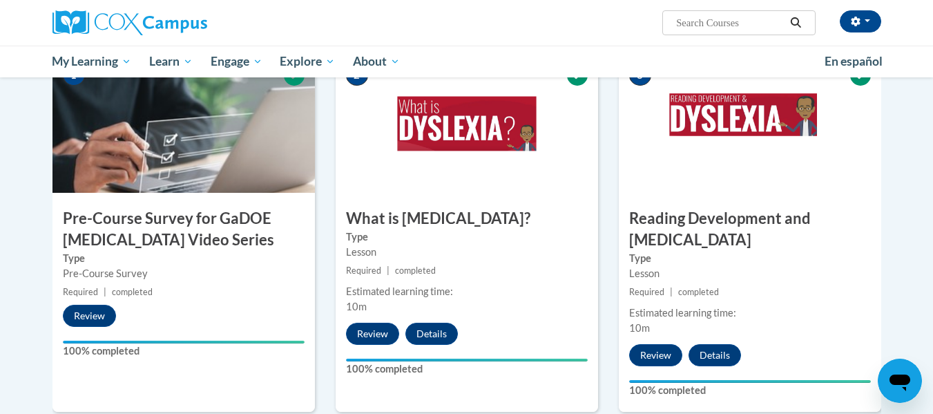
scroll to position [147, 0]
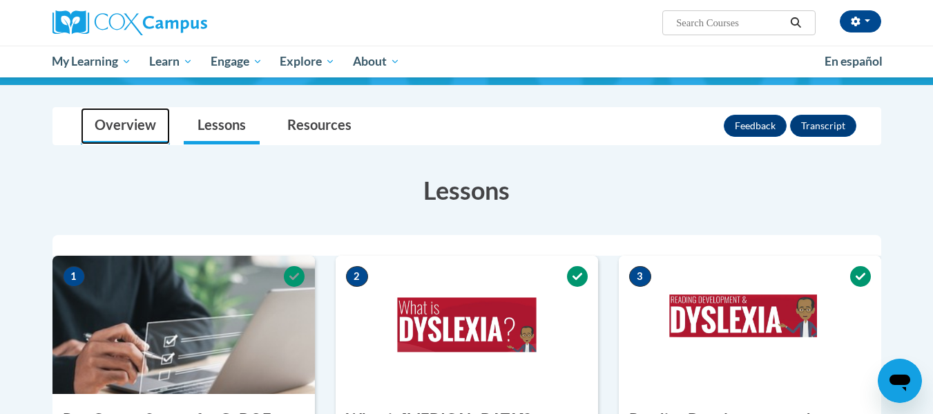
click at [120, 126] on link "Overview" at bounding box center [125, 126] width 89 height 37
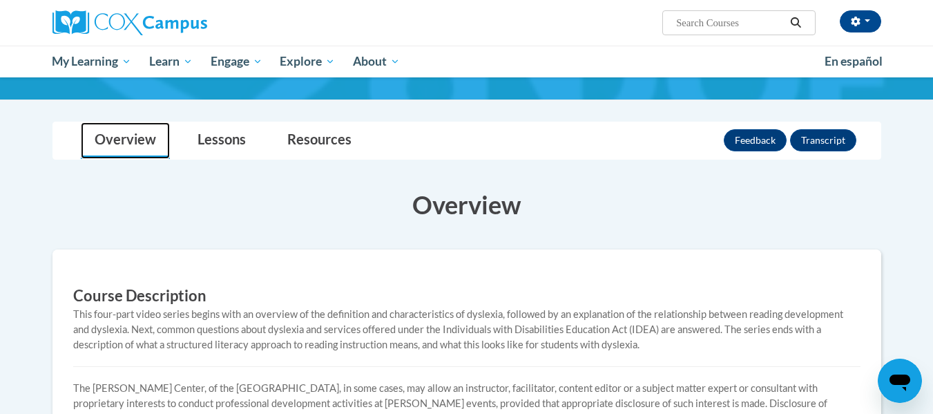
scroll to position [129, 0]
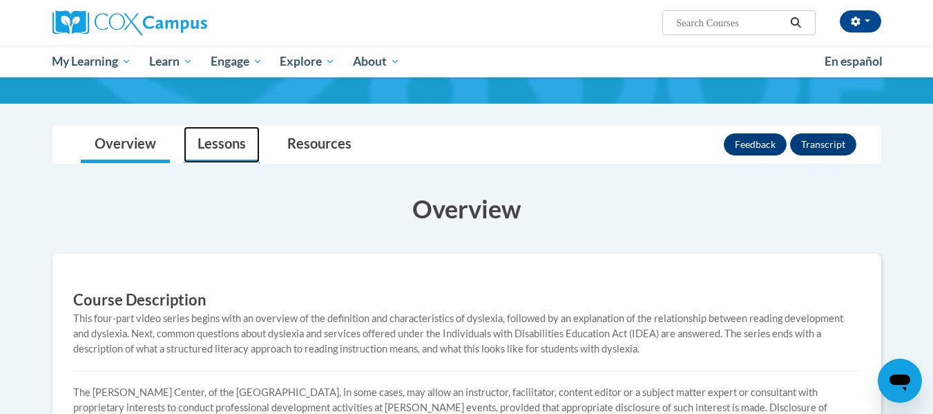
click at [211, 152] on link "Lessons" at bounding box center [222, 144] width 76 height 37
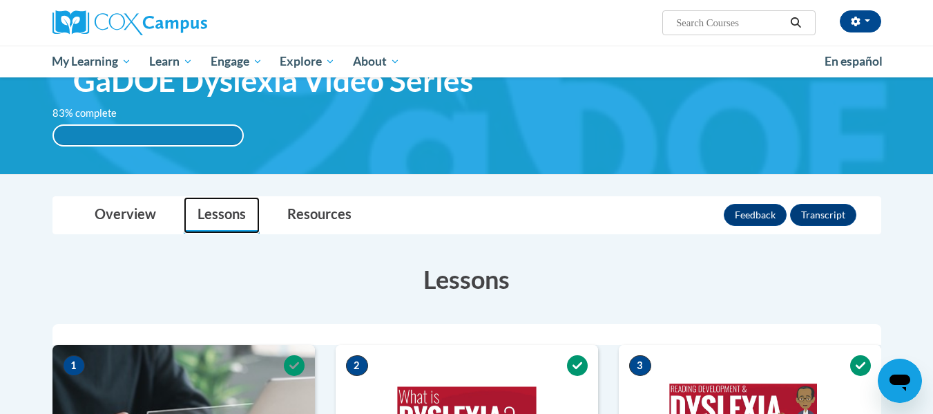
scroll to position [23, 0]
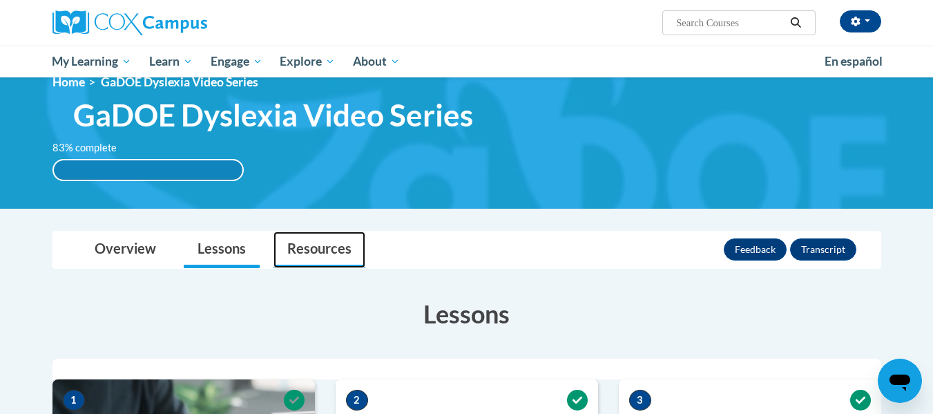
click at [316, 255] on link "Resources" at bounding box center [320, 249] width 92 height 37
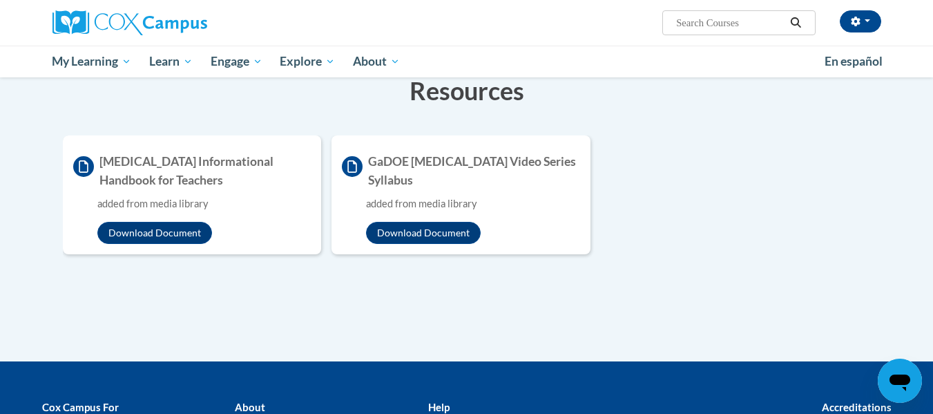
scroll to position [0, 0]
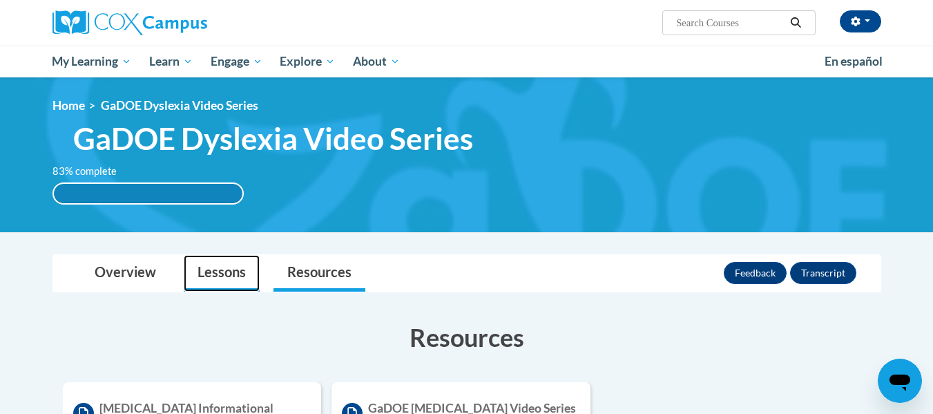
click at [214, 287] on link "Lessons" at bounding box center [222, 273] width 76 height 37
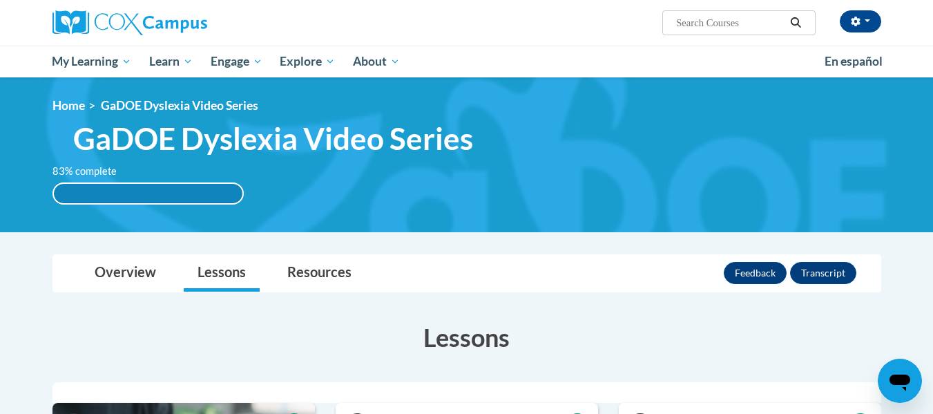
click at [144, 104] on span "GaDOE Dyslexia Video Series" at bounding box center [180, 105] width 158 height 15
click at [68, 105] on link "Home" at bounding box center [69, 105] width 32 height 15
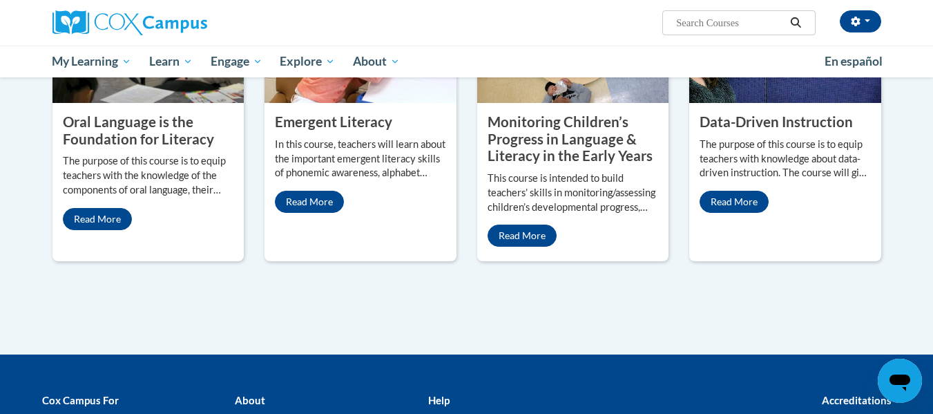
scroll to position [605, 0]
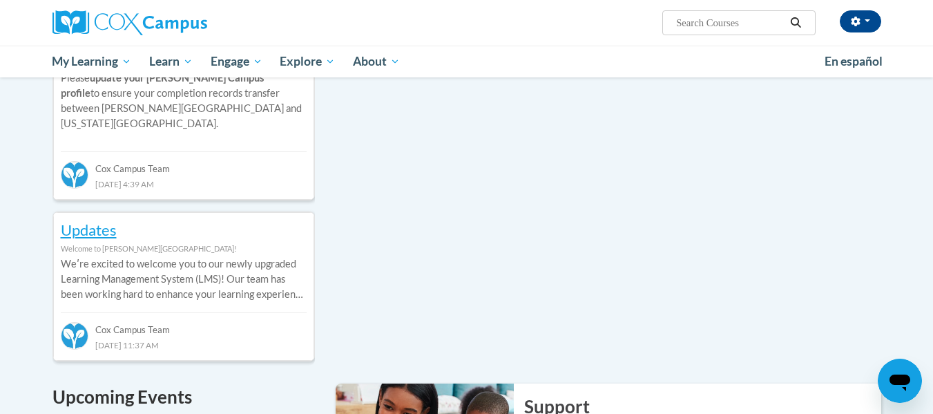
drag, startPoint x: 942, startPoint y: 65, endPoint x: 879, endPoint y: 195, distance: 144.3
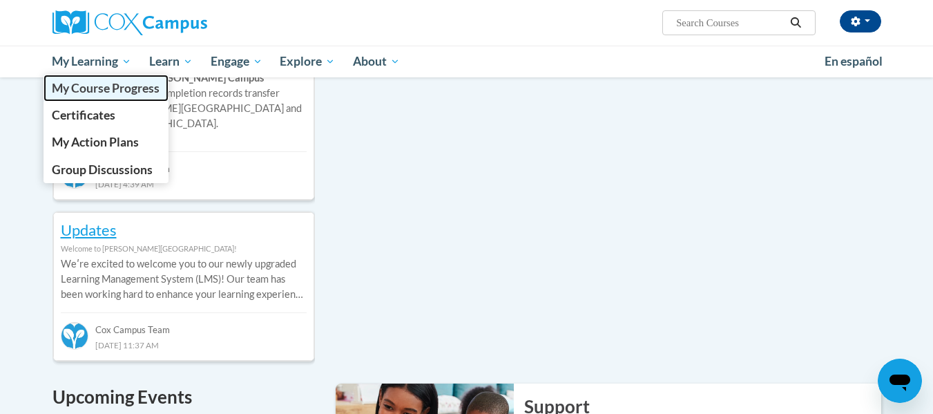
click at [103, 86] on span "My Course Progress" at bounding box center [106, 88] width 108 height 15
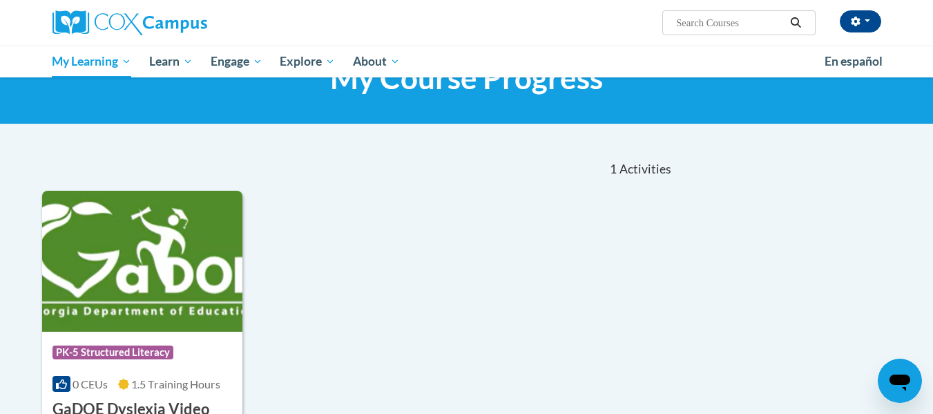
scroll to position [29, 0]
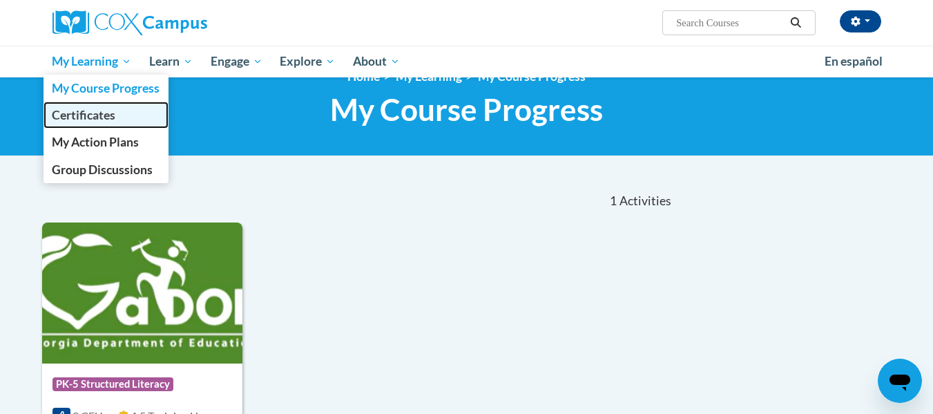
click at [104, 113] on span "Certificates" at bounding box center [84, 115] width 64 height 15
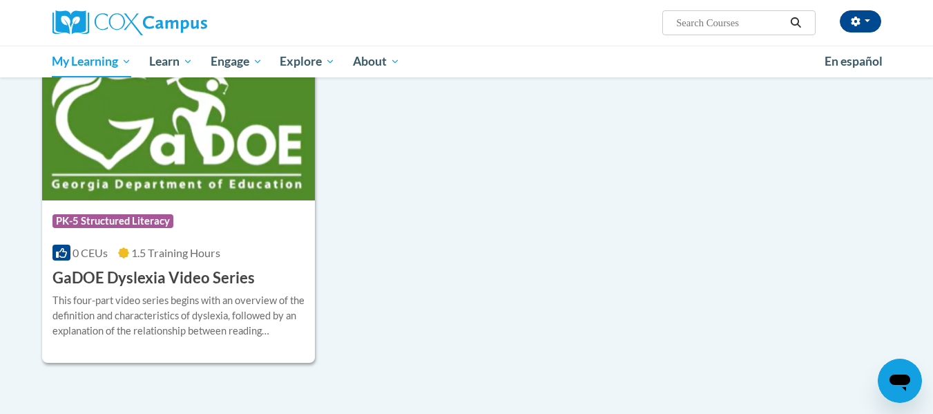
scroll to position [276, 0]
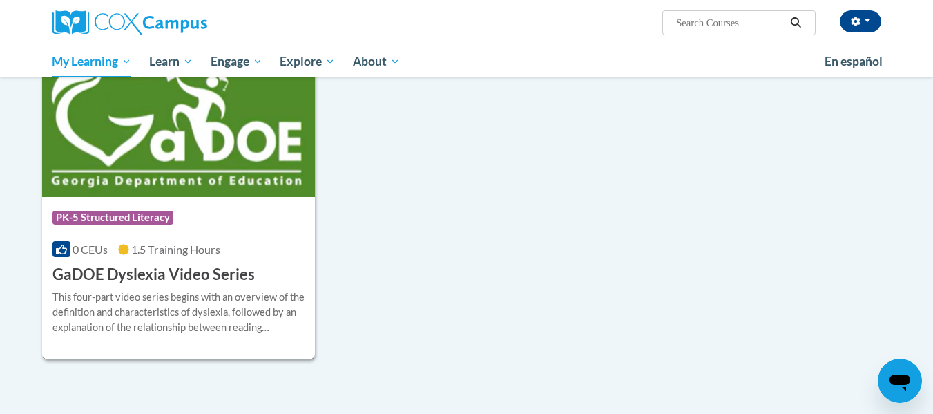
click at [172, 278] on h3 "GaDOE Dyslexia Video Series" at bounding box center [154, 274] width 202 height 21
